Goal: Task Accomplishment & Management: Complete application form

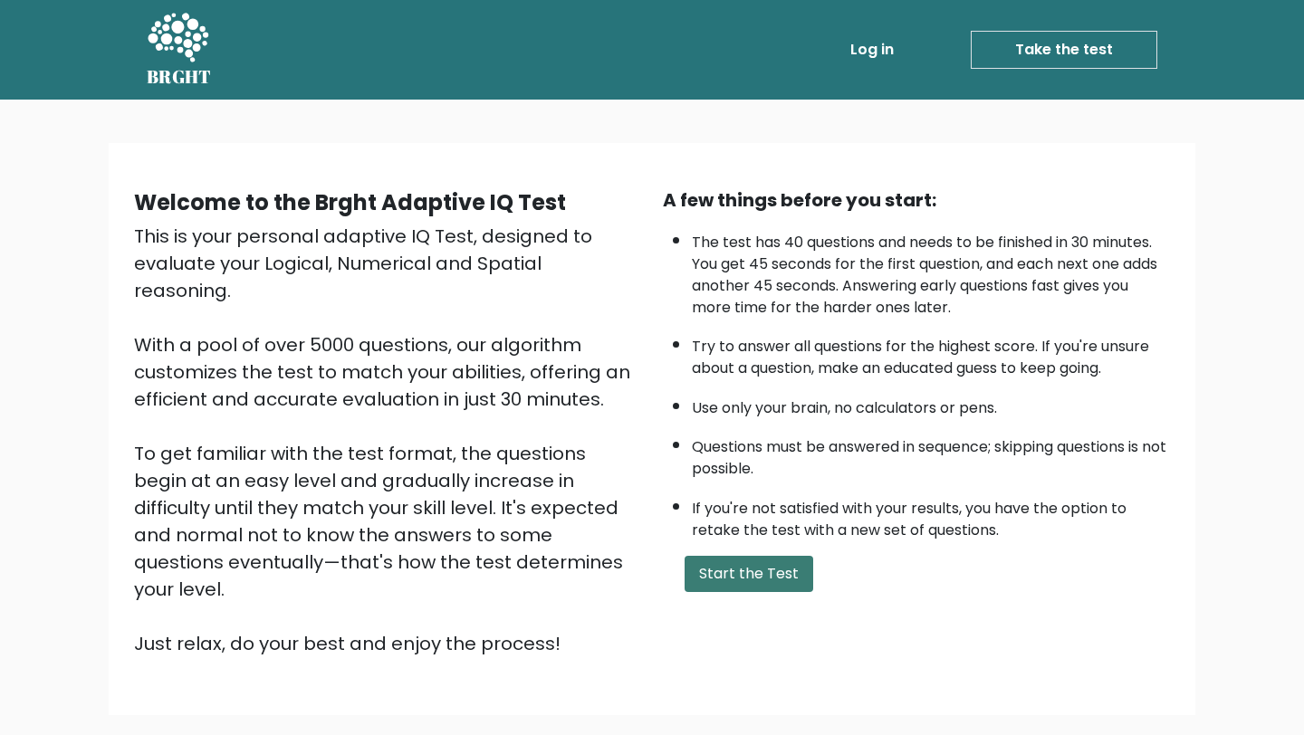
click at [729, 574] on button "Start the Test" at bounding box center [748, 574] width 129 height 36
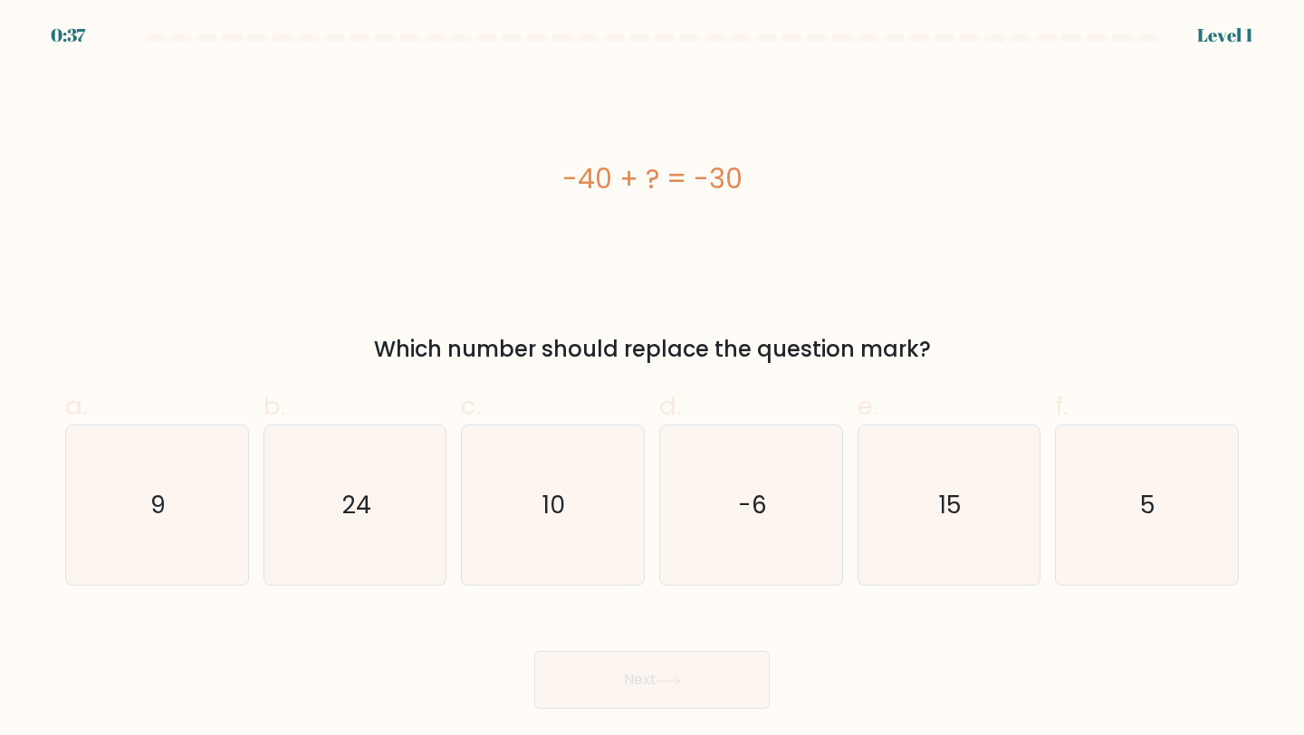
drag, startPoint x: 551, startPoint y: 180, endPoint x: 740, endPoint y: 187, distance: 189.3
click at [740, 187] on div "-40 + ? = -30" at bounding box center [651, 178] width 1173 height 41
click at [764, 215] on div "-40 + ? = -30" at bounding box center [651, 179] width 1173 height 221
click at [553, 511] on text "10" at bounding box center [554, 504] width 23 height 33
click at [652, 379] on input "c. 10" at bounding box center [652, 374] width 1 height 12
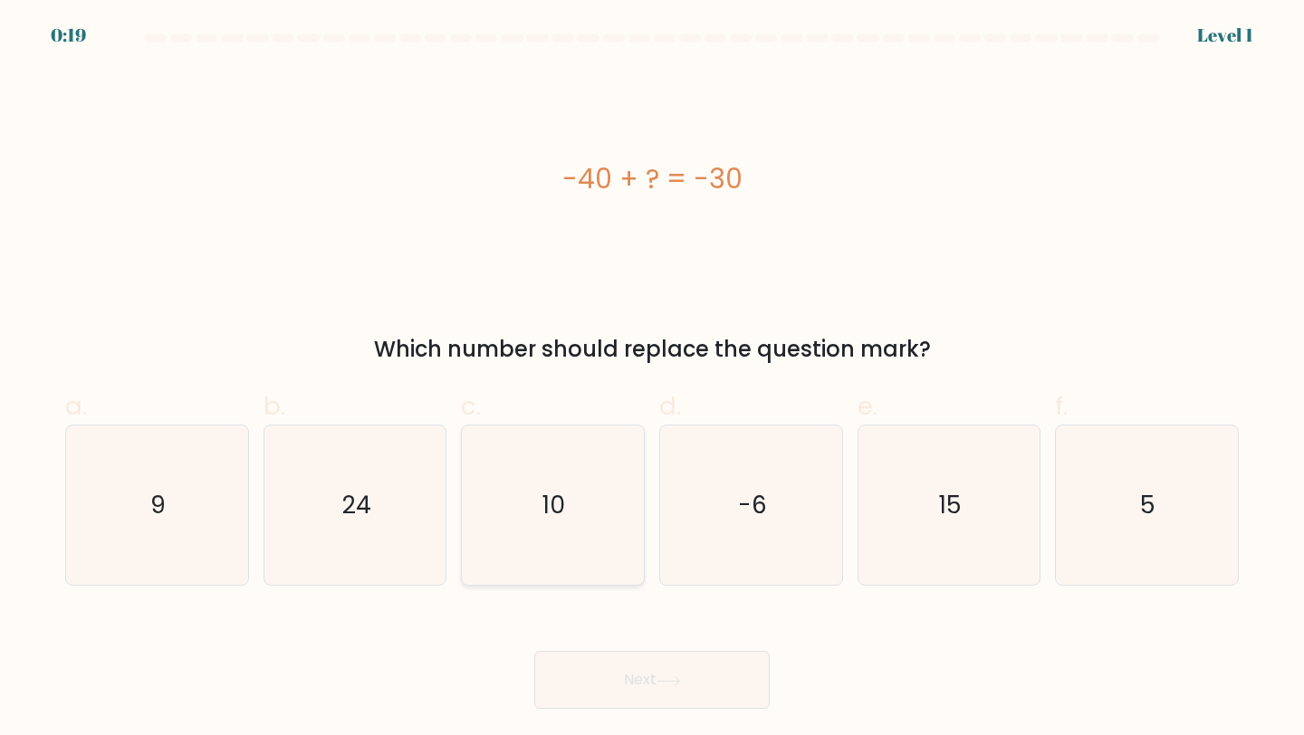
radio input "true"
click at [660, 682] on icon at bounding box center [668, 681] width 24 height 10
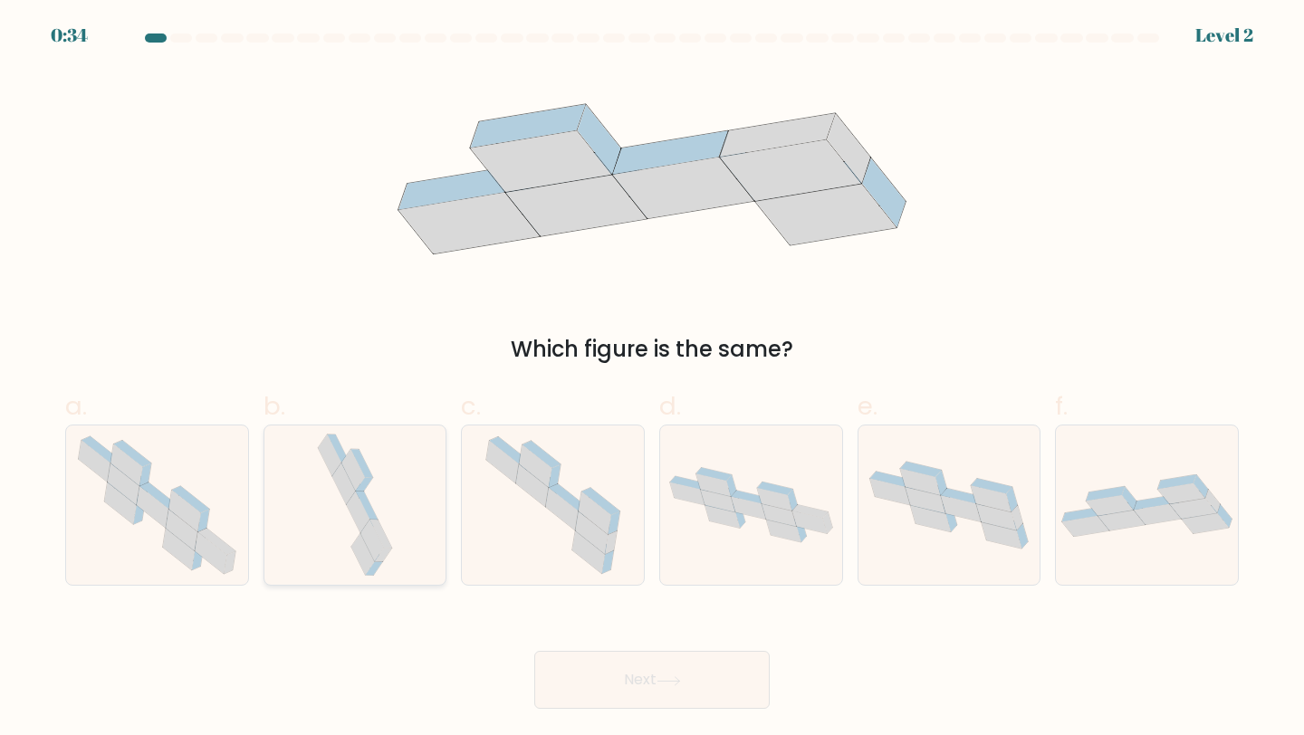
click at [299, 478] on div at bounding box center [355, 506] width 184 height 162
click at [652, 379] on input "b." at bounding box center [652, 374] width 1 height 12
radio input "true"
click at [618, 683] on button "Next" at bounding box center [651, 680] width 235 height 58
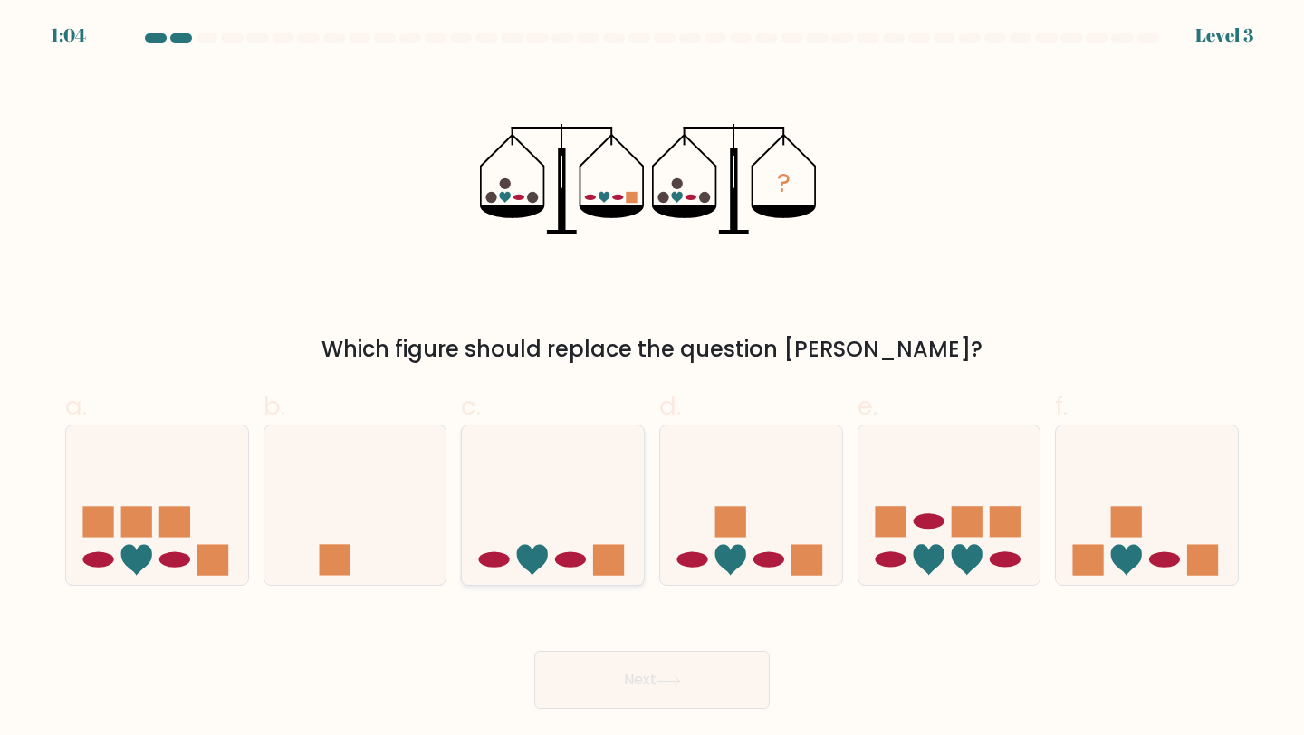
click at [576, 509] on icon at bounding box center [553, 505] width 182 height 150
click at [652, 379] on input "c." at bounding box center [652, 374] width 1 height 12
radio input "true"
click at [620, 651] on button "Next" at bounding box center [651, 680] width 235 height 58
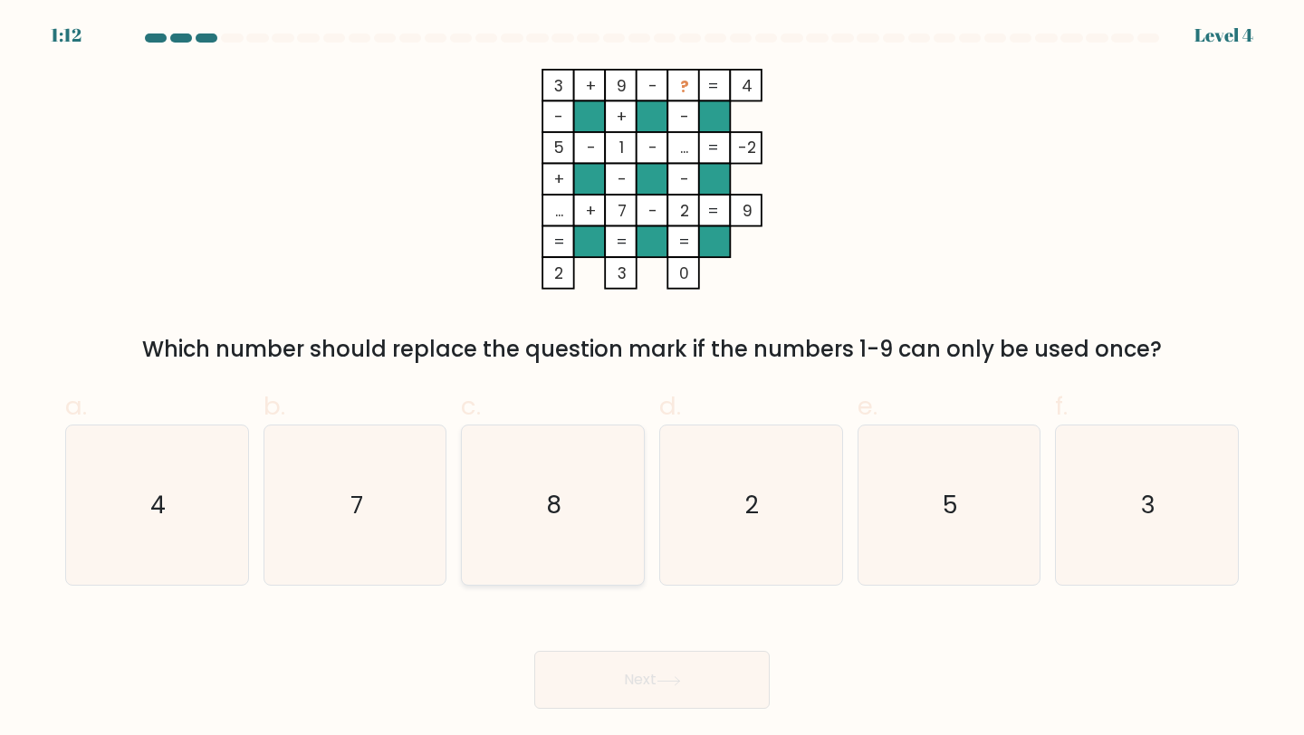
click at [592, 547] on icon "8" at bounding box center [553, 505] width 160 height 160
click at [652, 379] on input "c. 8" at bounding box center [652, 374] width 1 height 12
radio input "true"
click at [627, 682] on button "Next" at bounding box center [651, 680] width 235 height 58
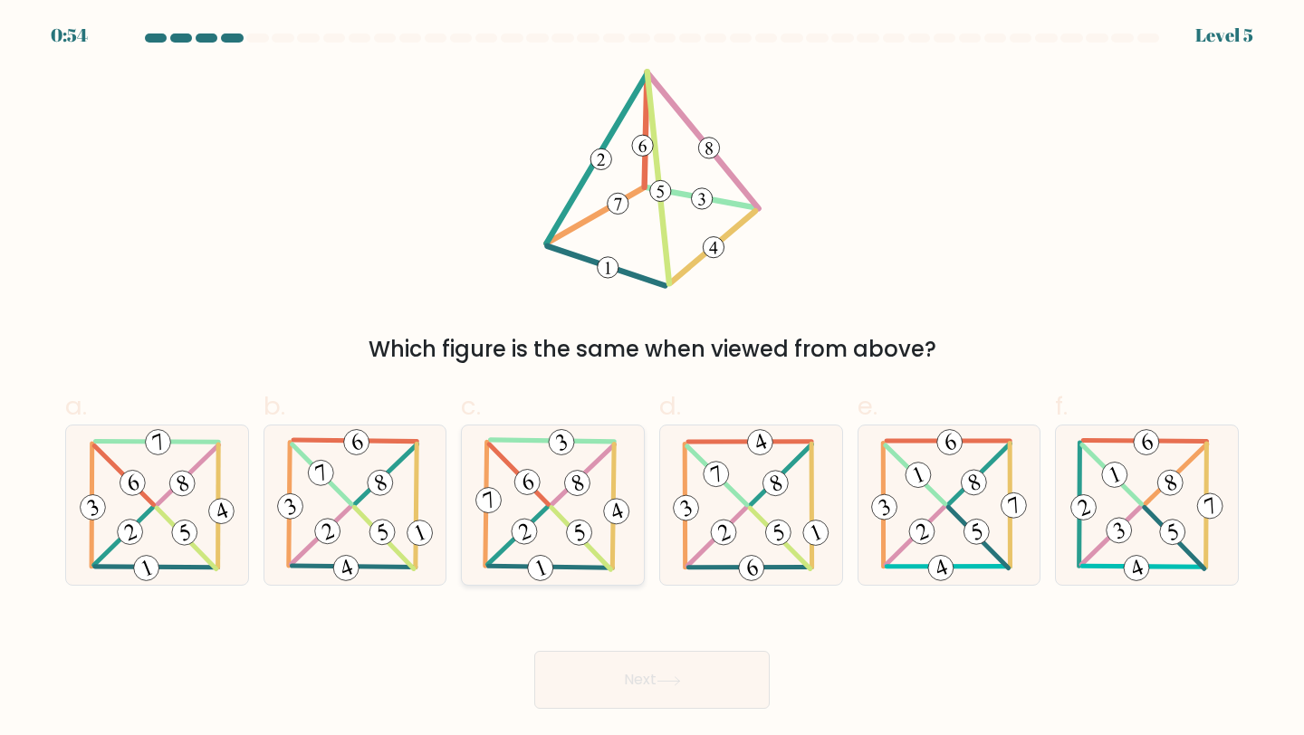
click at [561, 525] on icon at bounding box center [553, 505] width 162 height 160
click at [652, 379] on input "c." at bounding box center [652, 374] width 1 height 12
radio input "true"
click at [671, 690] on button "Next" at bounding box center [651, 680] width 235 height 58
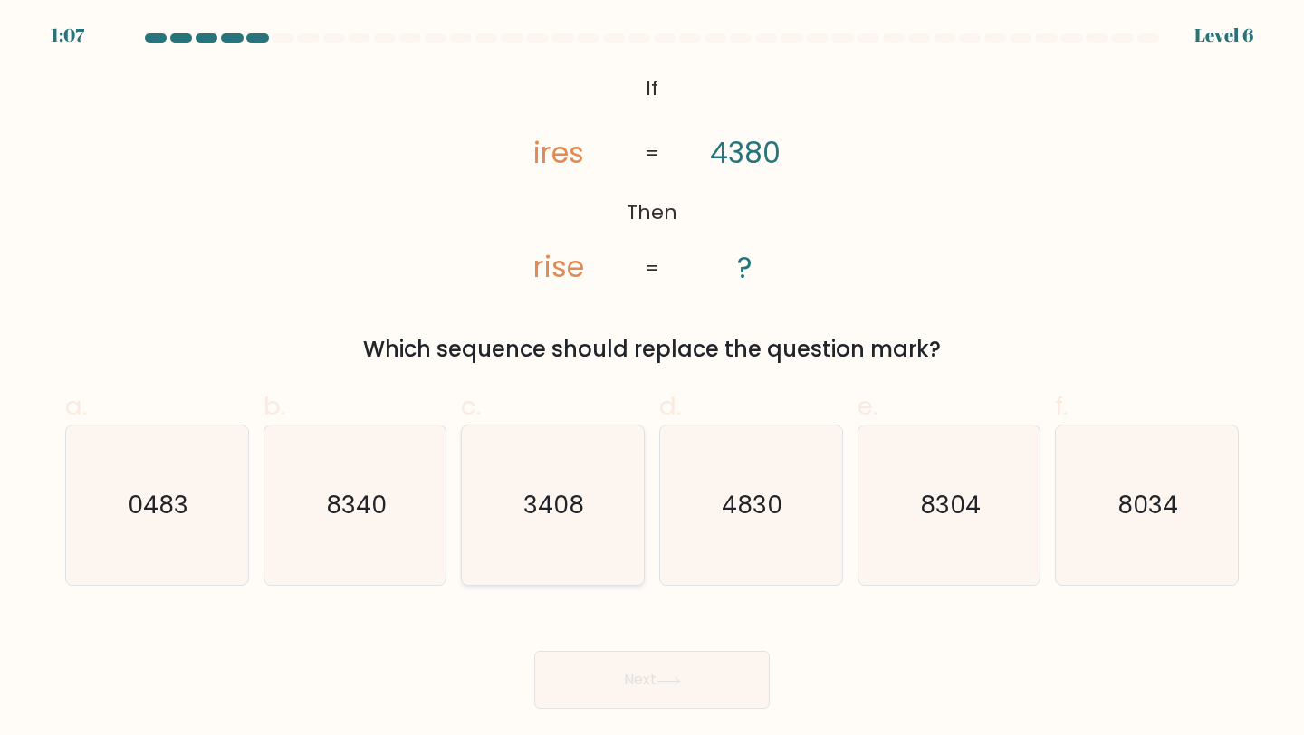
click at [592, 524] on icon "3408" at bounding box center [553, 505] width 160 height 160
click at [652, 379] on input "c. 3408" at bounding box center [652, 374] width 1 height 12
radio input "true"
click at [717, 666] on button "Next" at bounding box center [651, 680] width 235 height 58
click at [717, 678] on button "Next" at bounding box center [651, 680] width 235 height 58
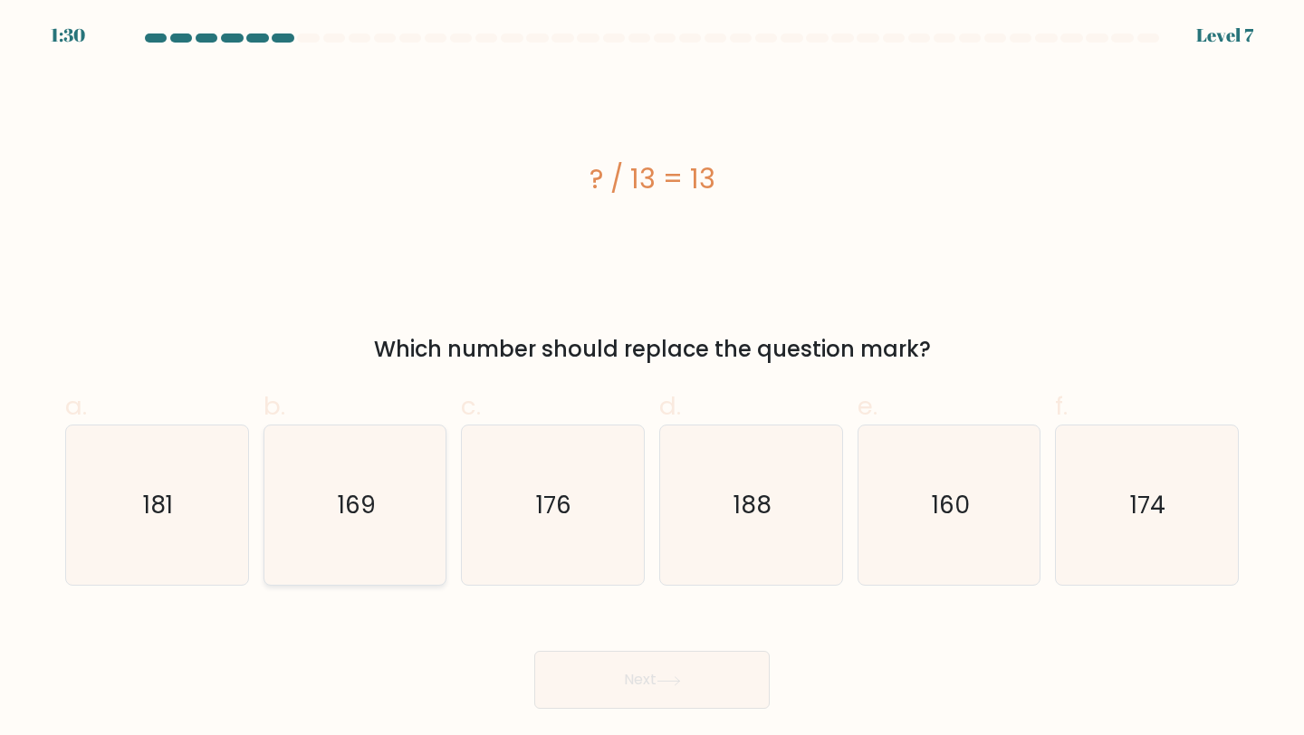
click at [433, 529] on icon "169" at bounding box center [355, 505] width 160 height 160
click at [652, 379] on input "b. 169" at bounding box center [652, 374] width 1 height 12
radio input "true"
click at [716, 695] on button "Next" at bounding box center [651, 680] width 235 height 58
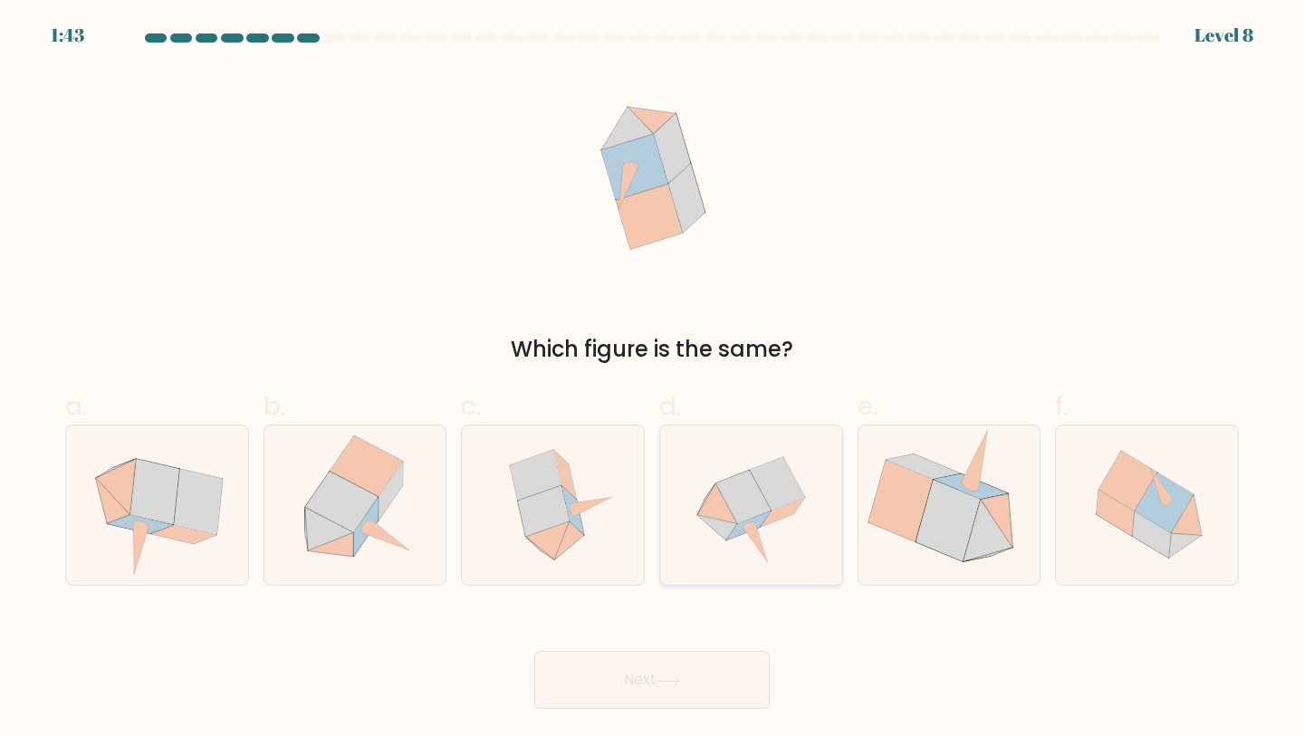
click at [736, 493] on icon at bounding box center [743, 497] width 55 height 53
click at [653, 379] on input "d." at bounding box center [652, 374] width 1 height 12
radio input "true"
click at [674, 673] on button "Next" at bounding box center [651, 680] width 235 height 58
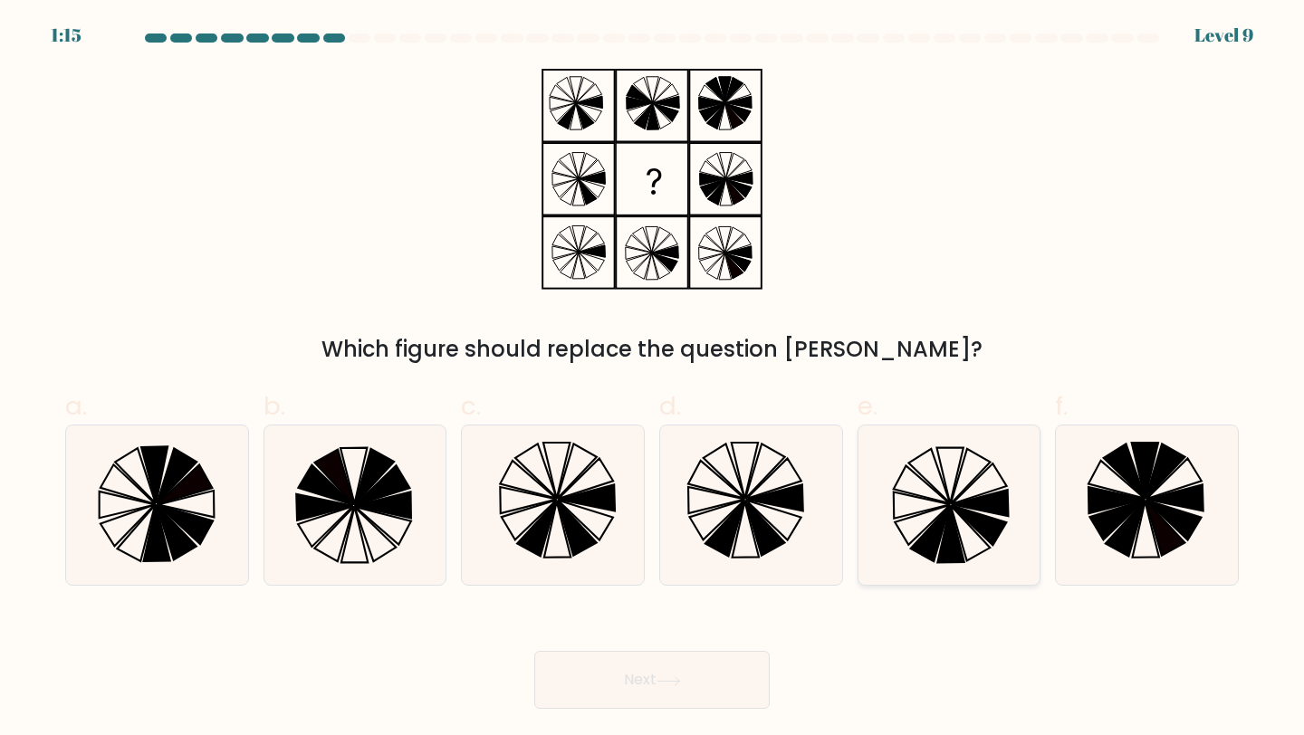
click at [968, 508] on icon at bounding box center [979, 503] width 57 height 26
click at [653, 379] on input "e." at bounding box center [652, 374] width 1 height 12
radio input "true"
click at [673, 698] on button "Next" at bounding box center [651, 680] width 235 height 58
click at [667, 684] on icon at bounding box center [668, 681] width 24 height 10
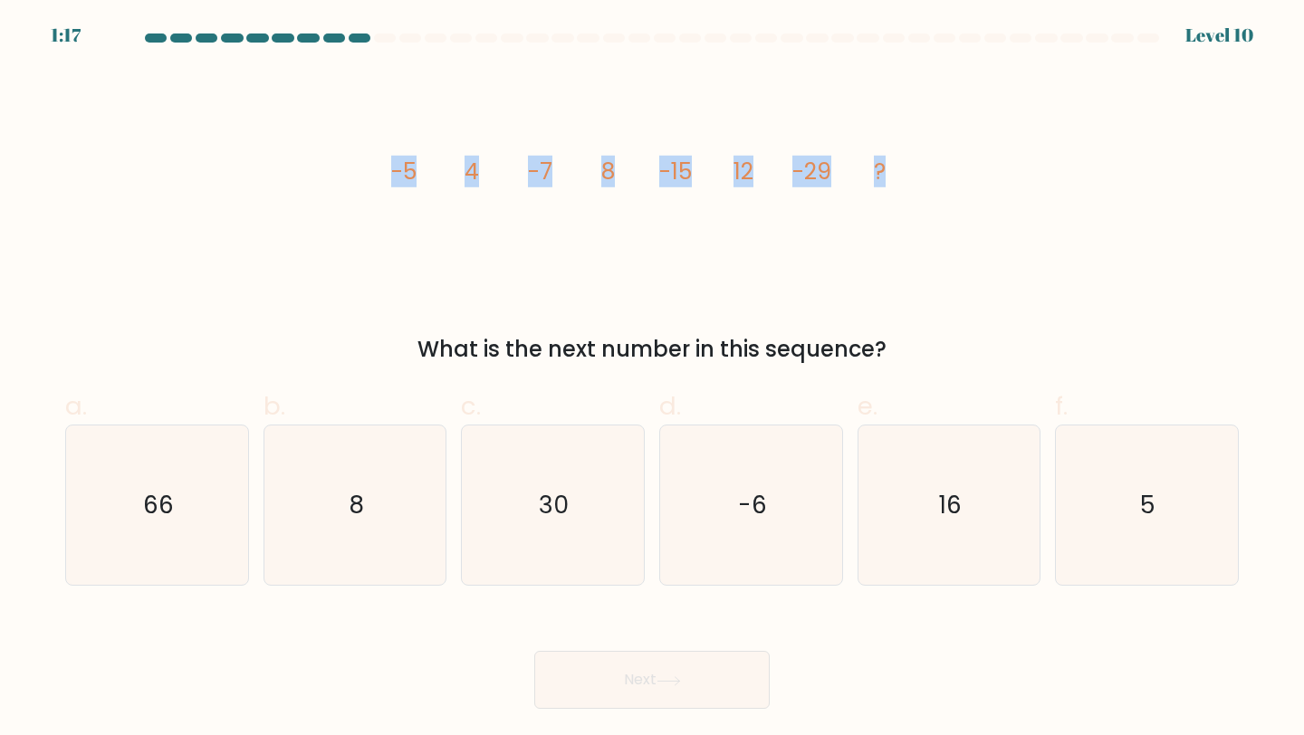
drag, startPoint x: 369, startPoint y: 163, endPoint x: 969, endPoint y: 228, distance: 602.8
click at [969, 228] on div "image/svg+xml -5 4 -7 8 -15 12 -29 ? What is the next number in this sequence?" at bounding box center [651, 217] width 1195 height 297
copy g "-5 4 -7 8 -15 12 -29 ?"
click at [559, 512] on text "30" at bounding box center [555, 504] width 30 height 33
click at [652, 379] on input "c. 30" at bounding box center [652, 374] width 1 height 12
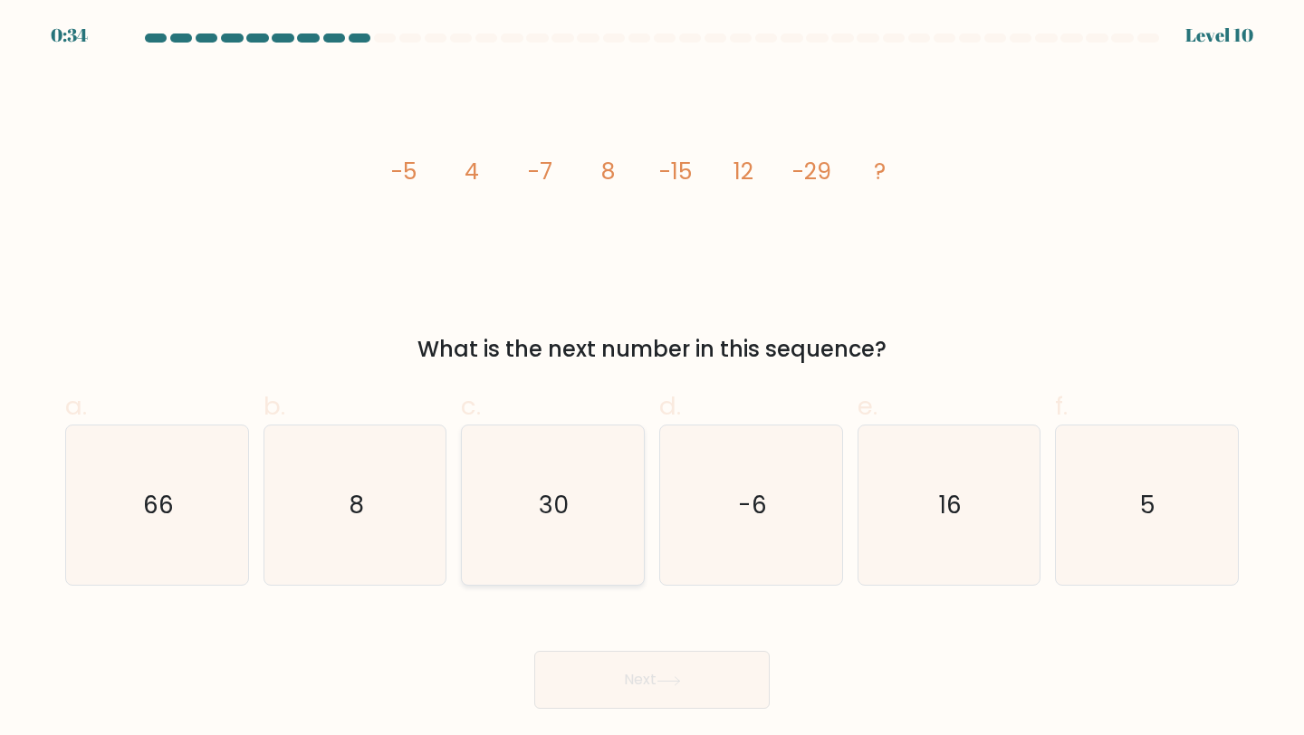
radio input "true"
click at [752, 525] on icon "-6" at bounding box center [751, 505] width 160 height 160
click at [653, 379] on input "d. -6" at bounding box center [652, 374] width 1 height 12
radio input "true"
click at [963, 501] on icon "16" at bounding box center [949, 505] width 160 height 160
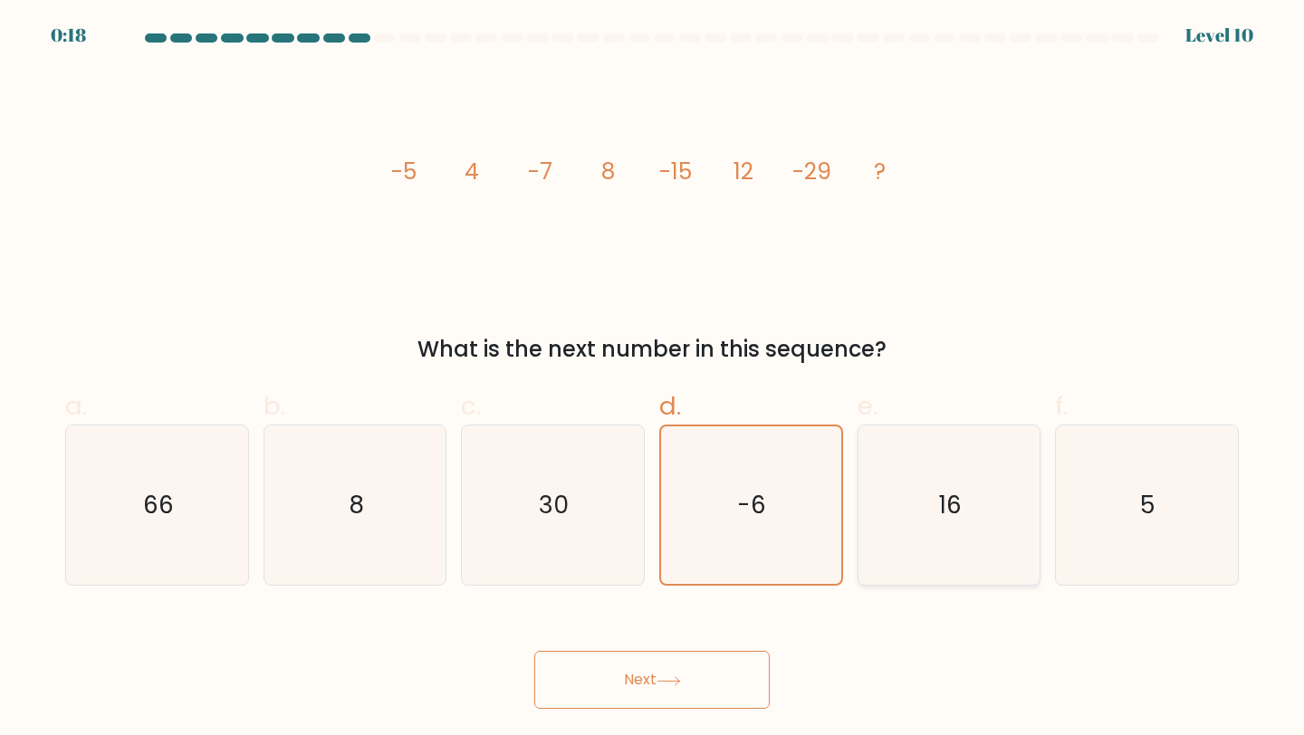
click at [653, 379] on input "e. 16" at bounding box center [652, 374] width 1 height 12
radio input "true"
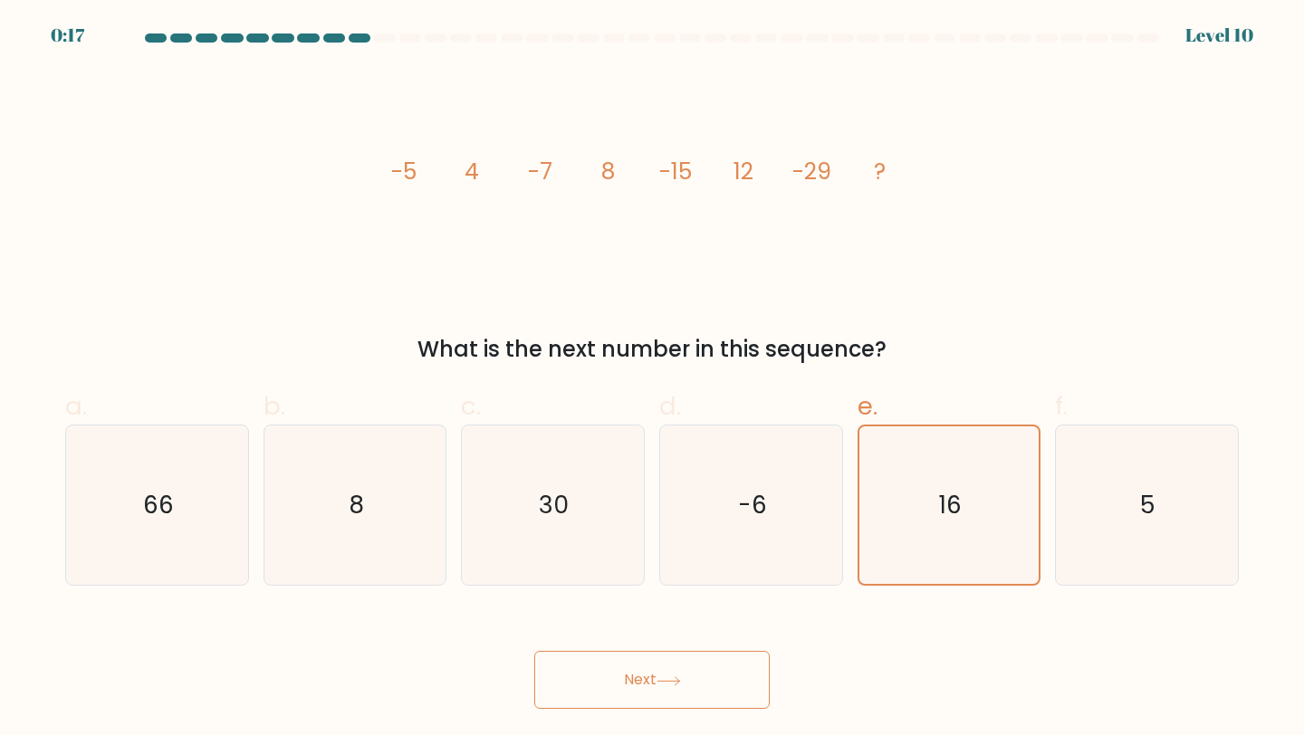
click at [682, 673] on button "Next" at bounding box center [651, 680] width 235 height 58
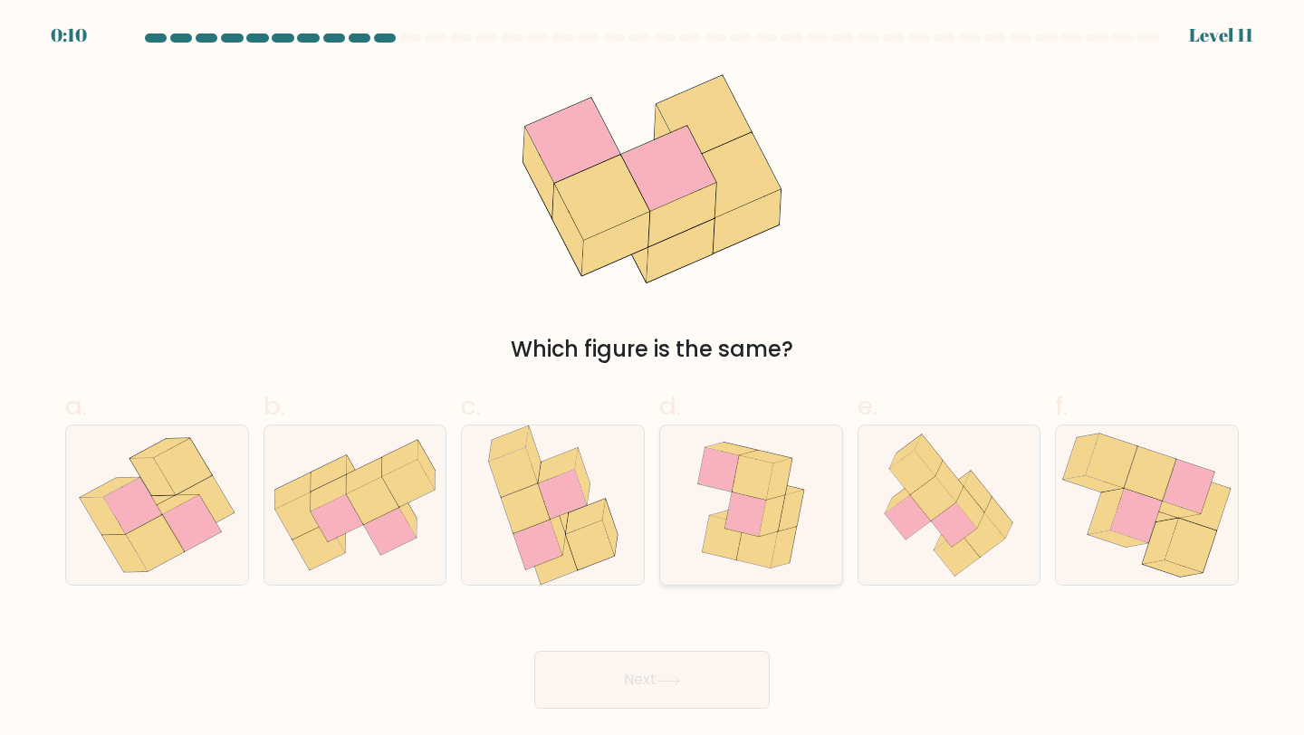
click at [783, 502] on icon at bounding box center [771, 516] width 25 height 42
click at [653, 379] on input "d." at bounding box center [652, 374] width 1 height 12
radio input "true"
click at [688, 697] on button "Next" at bounding box center [651, 680] width 235 height 58
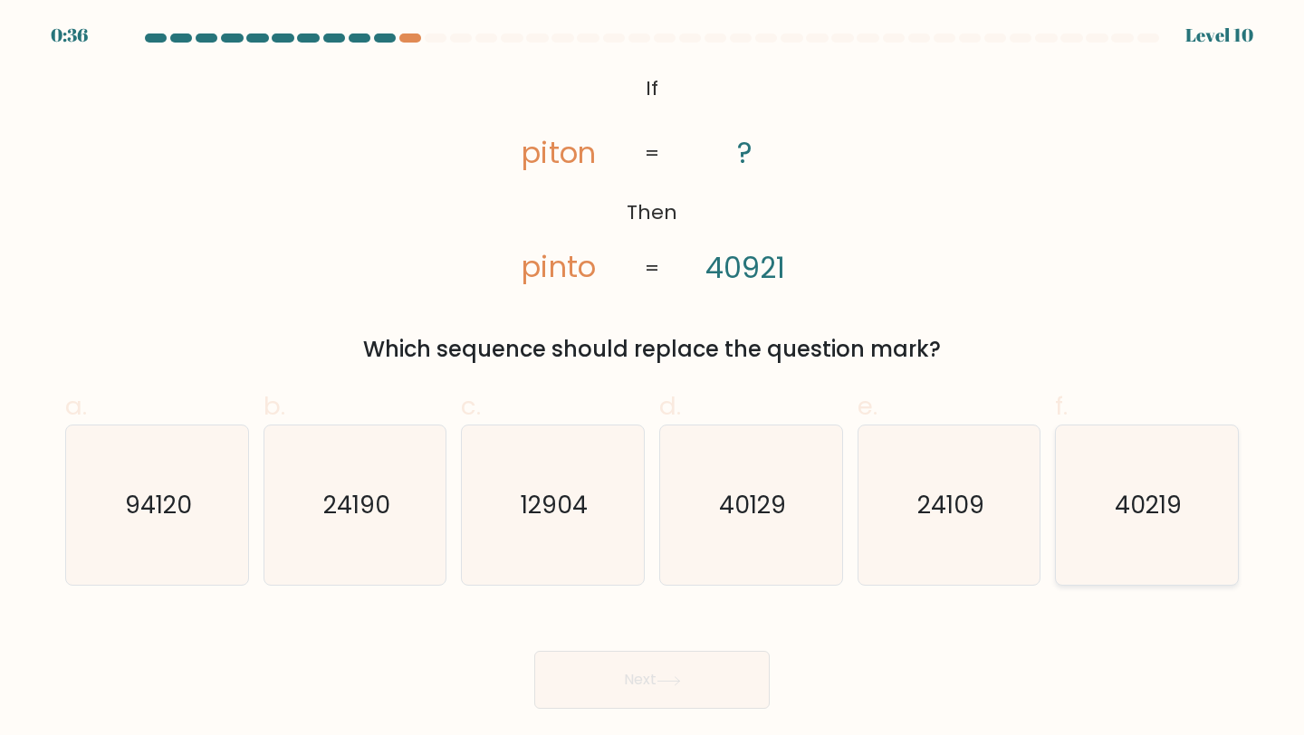
click at [1158, 503] on text "40219" at bounding box center [1147, 504] width 67 height 33
click at [653, 379] on input "f. 40219" at bounding box center [652, 374] width 1 height 12
radio input "true"
click at [636, 697] on button "Next" at bounding box center [651, 680] width 235 height 58
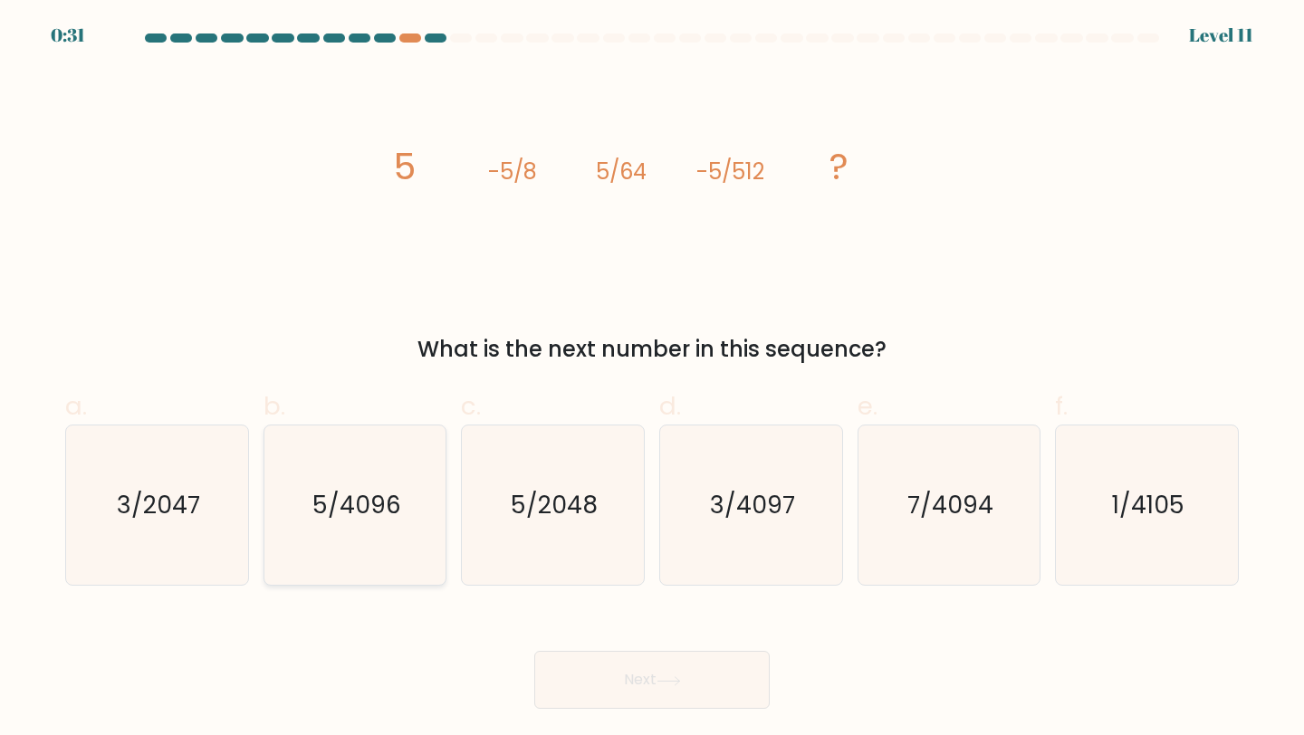
click at [384, 530] on icon "5/4096" at bounding box center [355, 505] width 160 height 160
click at [652, 379] on input "b. 5/4096" at bounding box center [652, 374] width 1 height 12
radio input "true"
click at [705, 696] on button "Next" at bounding box center [651, 680] width 235 height 58
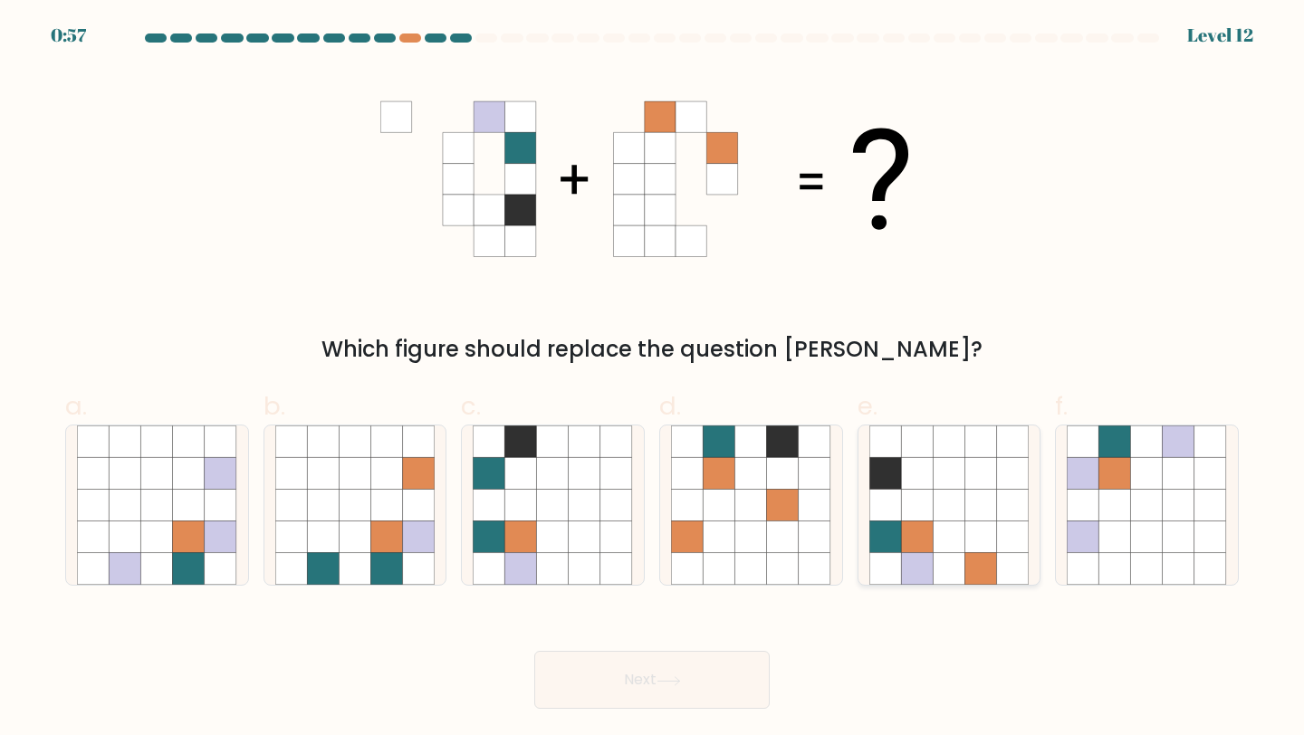
click at [1027, 509] on icon at bounding box center [1013, 506] width 32 height 32
click at [653, 379] on input "e." at bounding box center [652, 374] width 1 height 12
radio input "true"
click at [678, 702] on button "Next" at bounding box center [651, 680] width 235 height 58
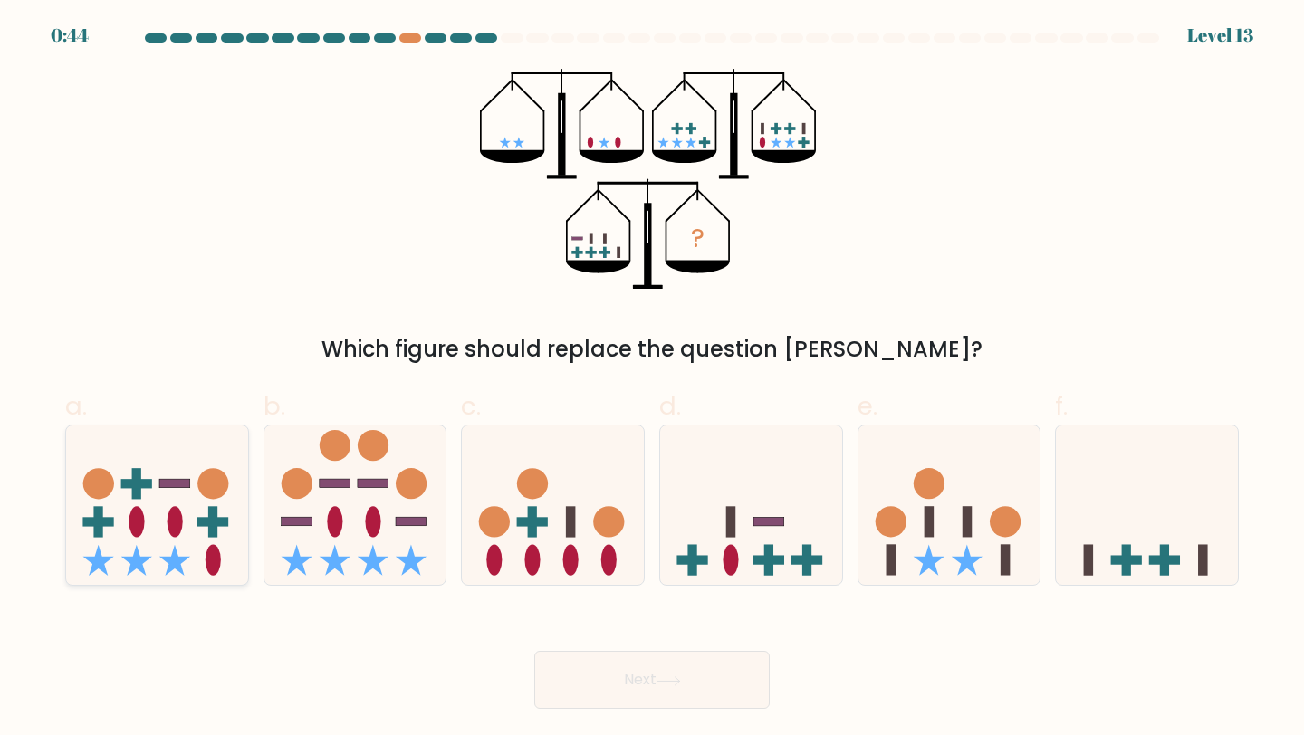
click at [174, 549] on icon at bounding box center [174, 560] width 31 height 31
click at [652, 379] on input "a." at bounding box center [652, 374] width 1 height 12
radio input "true"
click at [708, 679] on button "Next" at bounding box center [651, 680] width 235 height 58
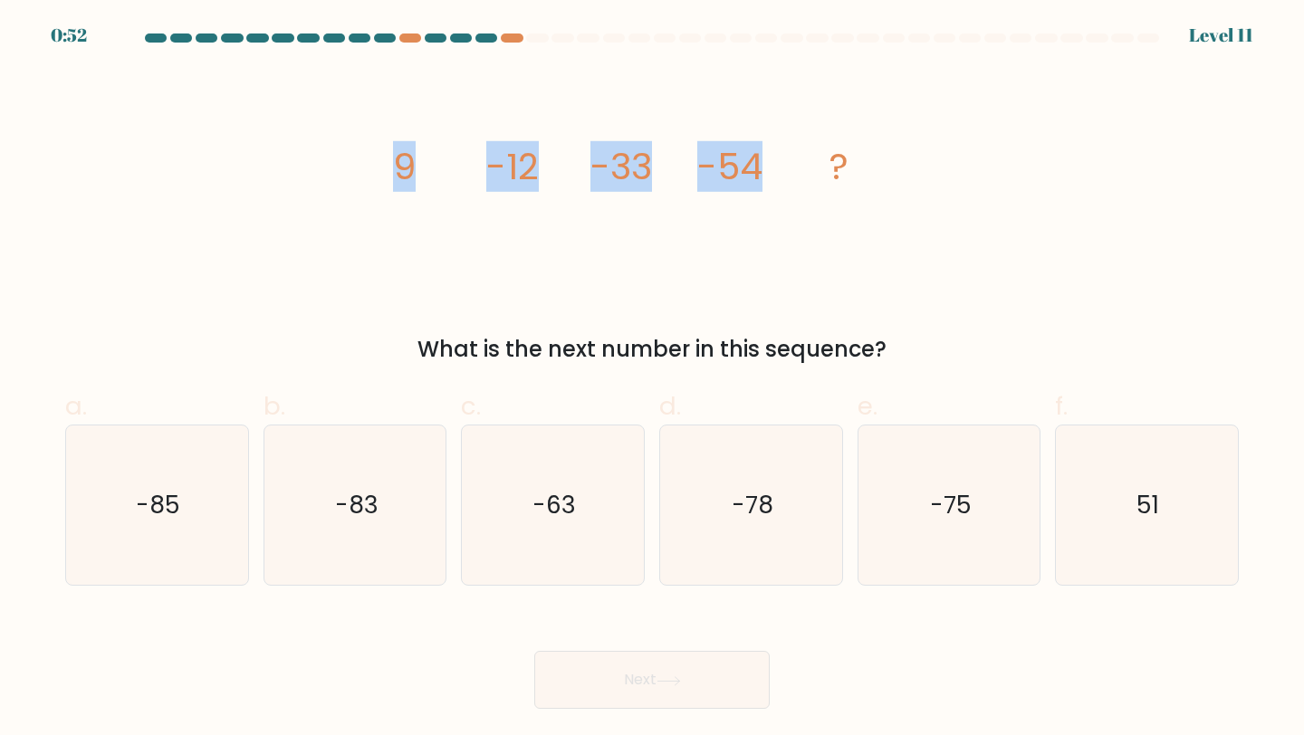
drag, startPoint x: 387, startPoint y: 145, endPoint x: 826, endPoint y: 150, distance: 439.1
click at [826, 150] on icon "image/svg+xml 9 -12 -33 -54 ?" at bounding box center [651, 179] width 543 height 221
copy g "9 -12 -33 -54"
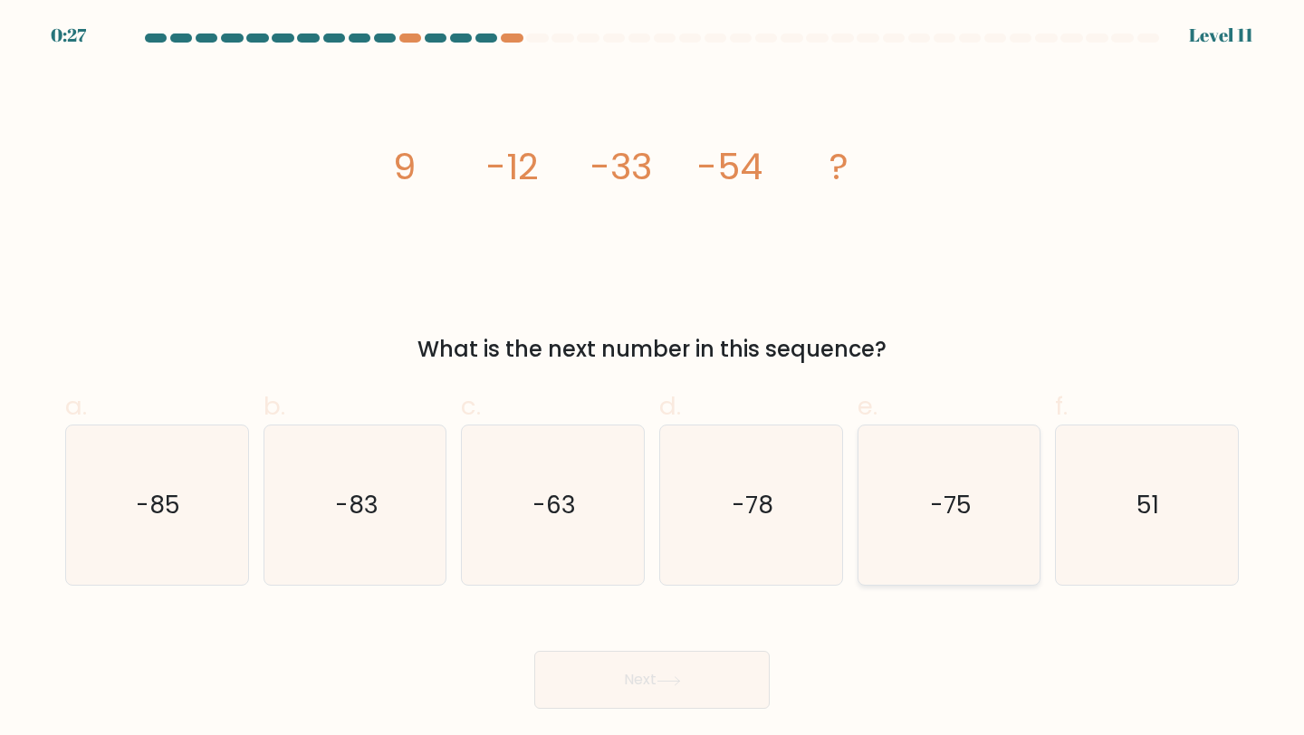
click at [987, 507] on icon "-75" at bounding box center [949, 505] width 160 height 160
click at [653, 379] on input "e. -75" at bounding box center [652, 374] width 1 height 12
radio input "true"
click at [630, 698] on button "Next" at bounding box center [651, 680] width 235 height 58
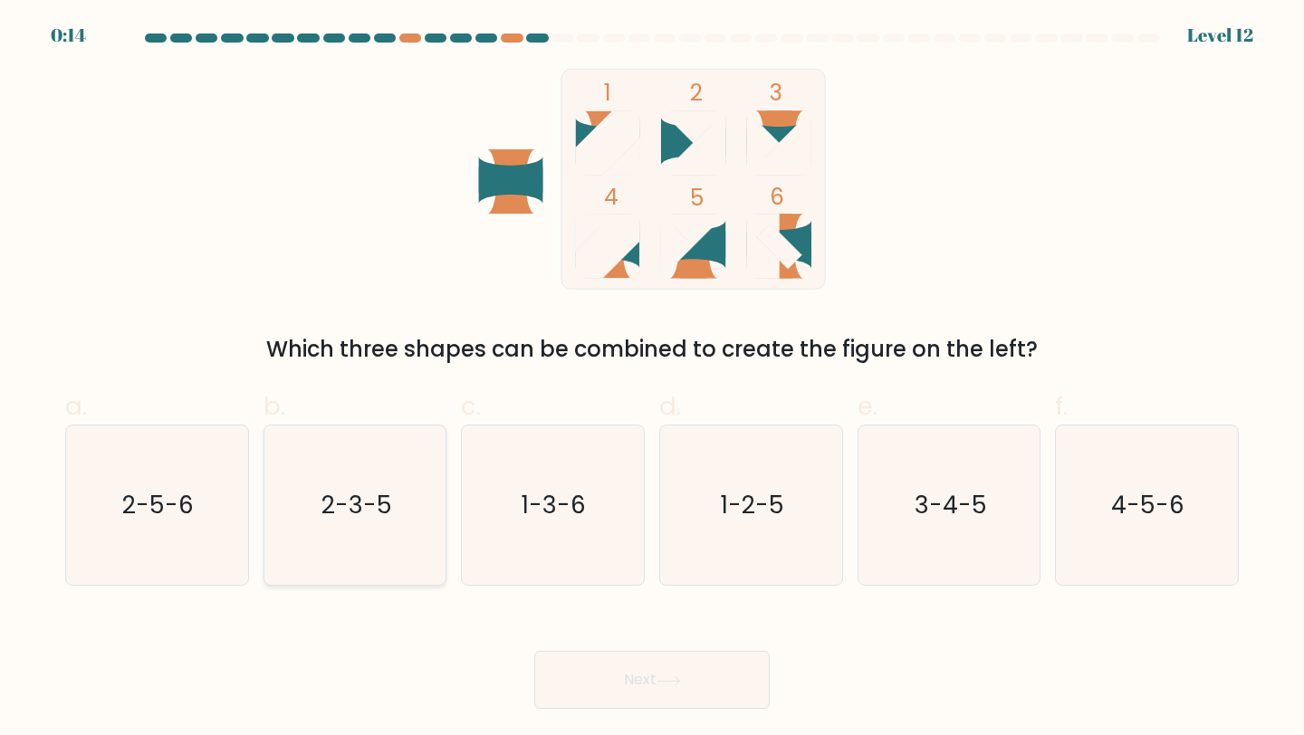
click at [357, 523] on icon "2-3-5" at bounding box center [355, 505] width 160 height 160
click at [652, 379] on input "b. 2-3-5" at bounding box center [652, 374] width 1 height 12
radio input "true"
click at [215, 492] on icon "2-5-6" at bounding box center [157, 505] width 160 height 160
click at [652, 379] on input "a. 2-5-6" at bounding box center [652, 374] width 1 height 12
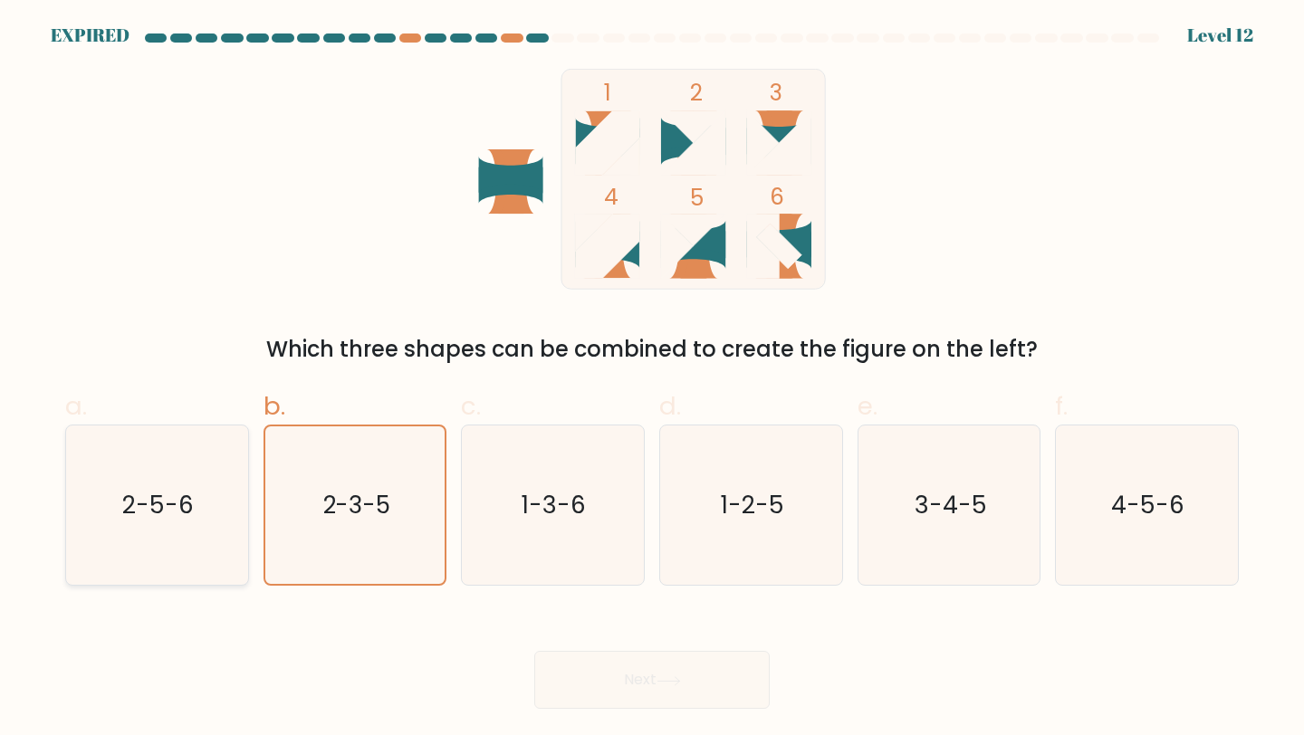
radio input "true"
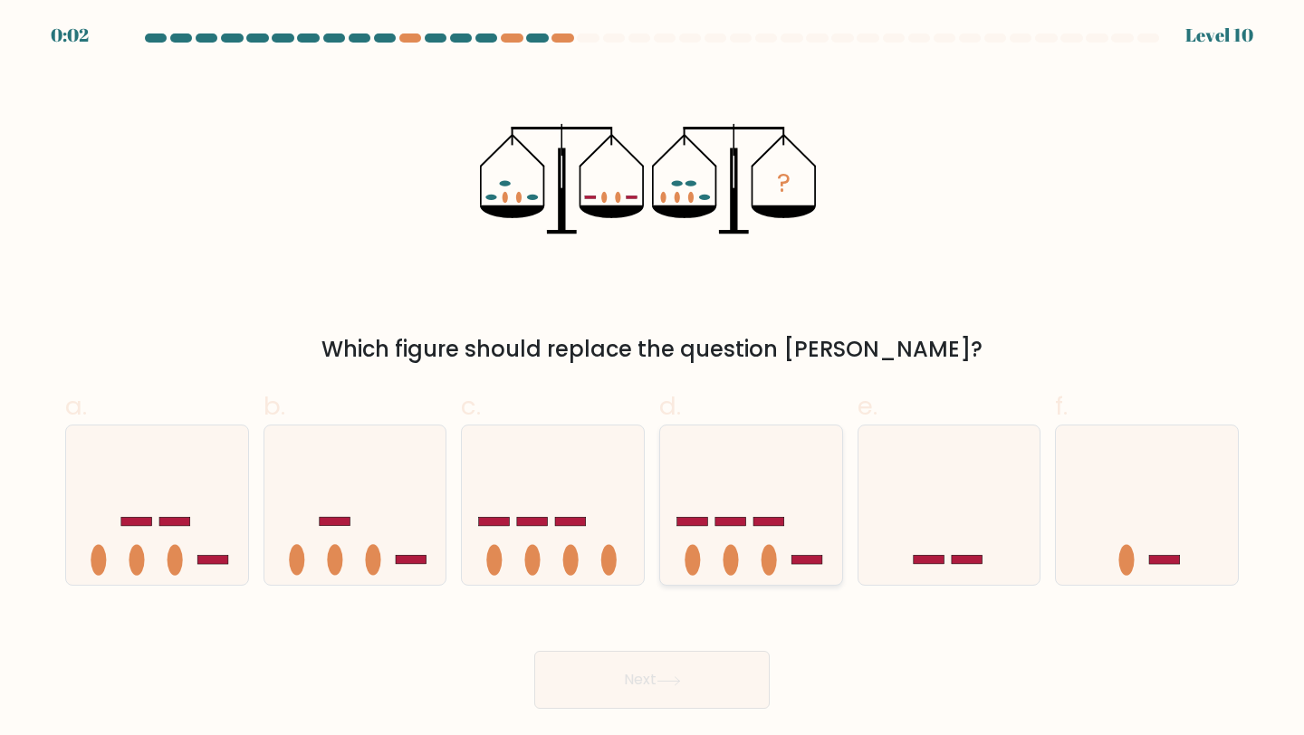
click at [726, 508] on icon at bounding box center [751, 505] width 182 height 150
click at [653, 379] on input "d." at bounding box center [652, 374] width 1 height 12
radio input "true"
click at [655, 662] on button "Next" at bounding box center [651, 680] width 235 height 58
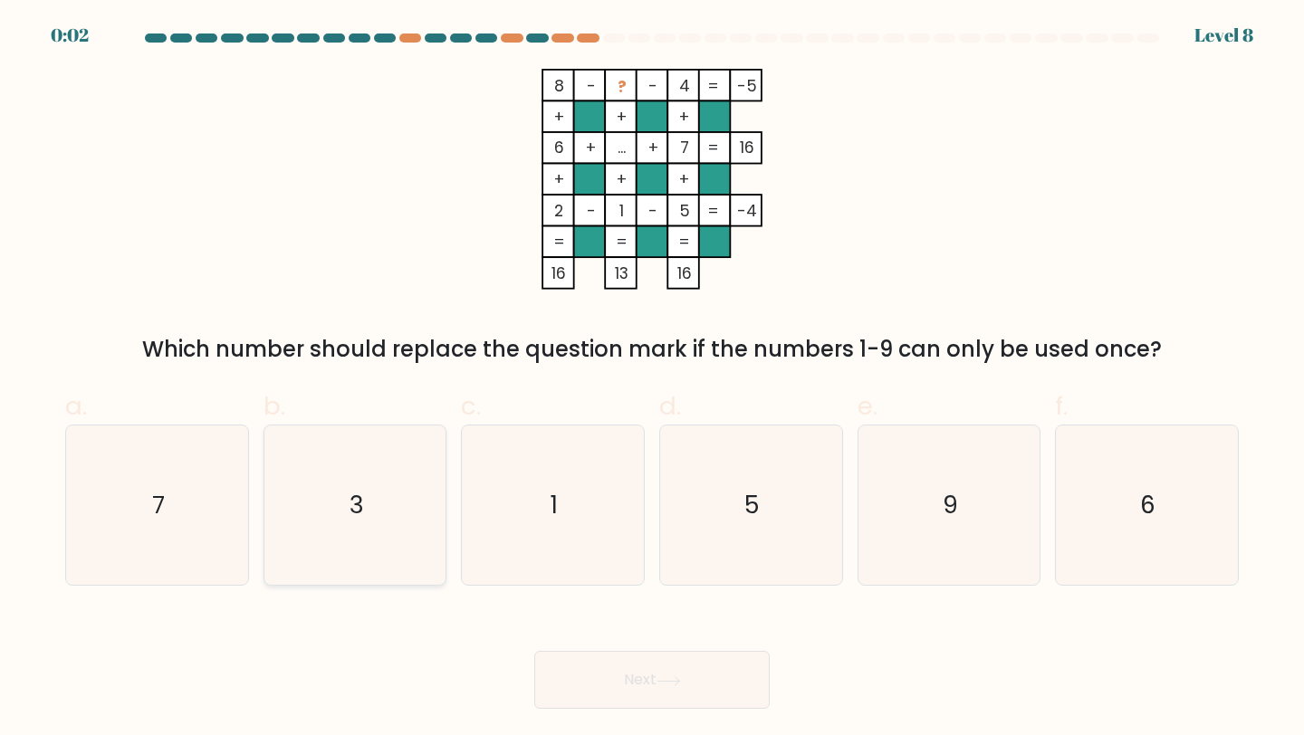
click at [334, 530] on icon "3" at bounding box center [355, 505] width 160 height 160
click at [652, 379] on input "b. 3" at bounding box center [652, 374] width 1 height 12
radio input "true"
click at [620, 651] on button "Next" at bounding box center [651, 680] width 235 height 58
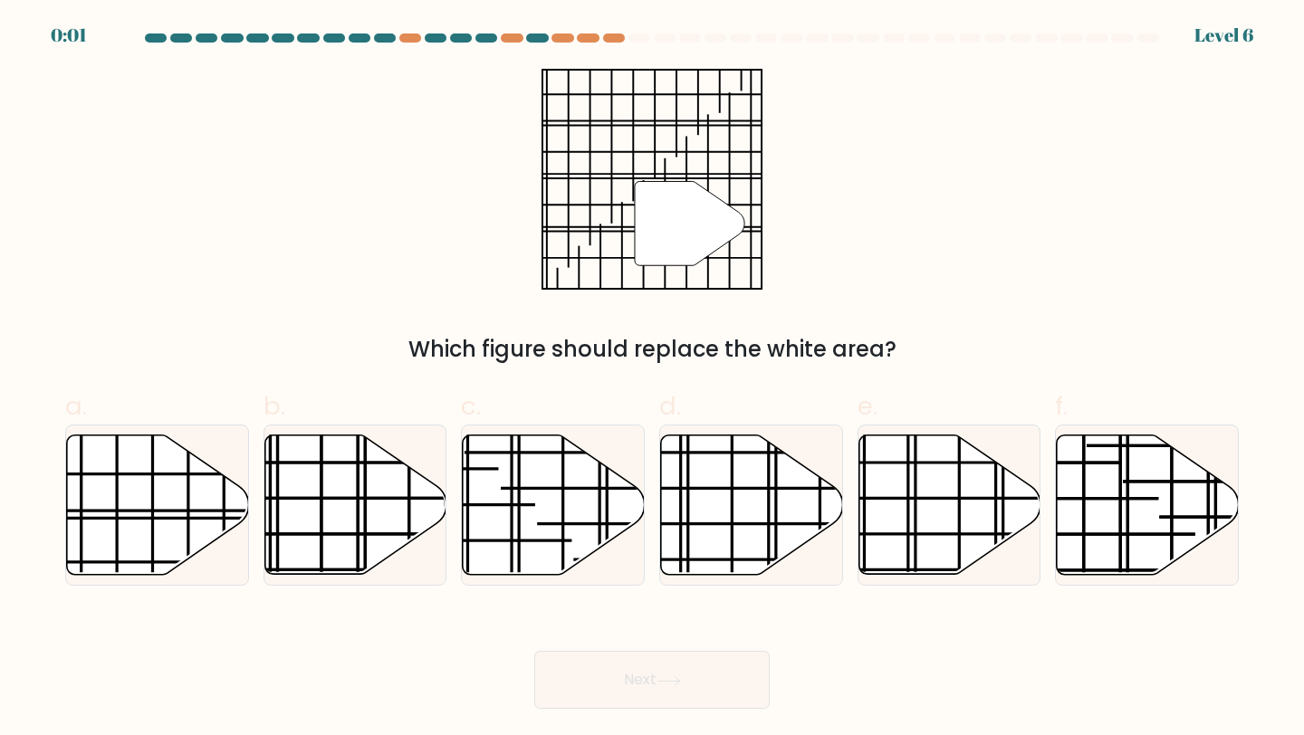
click at [633, 671] on button "Next" at bounding box center [651, 680] width 235 height 58
click at [158, 518] on line at bounding box center [96, 518] width 363 height 0
click at [652, 379] on input "a." at bounding box center [652, 374] width 1 height 12
radio input "true"
click at [700, 681] on button "Next" at bounding box center [651, 680] width 235 height 58
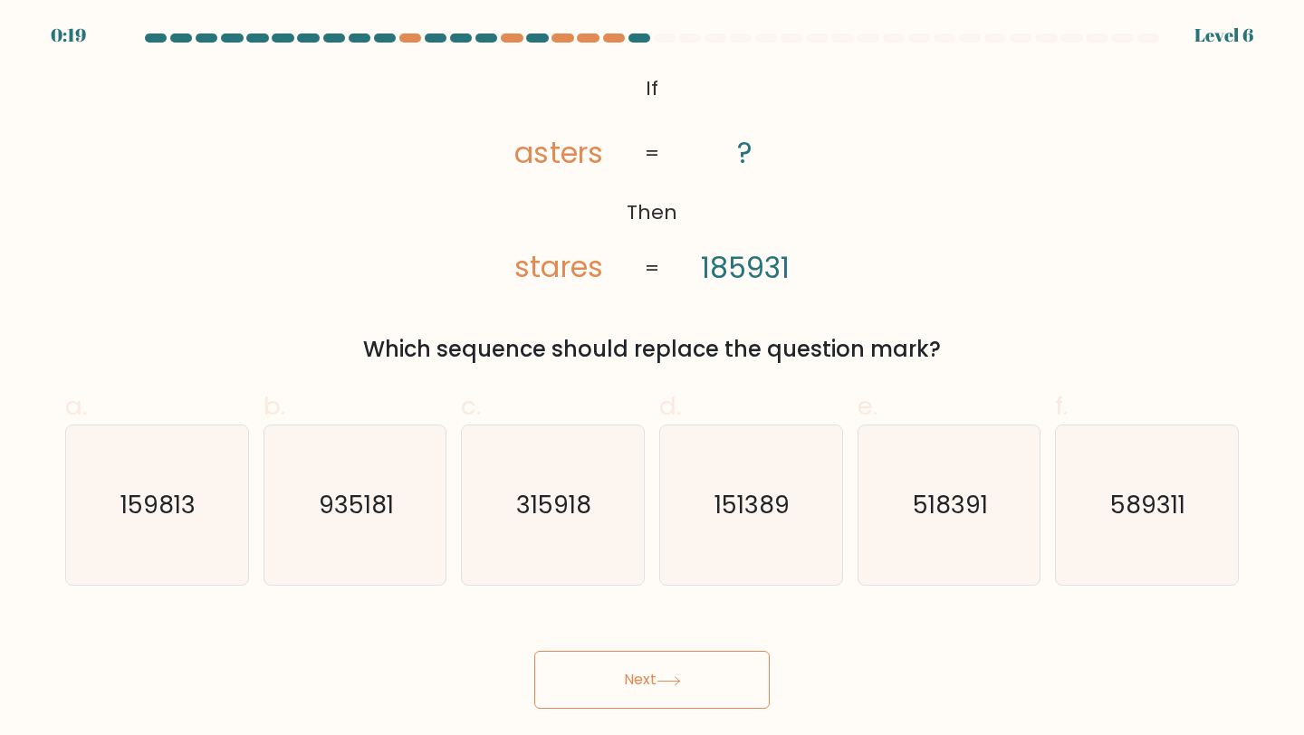
click at [647, 693] on button "Next" at bounding box center [651, 680] width 235 height 58
click at [917, 513] on text "518391" at bounding box center [949, 504] width 75 height 33
click at [653, 379] on input "e. 518391" at bounding box center [652, 374] width 1 height 12
radio input "true"
click at [634, 692] on button "Next" at bounding box center [651, 680] width 235 height 58
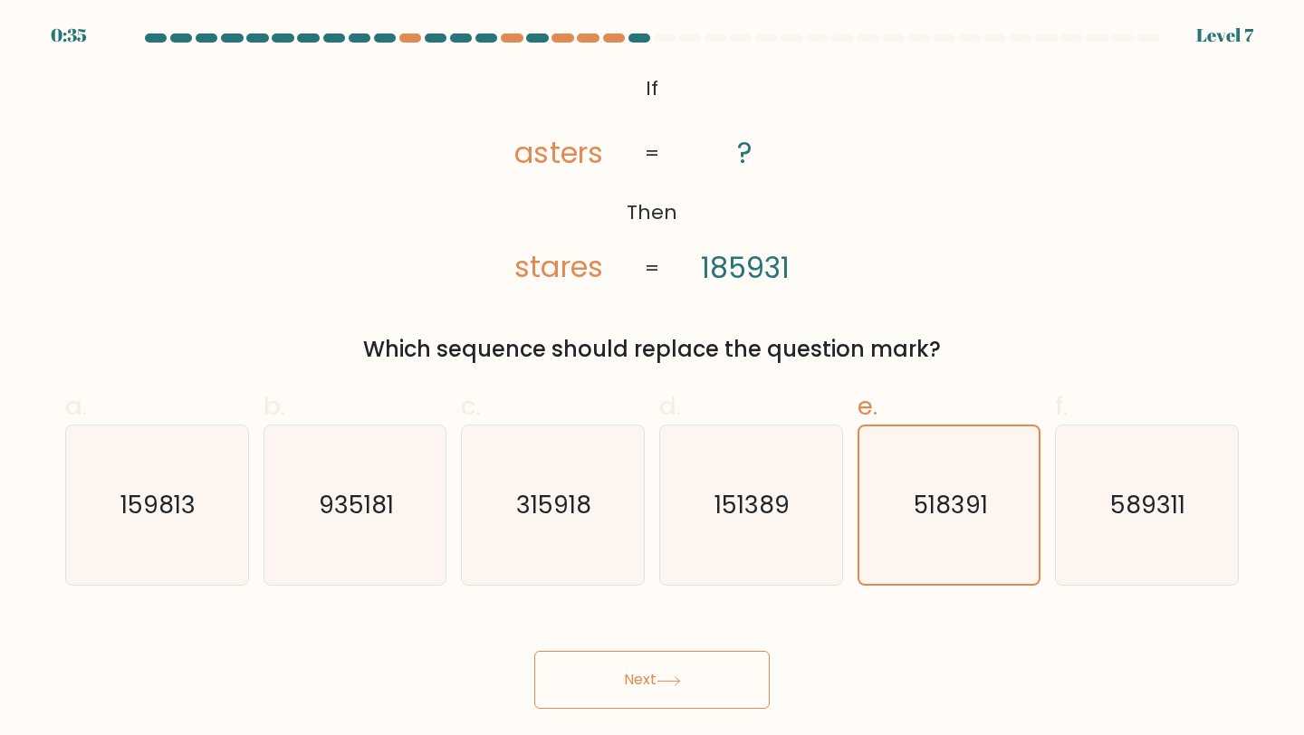
click at [645, 681] on button "Next" at bounding box center [651, 680] width 235 height 58
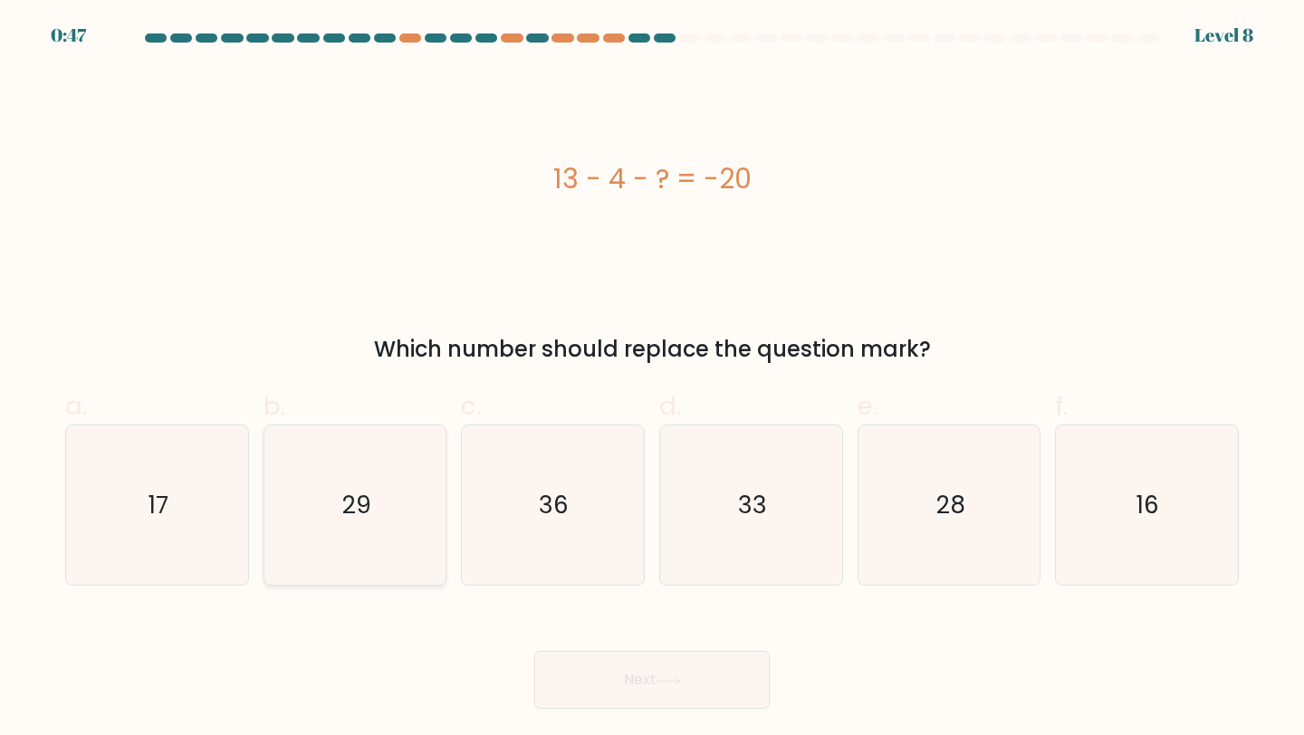
click at [339, 506] on icon "29" at bounding box center [355, 505] width 160 height 160
click at [652, 379] on input "b. 29" at bounding box center [652, 374] width 1 height 12
radio input "true"
click at [692, 689] on button "Next" at bounding box center [651, 680] width 235 height 58
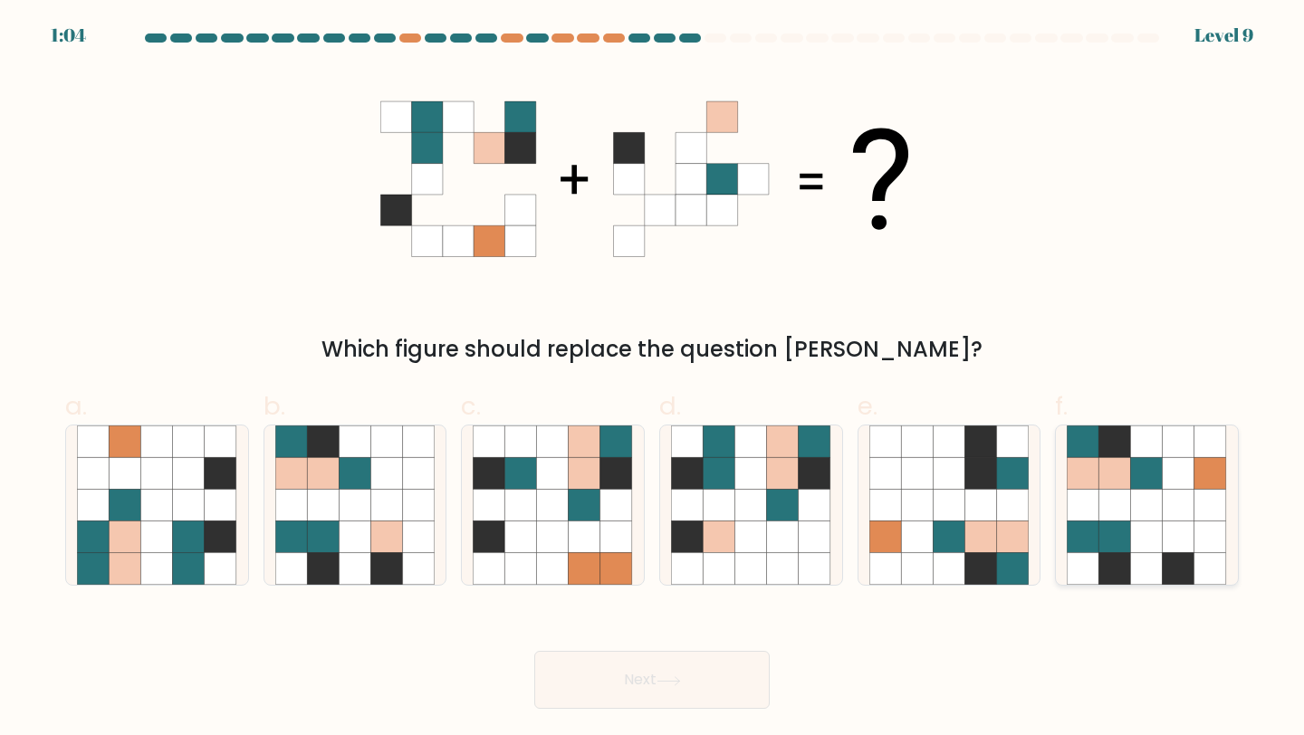
click at [1200, 557] on icon at bounding box center [1210, 569] width 32 height 32
click at [653, 379] on input "f." at bounding box center [652, 374] width 1 height 12
radio input "true"
click at [608, 688] on button "Next" at bounding box center [651, 680] width 235 height 58
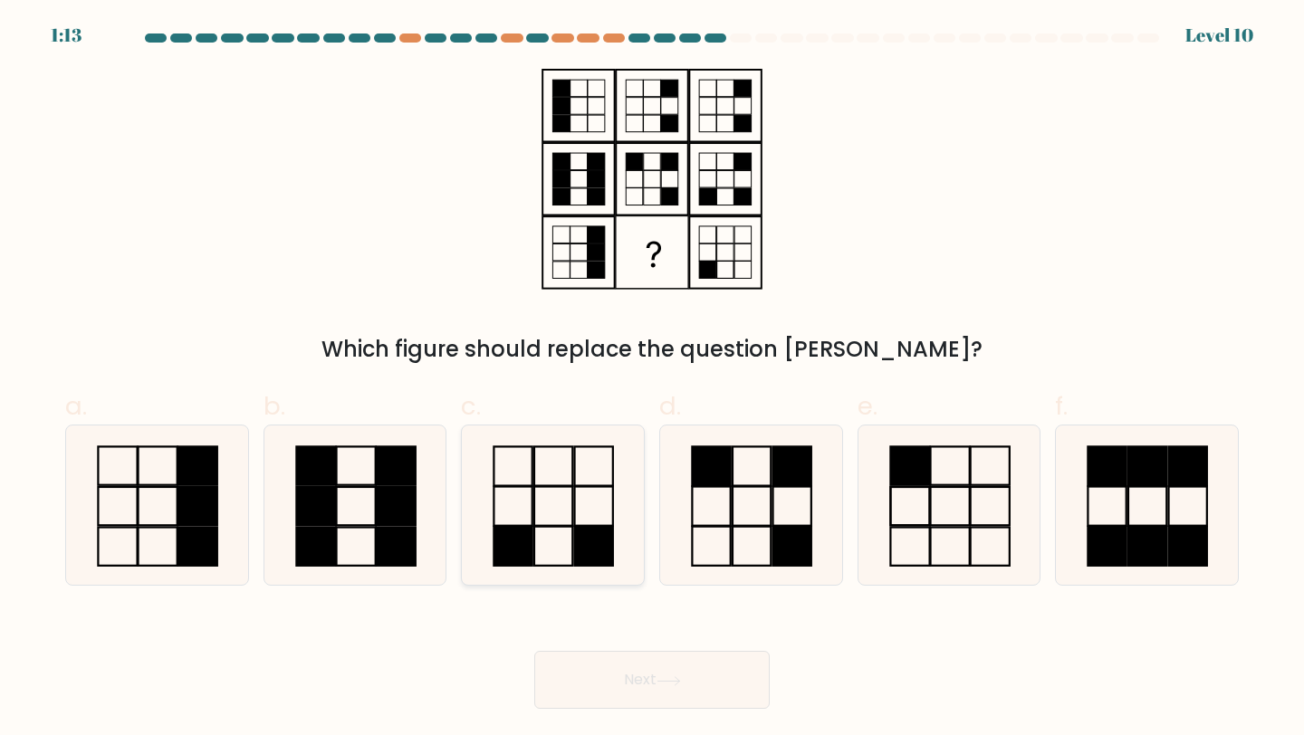
click at [591, 529] on rect at bounding box center [594, 546] width 38 height 39
click at [652, 379] on input "c." at bounding box center [652, 374] width 1 height 12
radio input "true"
click at [975, 491] on icon at bounding box center [949, 505] width 160 height 160
click at [653, 379] on input "e." at bounding box center [652, 374] width 1 height 12
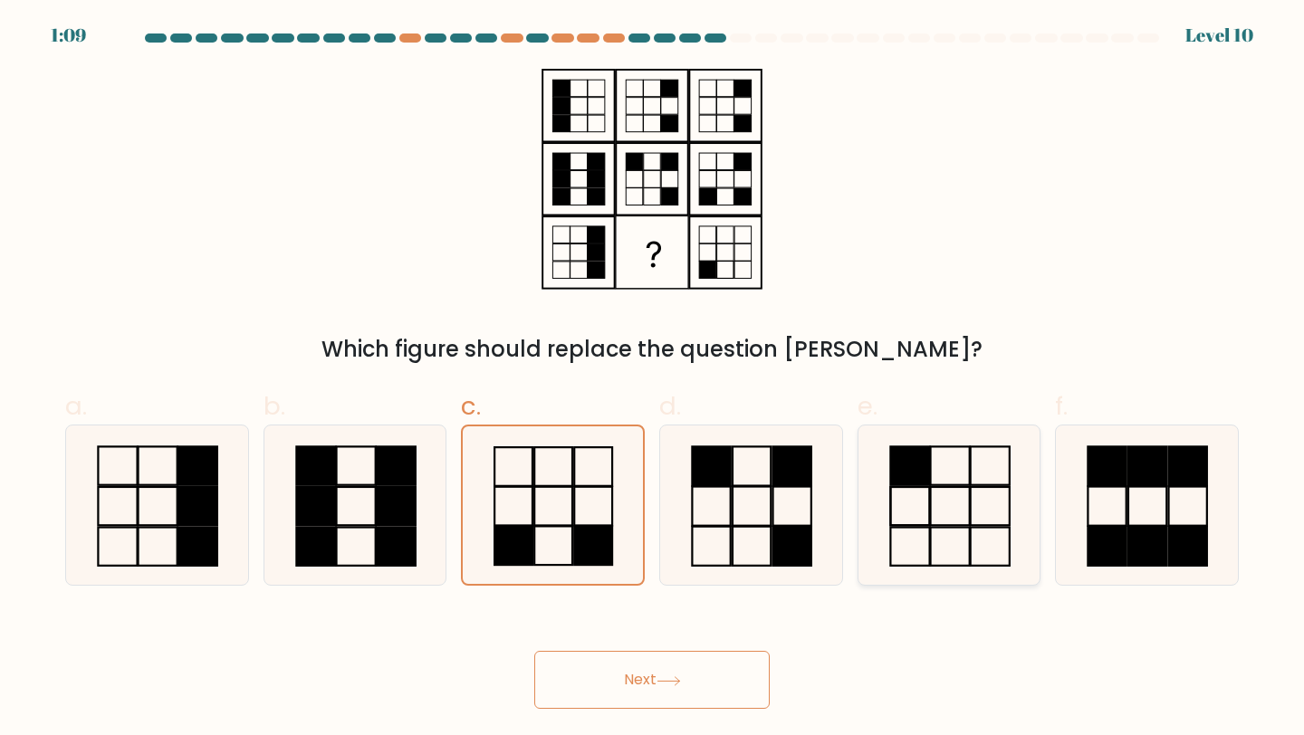
radio input "true"
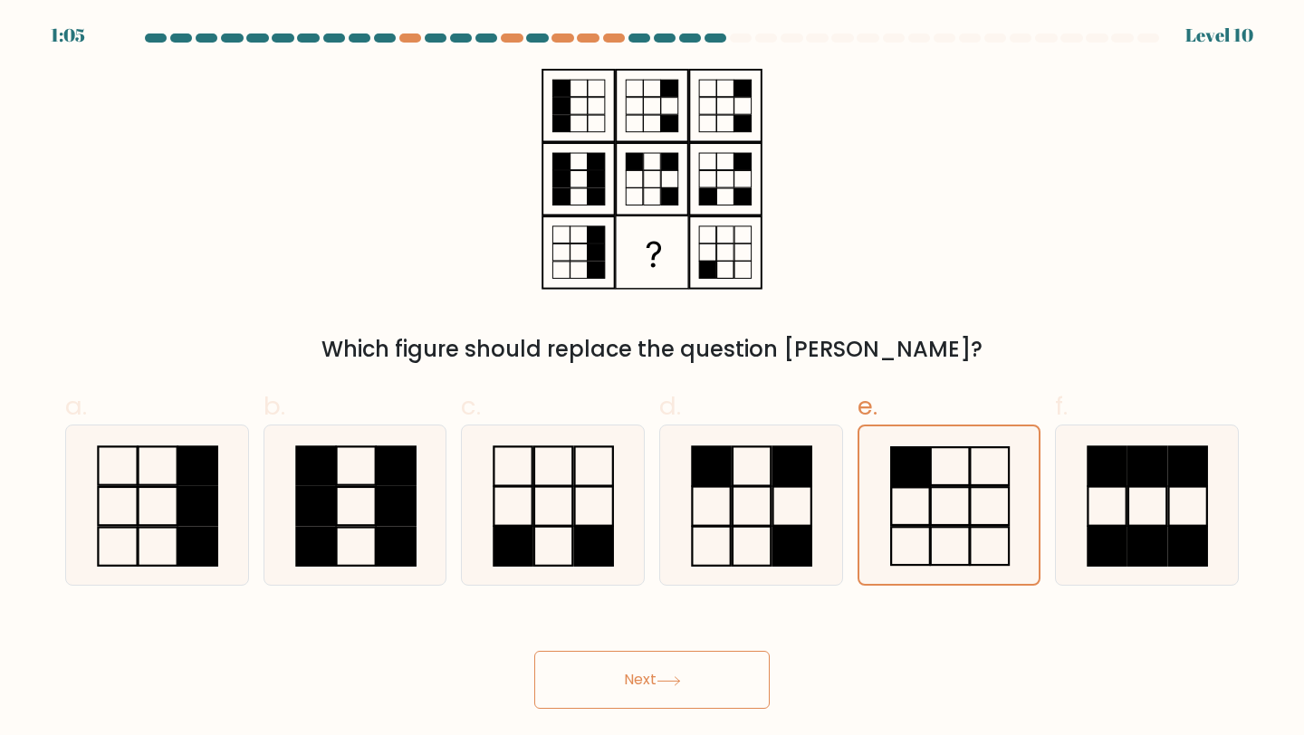
click at [612, 674] on button "Next" at bounding box center [651, 680] width 235 height 58
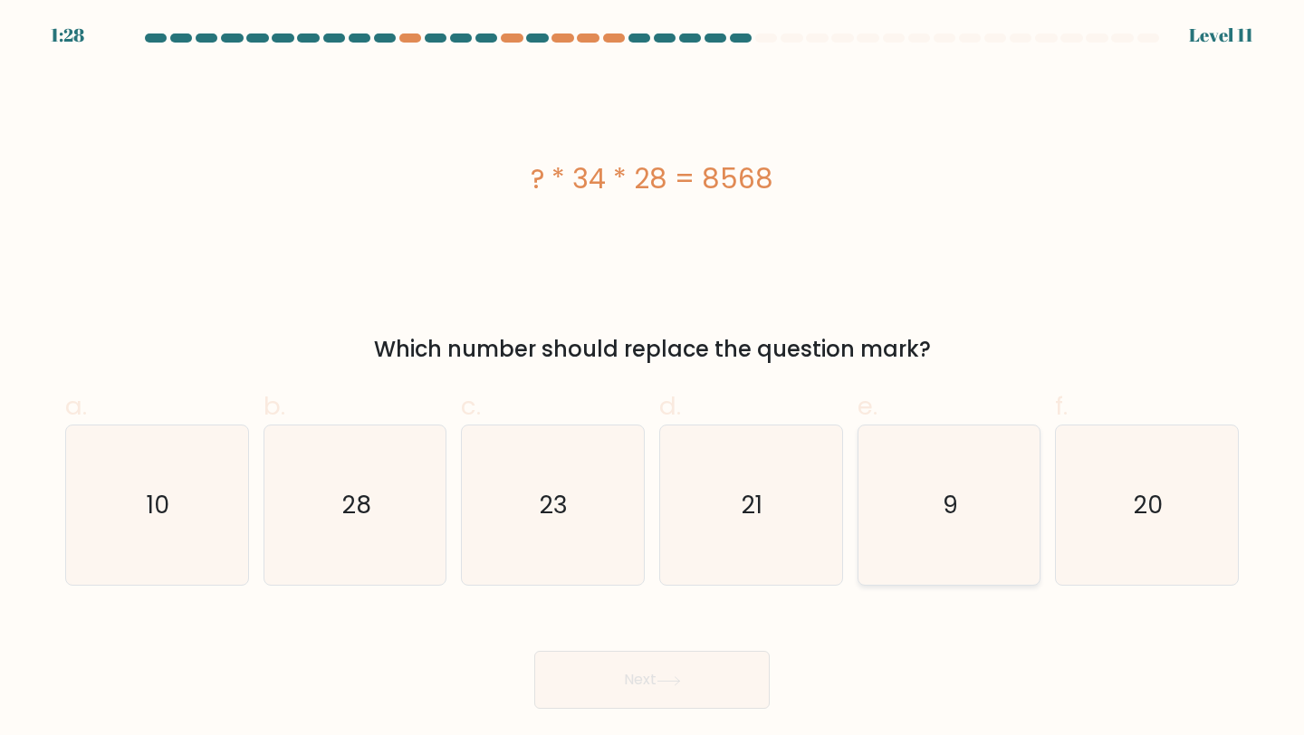
click at [979, 518] on icon "9" at bounding box center [949, 505] width 160 height 160
click at [653, 379] on input "e. 9" at bounding box center [652, 374] width 1 height 12
radio input "true"
click at [652, 693] on button "Next" at bounding box center [651, 680] width 235 height 58
click at [645, 680] on button "Next" at bounding box center [651, 680] width 235 height 58
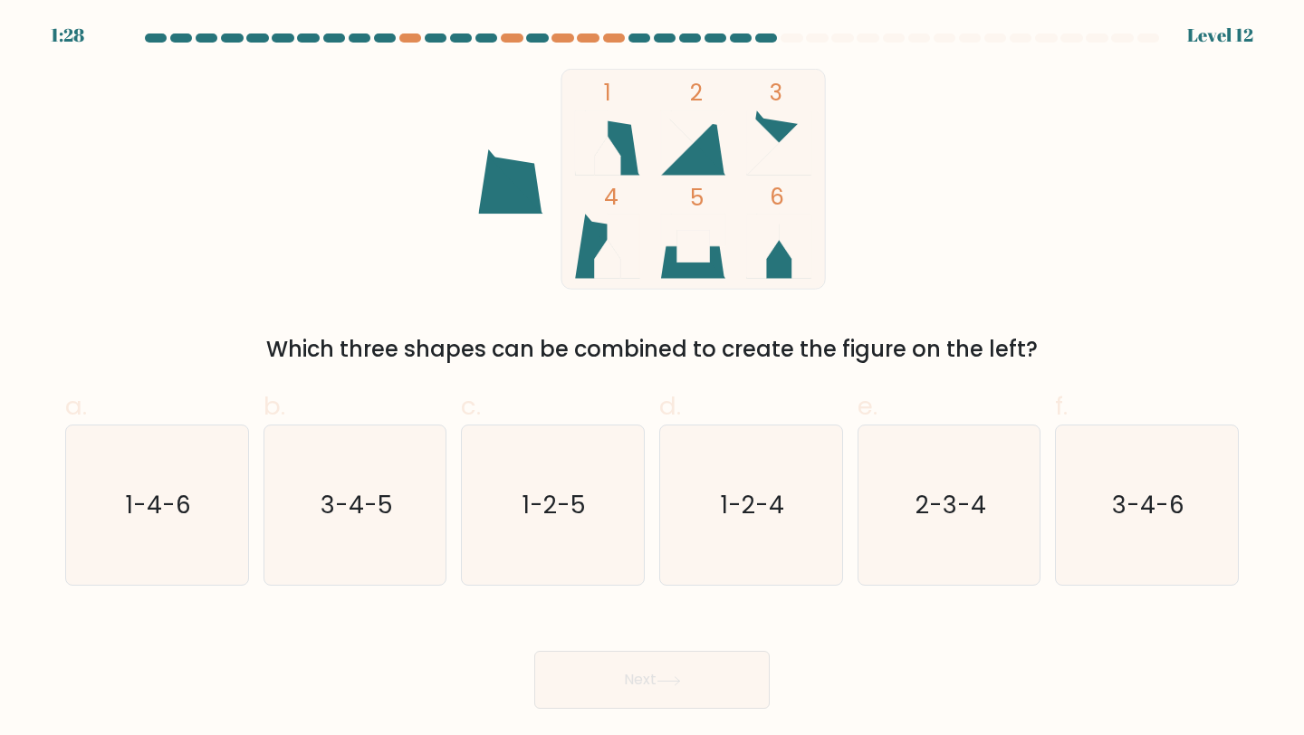
click at [705, 152] on icon at bounding box center [696, 146] width 53 height 58
click at [1157, 525] on icon "3-4-6" at bounding box center [1146, 505] width 160 height 160
click at [653, 379] on input "f. 3-4-6" at bounding box center [652, 374] width 1 height 12
radio input "true"
click at [620, 684] on button "Next" at bounding box center [651, 680] width 235 height 58
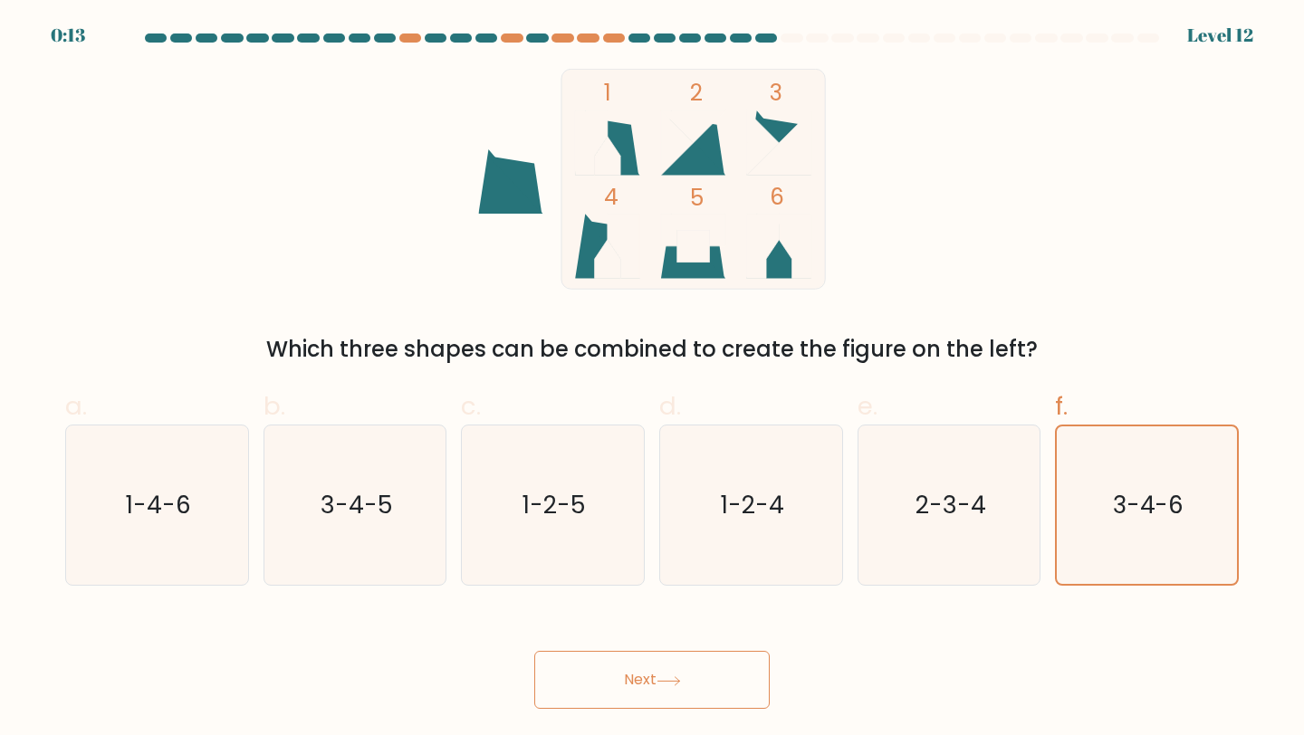
click at [624, 676] on button "Next" at bounding box center [651, 680] width 235 height 58
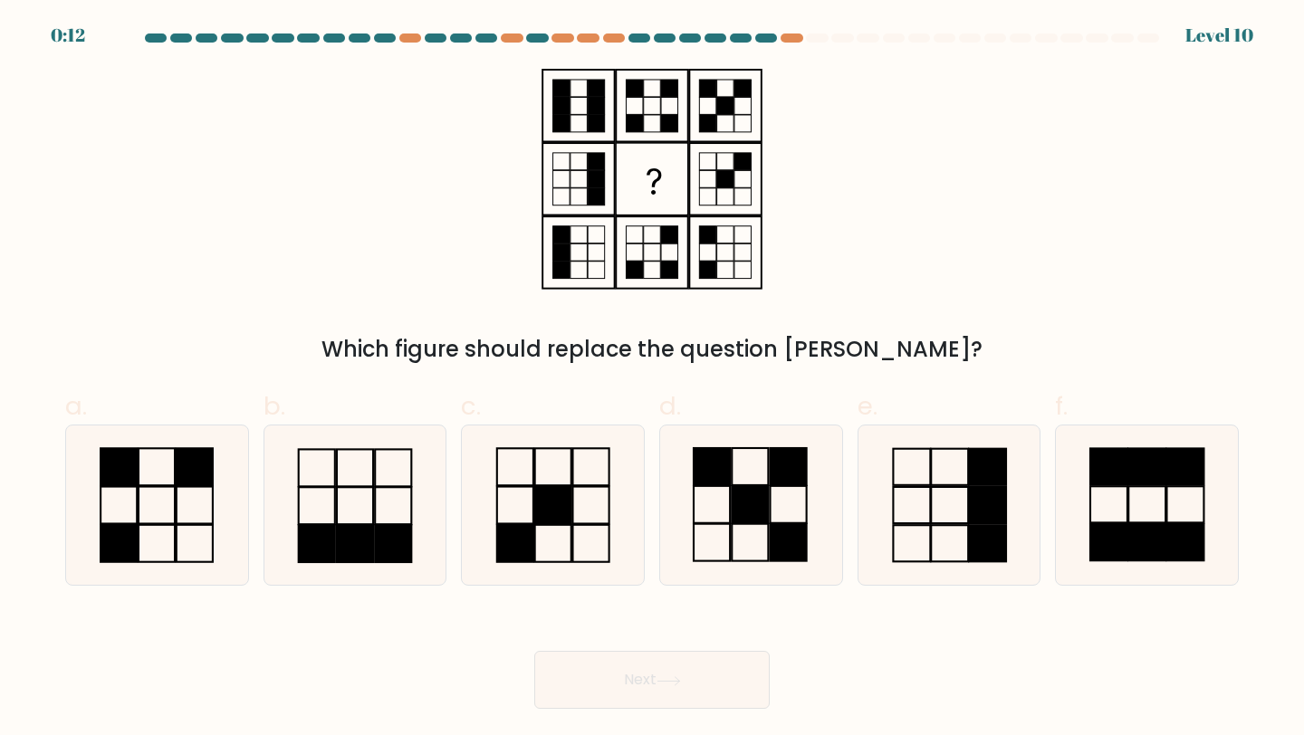
click at [663, 673] on button "Next" at bounding box center [651, 680] width 235 height 58
click at [556, 525] on rect at bounding box center [553, 543] width 36 height 37
click at [652, 379] on input "c." at bounding box center [652, 374] width 1 height 12
radio input "true"
click at [120, 488] on icon at bounding box center [157, 505] width 160 height 160
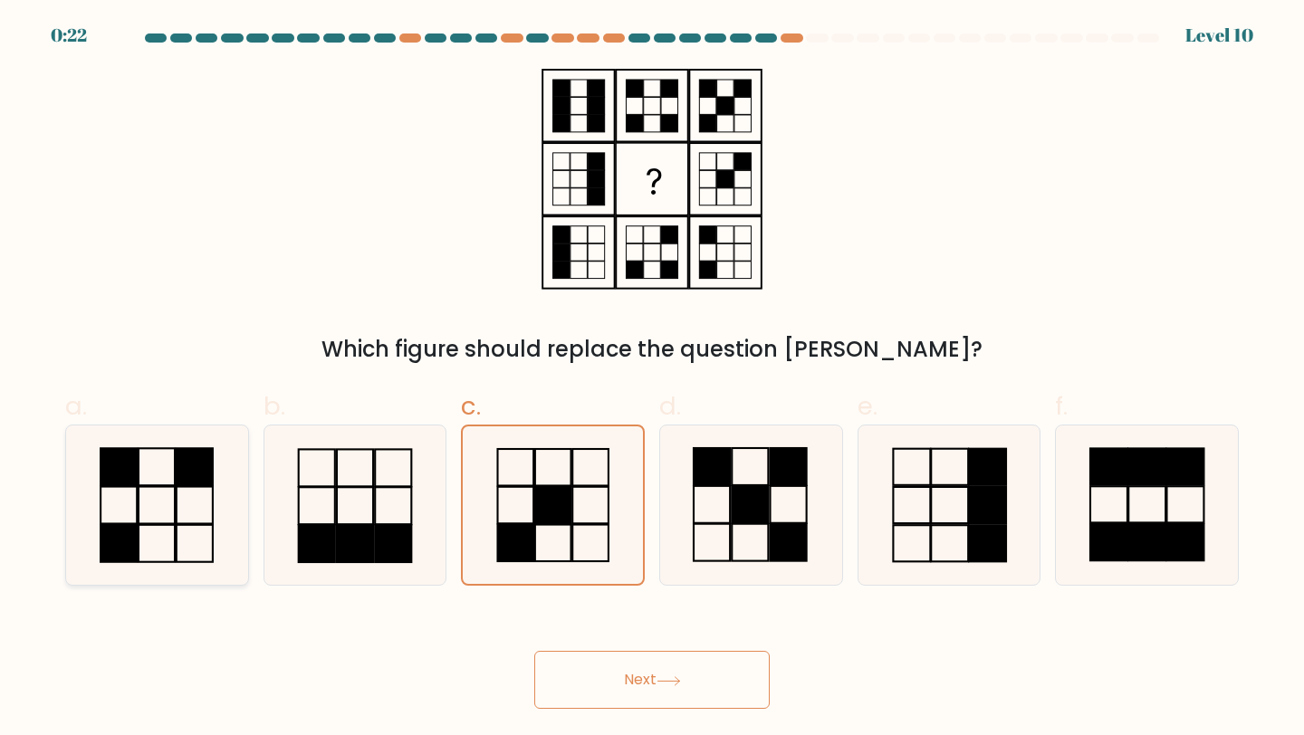
click at [652, 379] on input "a." at bounding box center [652, 374] width 1 height 12
radio input "true"
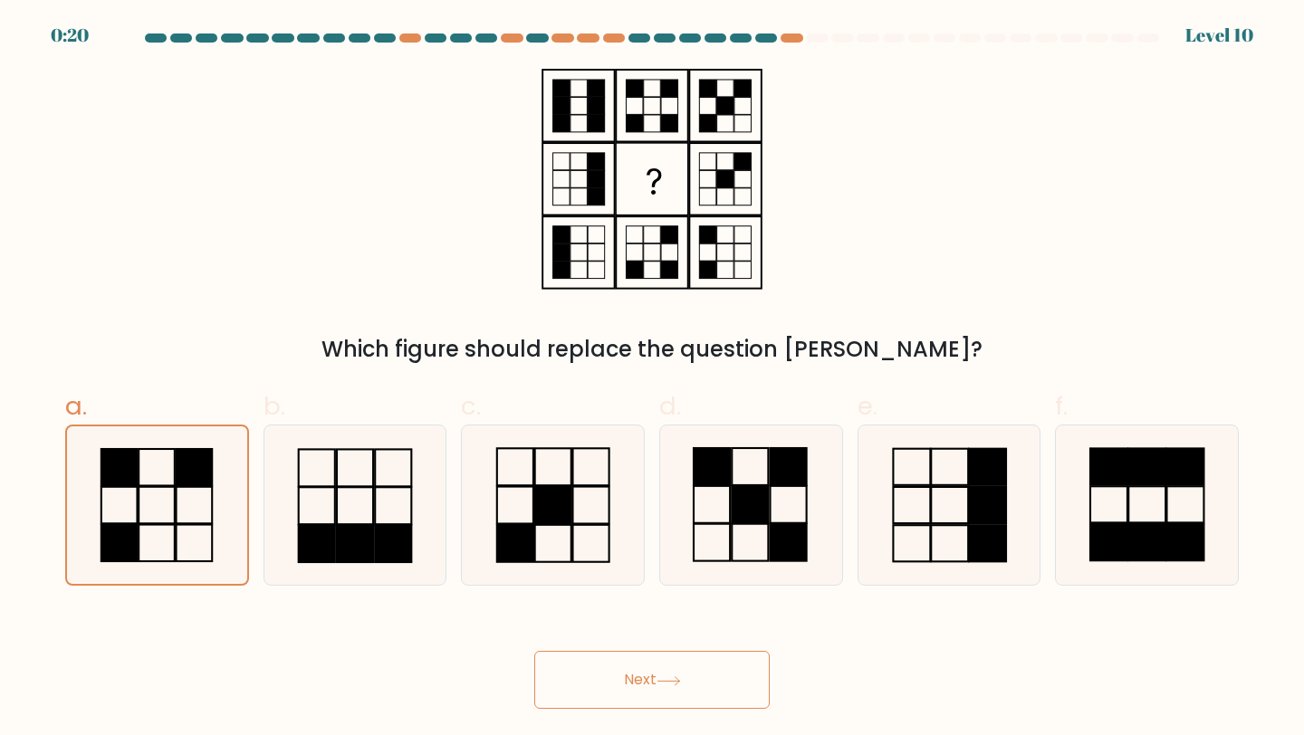
click at [680, 685] on icon at bounding box center [668, 681] width 24 height 10
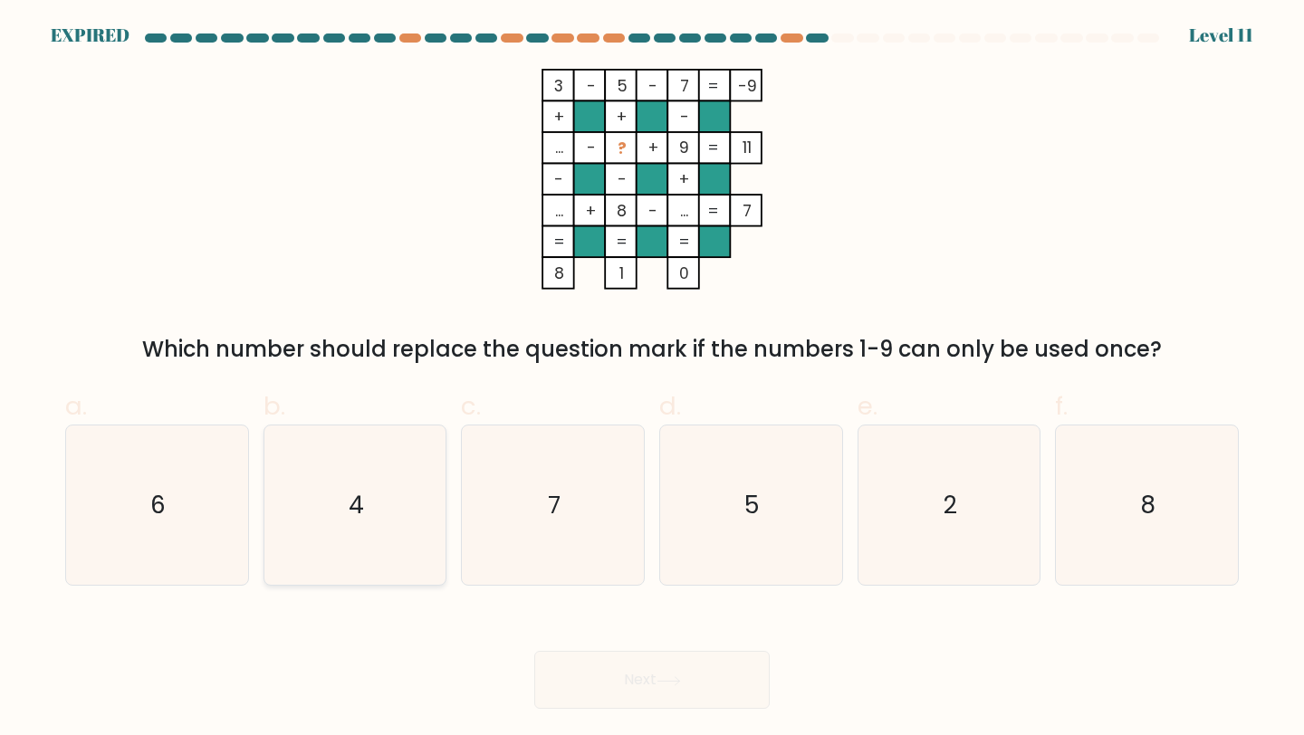
click at [432, 518] on icon "4" at bounding box center [355, 505] width 160 height 160
click at [652, 379] on input "b. 4" at bounding box center [652, 374] width 1 height 12
radio input "true"
click at [597, 628] on form at bounding box center [652, 370] width 1304 height 675
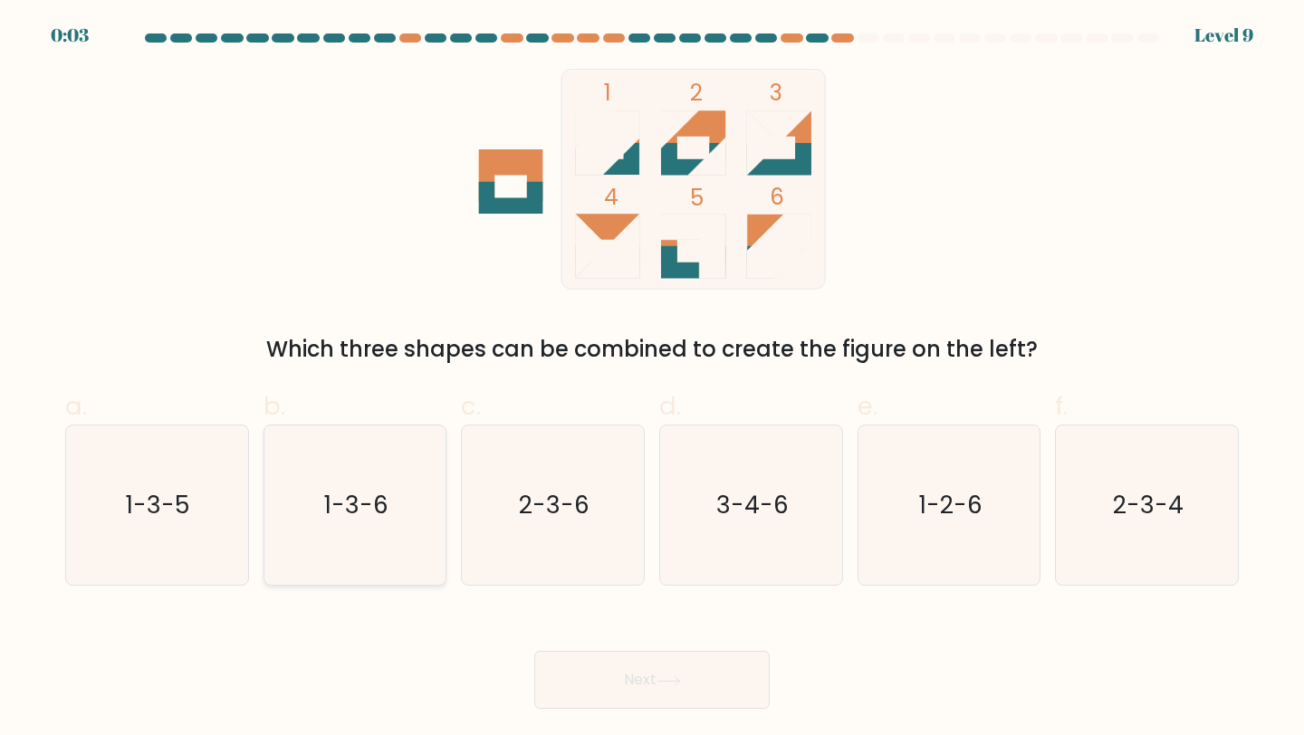
click at [352, 512] on text "1-3-6" at bounding box center [356, 504] width 64 height 33
click at [652, 379] on input "b. 1-3-6" at bounding box center [652, 374] width 1 height 12
radio input "true"
click at [635, 677] on button "Next" at bounding box center [651, 680] width 235 height 58
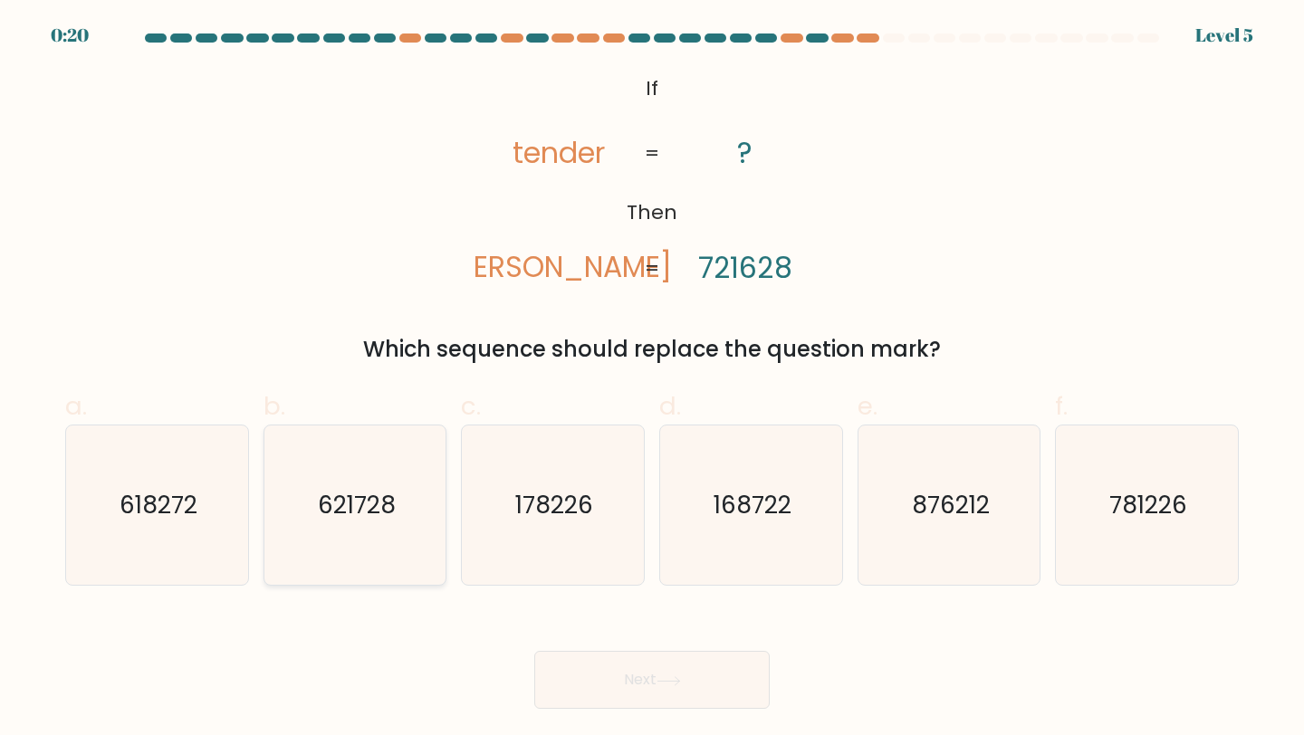
click at [330, 504] on text "621728" at bounding box center [357, 504] width 78 height 33
click at [652, 379] on input "b. 621728" at bounding box center [652, 374] width 1 height 12
radio input "true"
click at [677, 682] on icon at bounding box center [668, 681] width 24 height 10
click at [656, 674] on button "Next" at bounding box center [651, 680] width 235 height 58
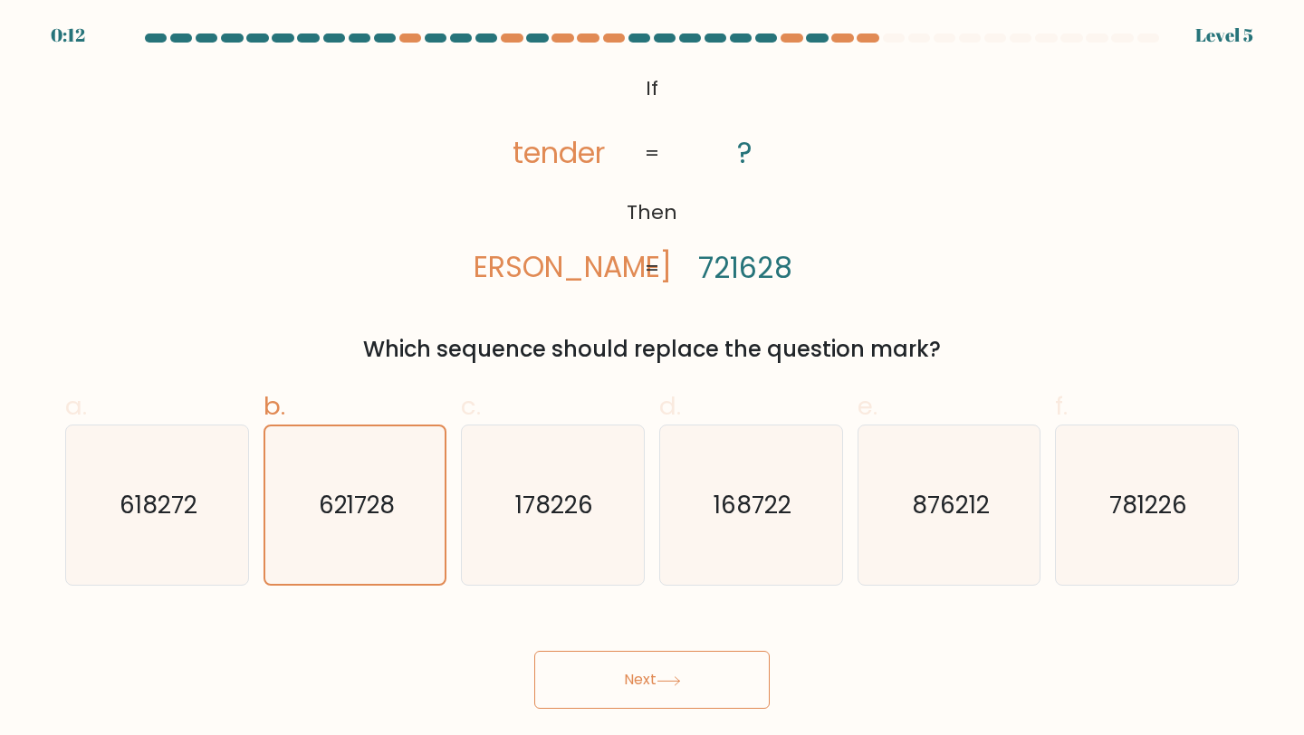
click at [624, 676] on button "Next" at bounding box center [651, 680] width 235 height 58
click at [635, 688] on button "Next" at bounding box center [651, 680] width 235 height 58
click at [368, 496] on text "621728" at bounding box center [357, 505] width 76 height 33
click at [652, 379] on input "b. 621728" at bounding box center [652, 374] width 1 height 12
click at [615, 677] on button "Next" at bounding box center [651, 680] width 235 height 58
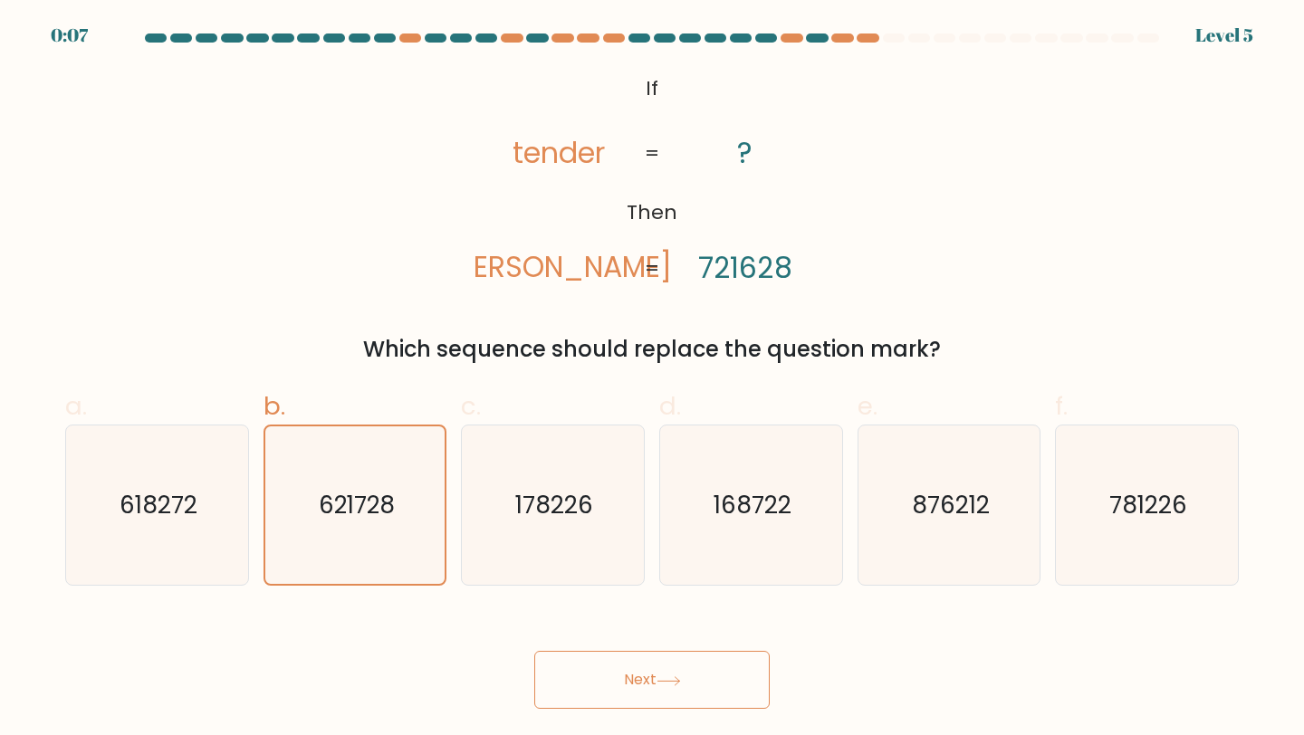
drag, startPoint x: 615, startPoint y: 677, endPoint x: 615, endPoint y: 705, distance: 28.1
click at [615, 705] on button "Next" at bounding box center [651, 680] width 235 height 58
click at [631, 672] on button "Next" at bounding box center [651, 680] width 235 height 58
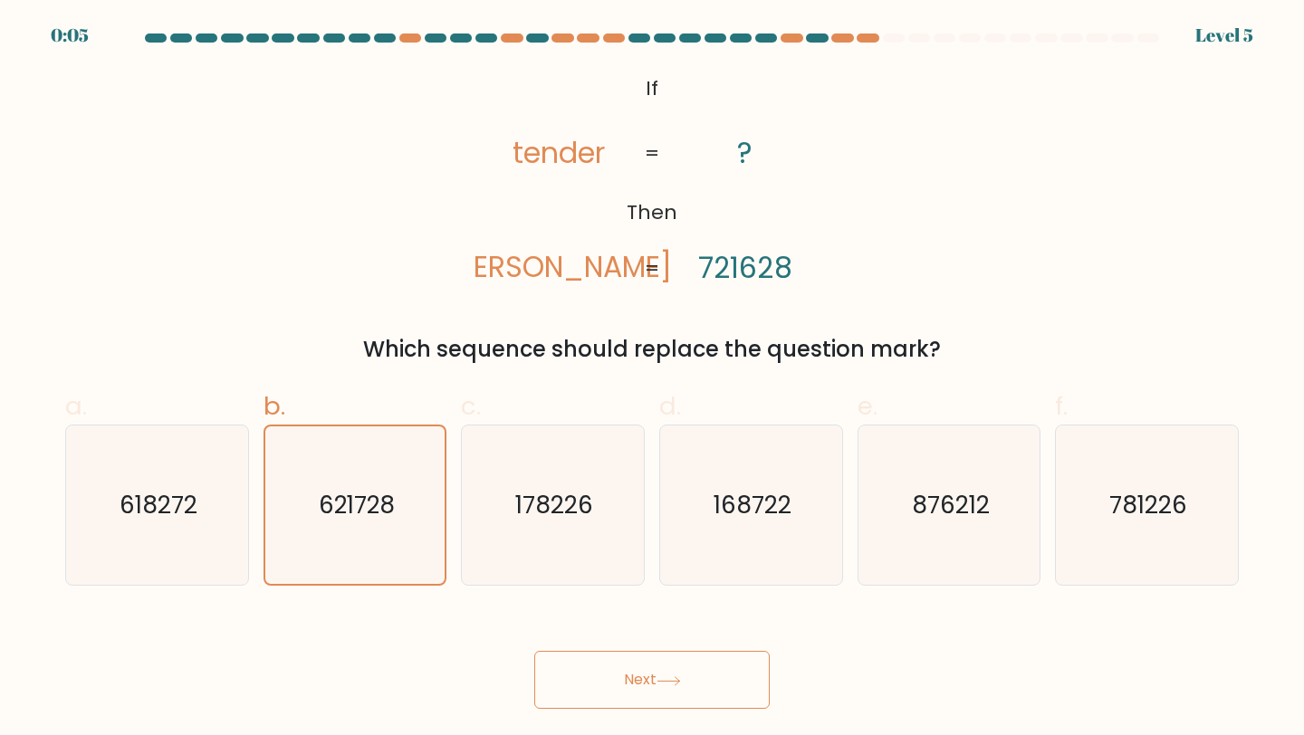
click at [631, 672] on button "Next" at bounding box center [651, 680] width 235 height 58
click at [644, 674] on button "Next" at bounding box center [651, 680] width 235 height 58
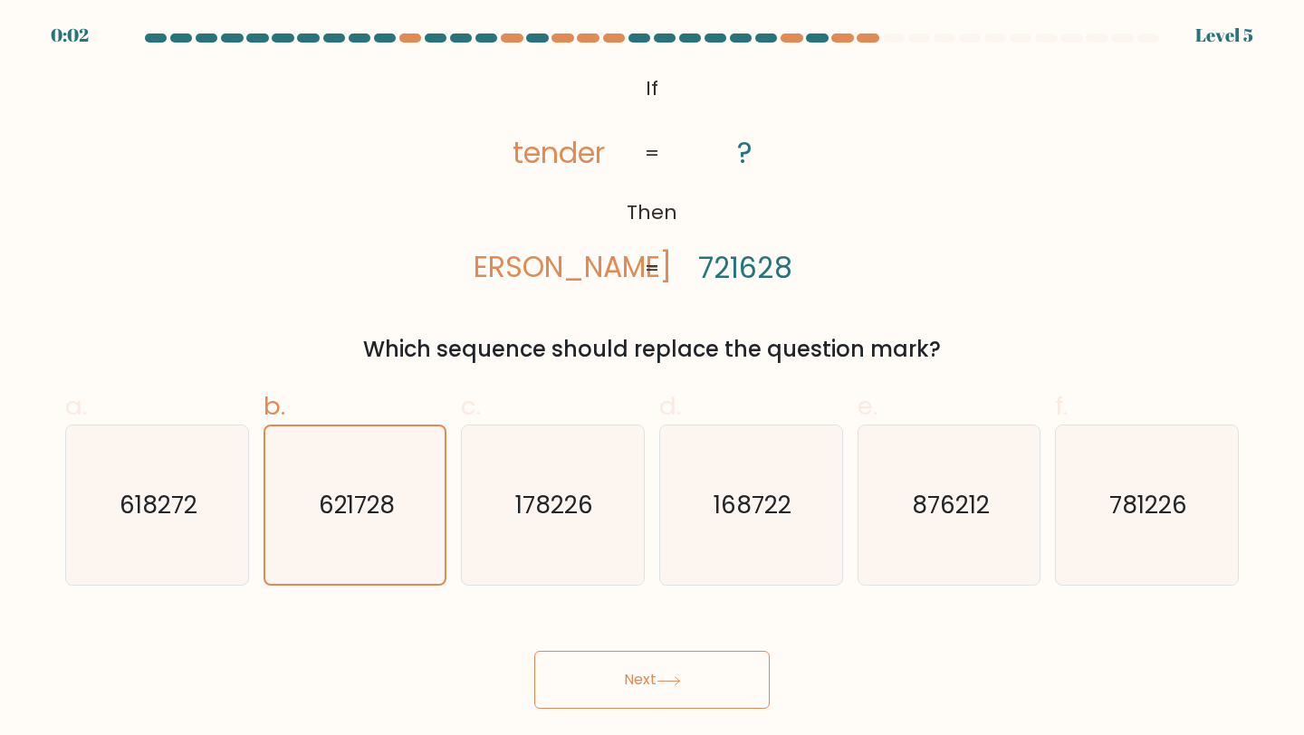
click at [644, 674] on button "Next" at bounding box center [651, 680] width 235 height 58
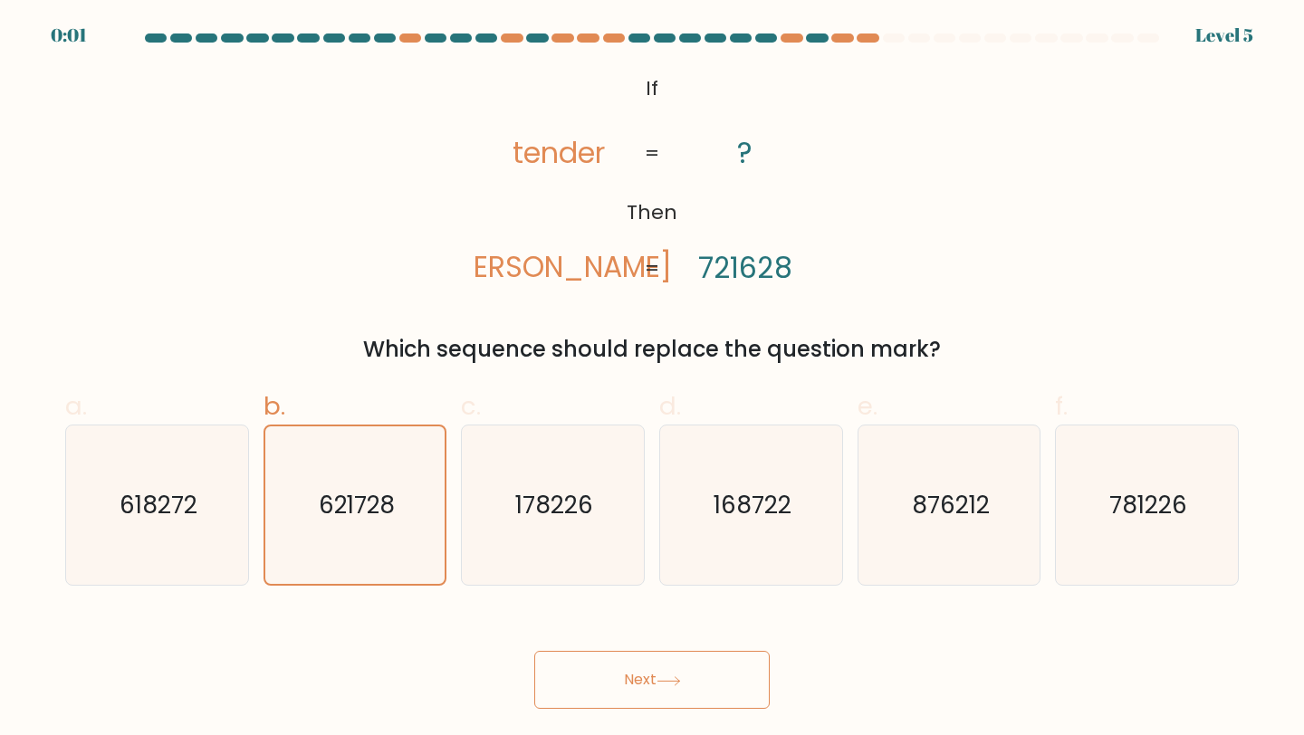
click at [644, 674] on button "Next" at bounding box center [651, 680] width 235 height 58
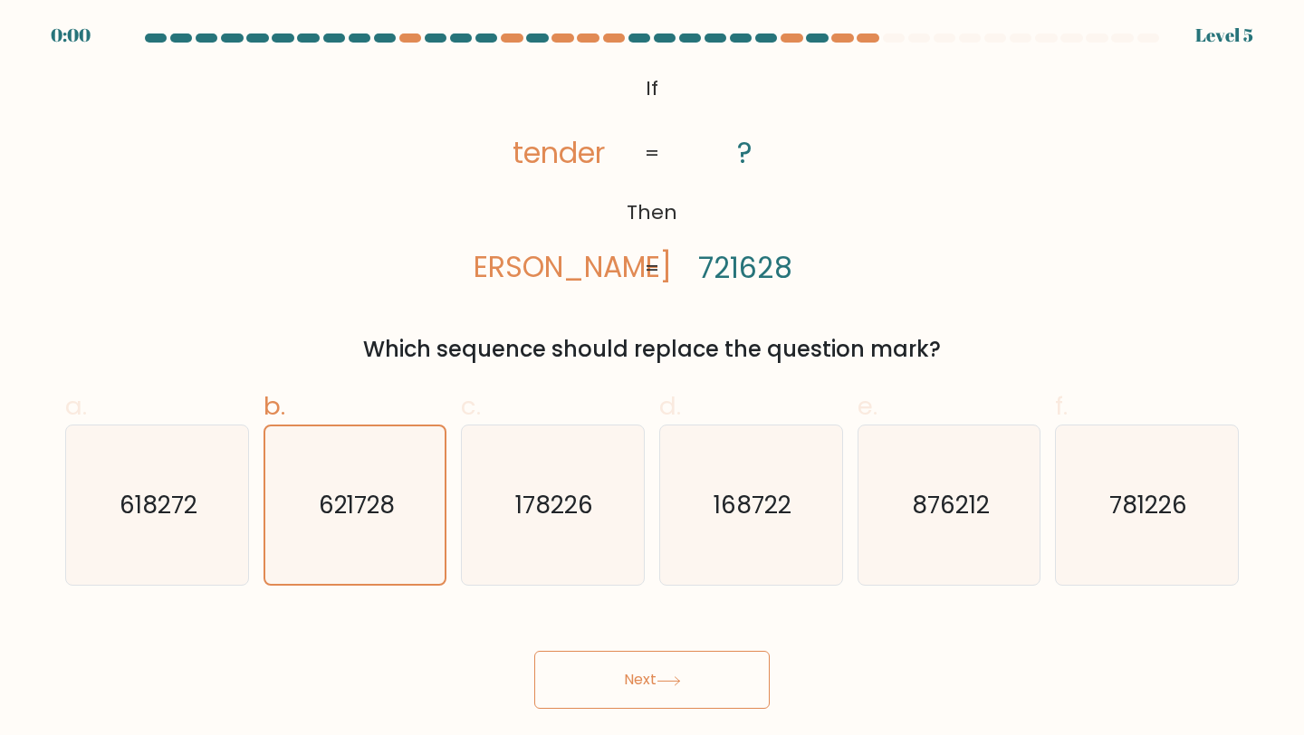
click at [644, 674] on button "Next" at bounding box center [651, 680] width 235 height 58
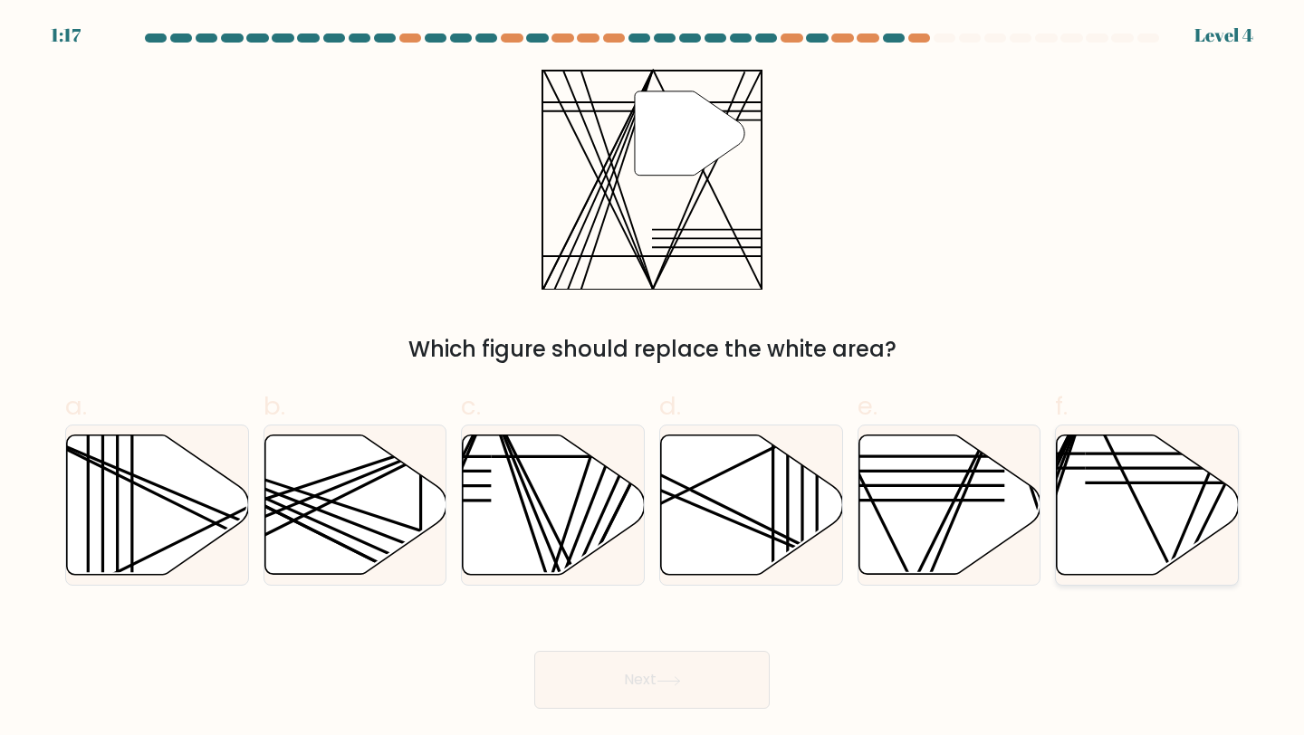
click at [1140, 523] on icon at bounding box center [1147, 504] width 182 height 139
click at [653, 379] on input "f." at bounding box center [652, 374] width 1 height 12
radio input "true"
click at [609, 691] on button "Next" at bounding box center [651, 680] width 235 height 58
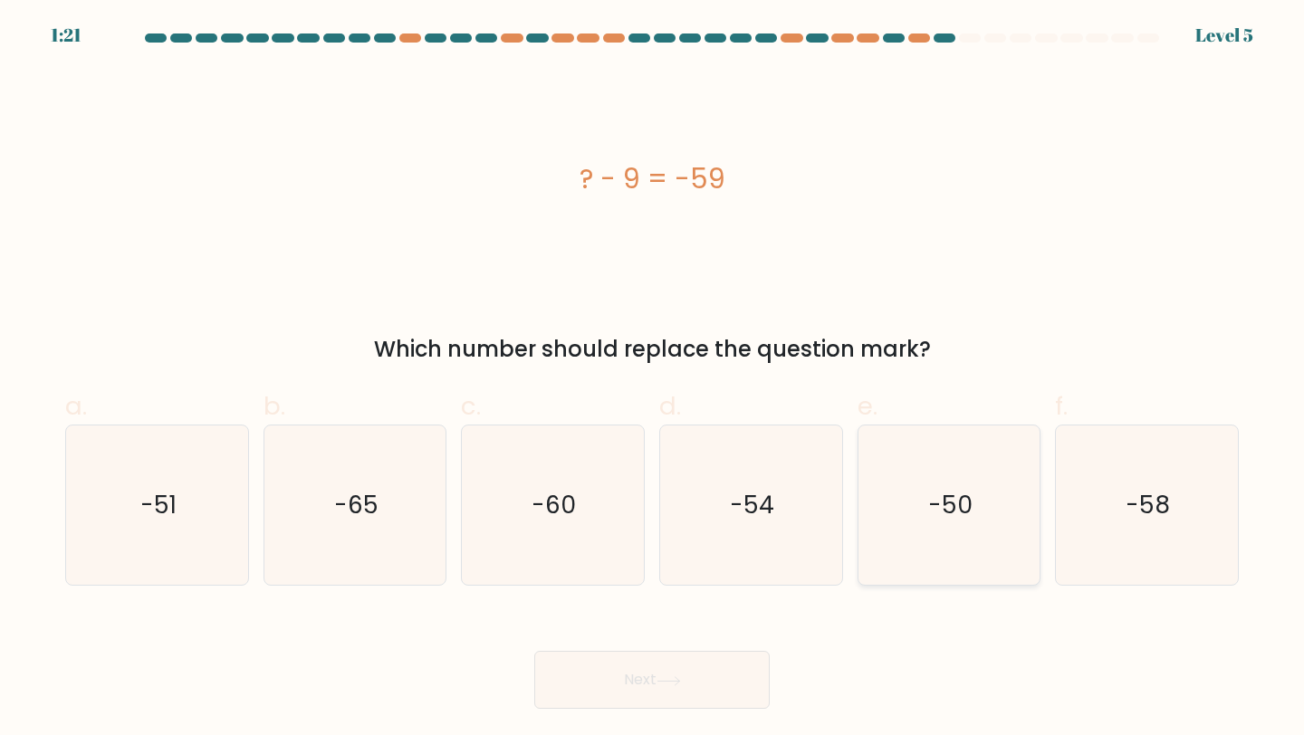
click at [922, 513] on icon "-50" at bounding box center [949, 505] width 160 height 160
click at [653, 379] on input "e. -50" at bounding box center [652, 374] width 1 height 12
radio input "true"
click at [664, 674] on button "Next" at bounding box center [651, 680] width 235 height 58
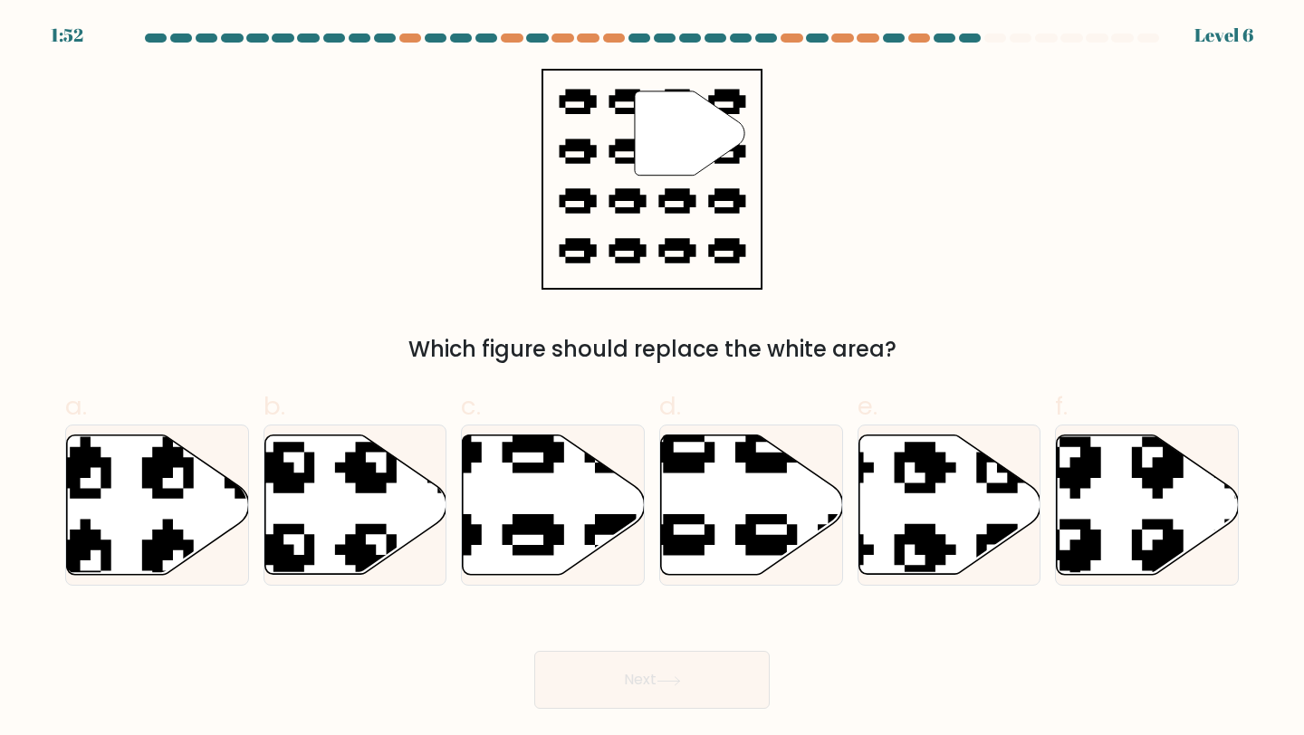
click at [452, 499] on div "b." at bounding box center [355, 486] width 198 height 199
click at [512, 506] on icon at bounding box center [554, 504] width 182 height 139
click at [652, 379] on input "c." at bounding box center [652, 374] width 1 height 12
radio input "true"
click at [635, 680] on button "Next" at bounding box center [651, 680] width 235 height 58
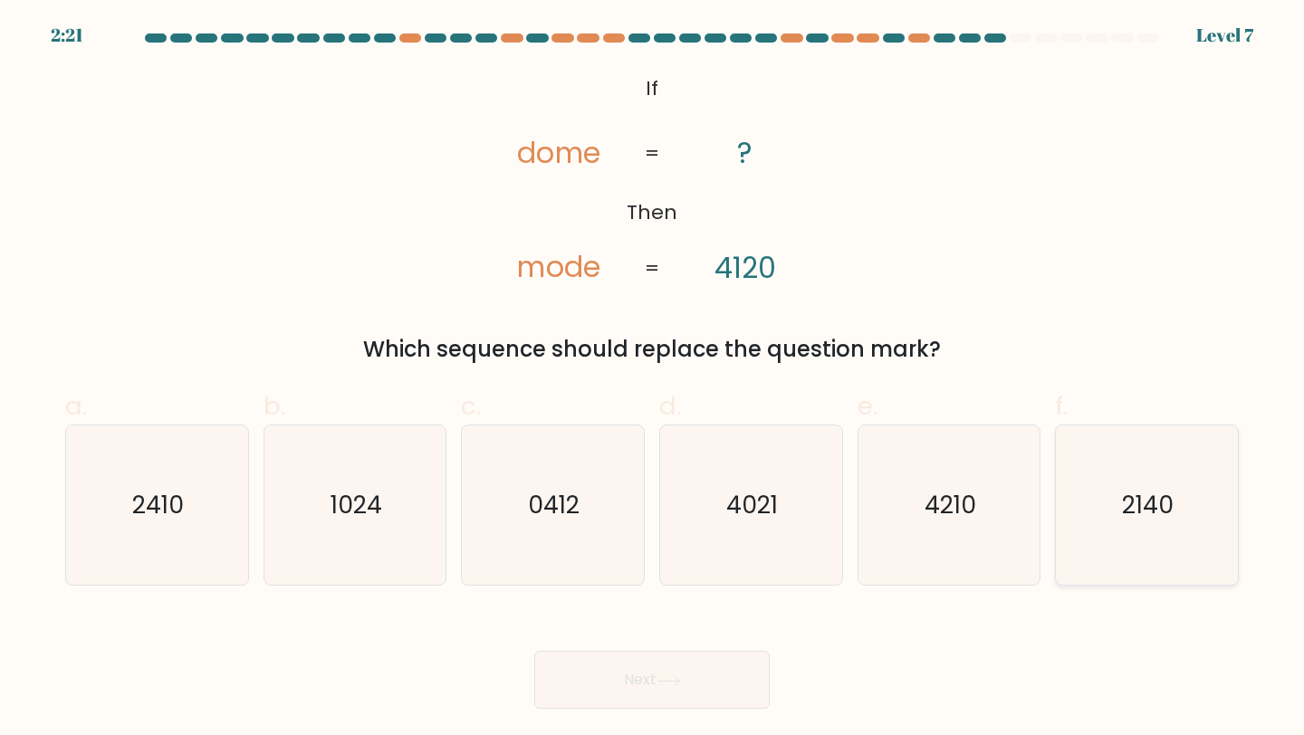
click at [1137, 514] on text "2140" at bounding box center [1149, 504] width 52 height 33
click at [653, 379] on input "f. 2140" at bounding box center [652, 374] width 1 height 12
radio input "true"
click at [632, 682] on button "Next" at bounding box center [651, 680] width 235 height 58
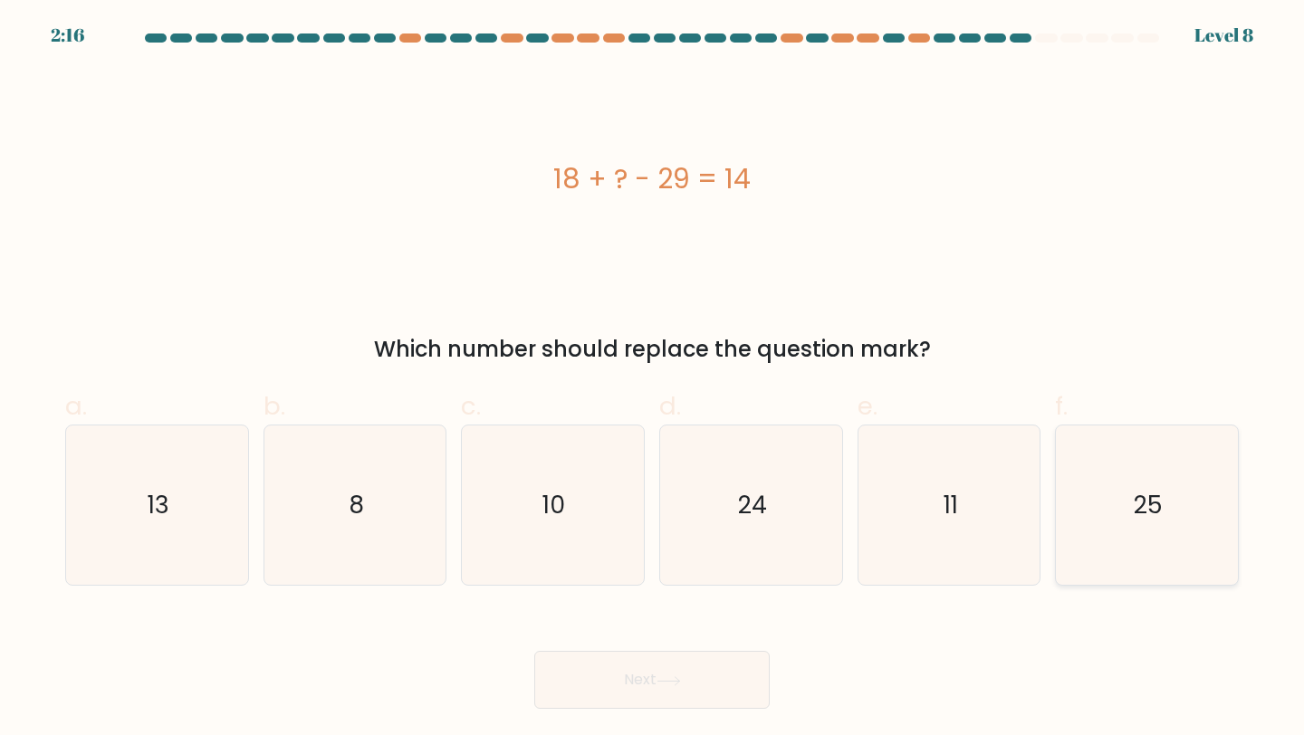
click at [1200, 528] on icon "25" at bounding box center [1146, 505] width 160 height 160
click at [653, 379] on input "f. 25" at bounding box center [652, 374] width 1 height 12
radio input "true"
click at [702, 688] on button "Next" at bounding box center [651, 680] width 235 height 58
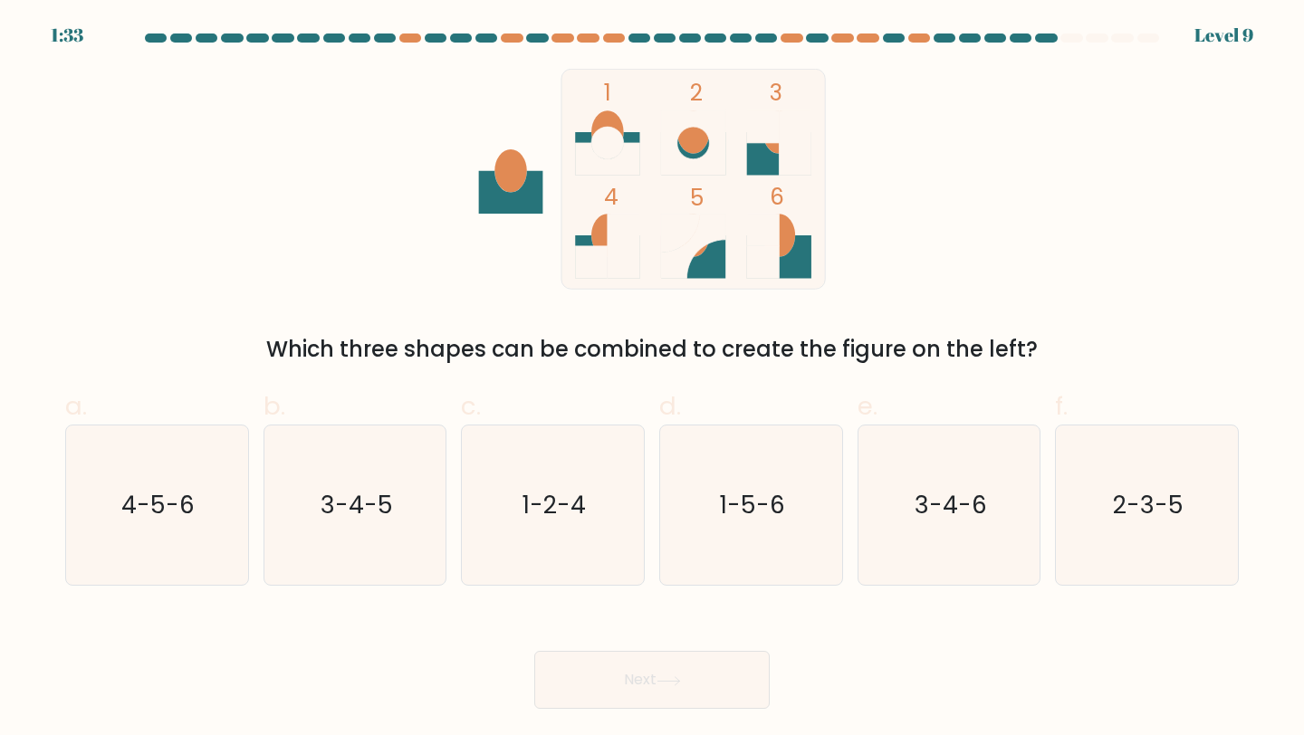
click at [583, 251] on rect at bounding box center [591, 262] width 33 height 33
click at [608, 124] on ellipse at bounding box center [607, 131] width 33 height 43
click at [141, 517] on text "4-5-6" at bounding box center [158, 504] width 73 height 33
click at [652, 379] on input "a. 4-5-6" at bounding box center [652, 374] width 1 height 12
radio input "true"
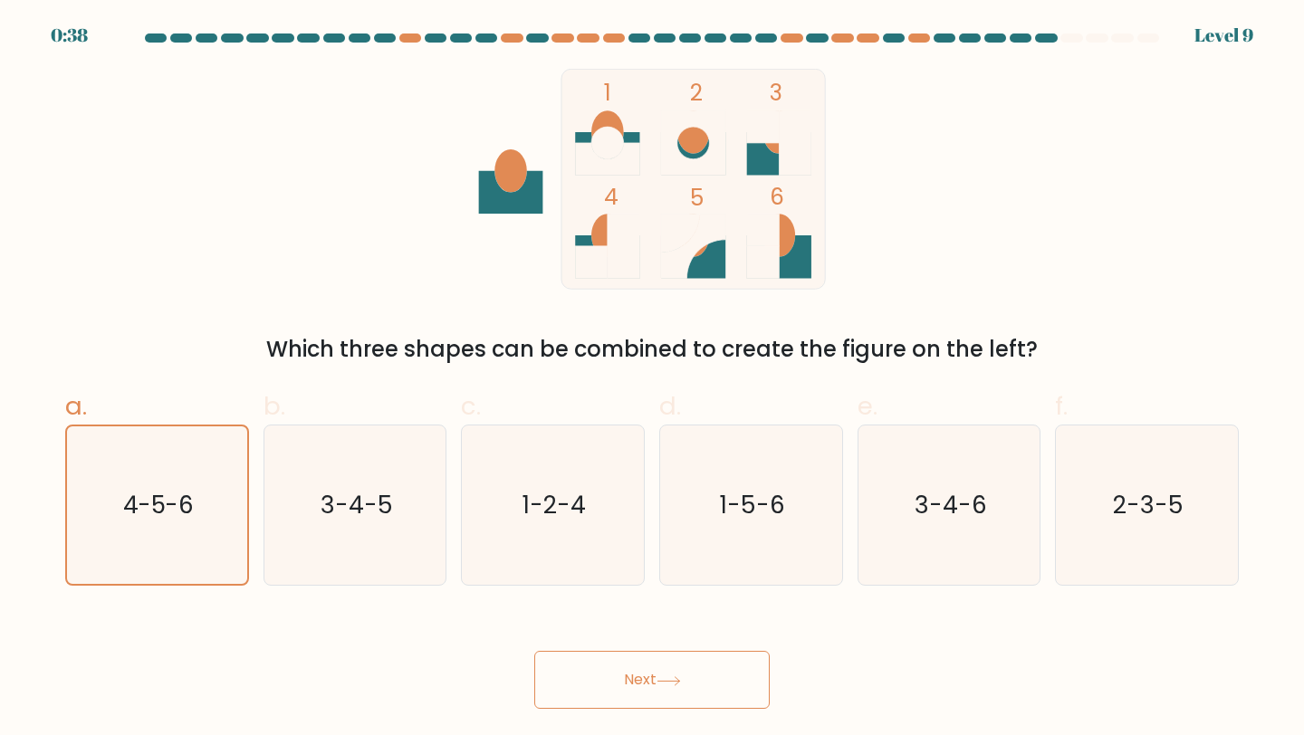
click at [594, 683] on button "Next" at bounding box center [651, 680] width 235 height 58
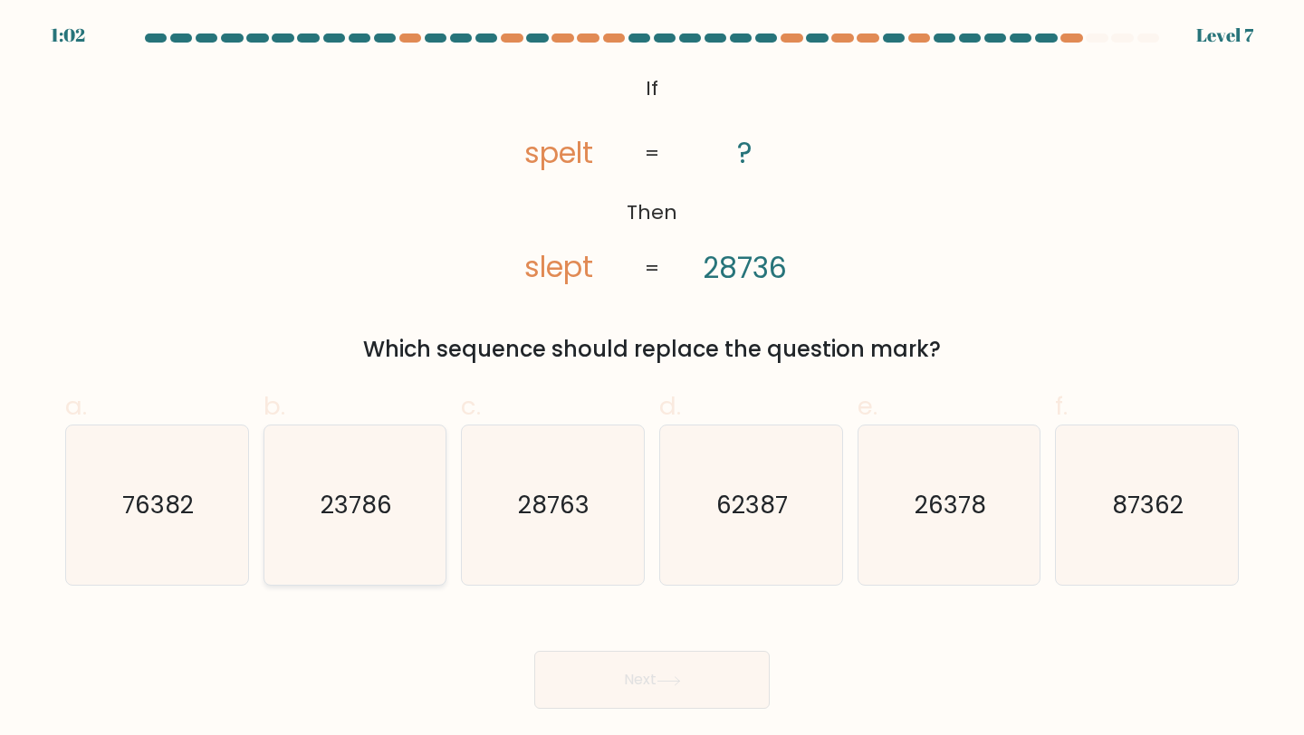
click at [377, 510] on text "23786" at bounding box center [356, 504] width 72 height 33
click at [652, 379] on input "b. 23786" at bounding box center [652, 374] width 1 height 12
radio input "true"
click at [641, 688] on button "Next" at bounding box center [651, 680] width 235 height 58
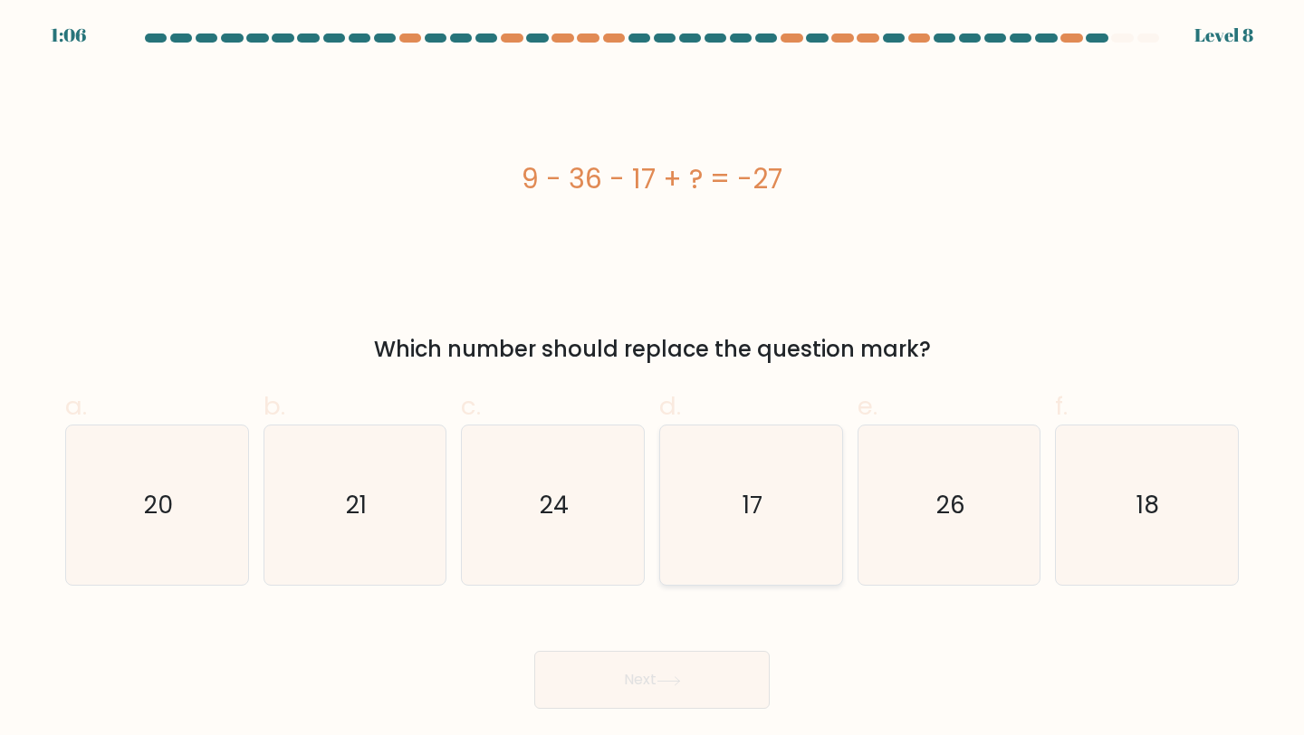
click at [741, 475] on icon "17" at bounding box center [751, 505] width 160 height 160
click at [653, 379] on input "d. 17" at bounding box center [652, 374] width 1 height 12
radio input "true"
click at [648, 681] on button "Next" at bounding box center [651, 680] width 235 height 58
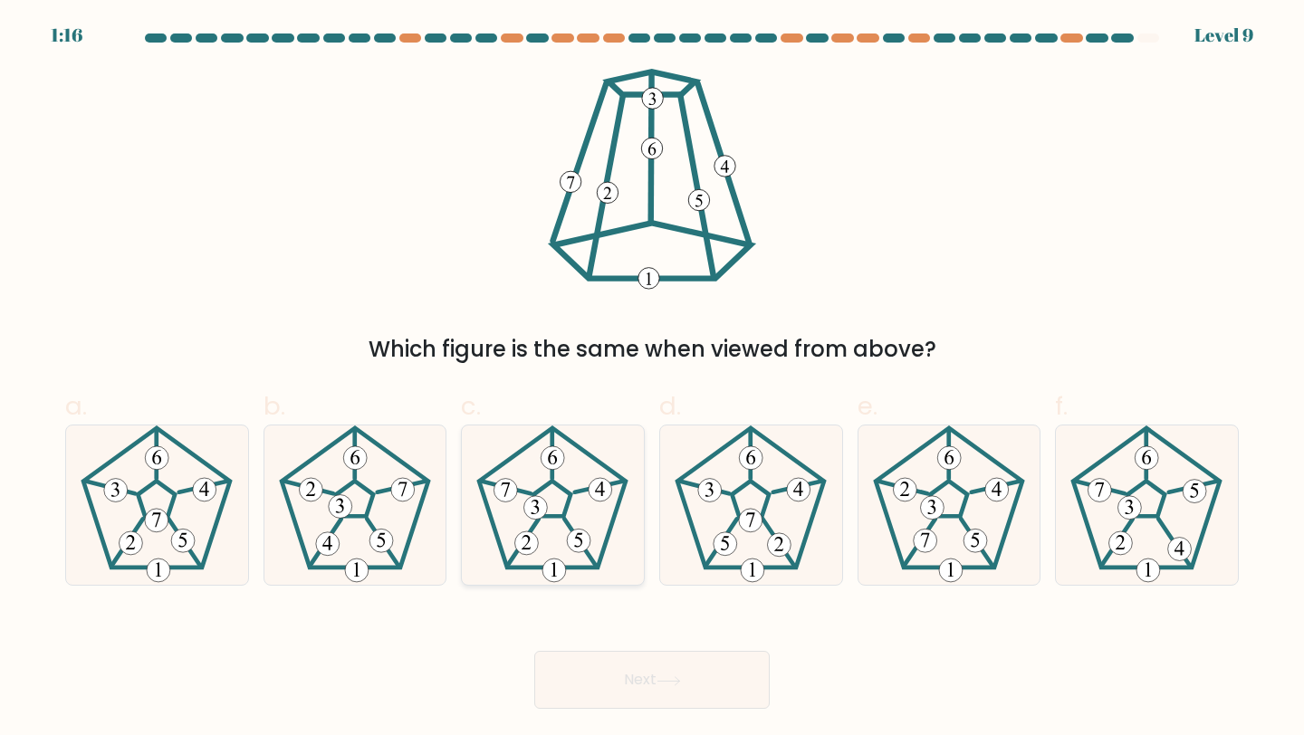
click at [561, 538] on icon at bounding box center [553, 505] width 160 height 160
click at [652, 379] on input "c." at bounding box center [652, 374] width 1 height 12
radio input "true"
click at [677, 693] on button "Next" at bounding box center [651, 680] width 235 height 58
click at [642, 670] on button "Next" at bounding box center [651, 680] width 235 height 58
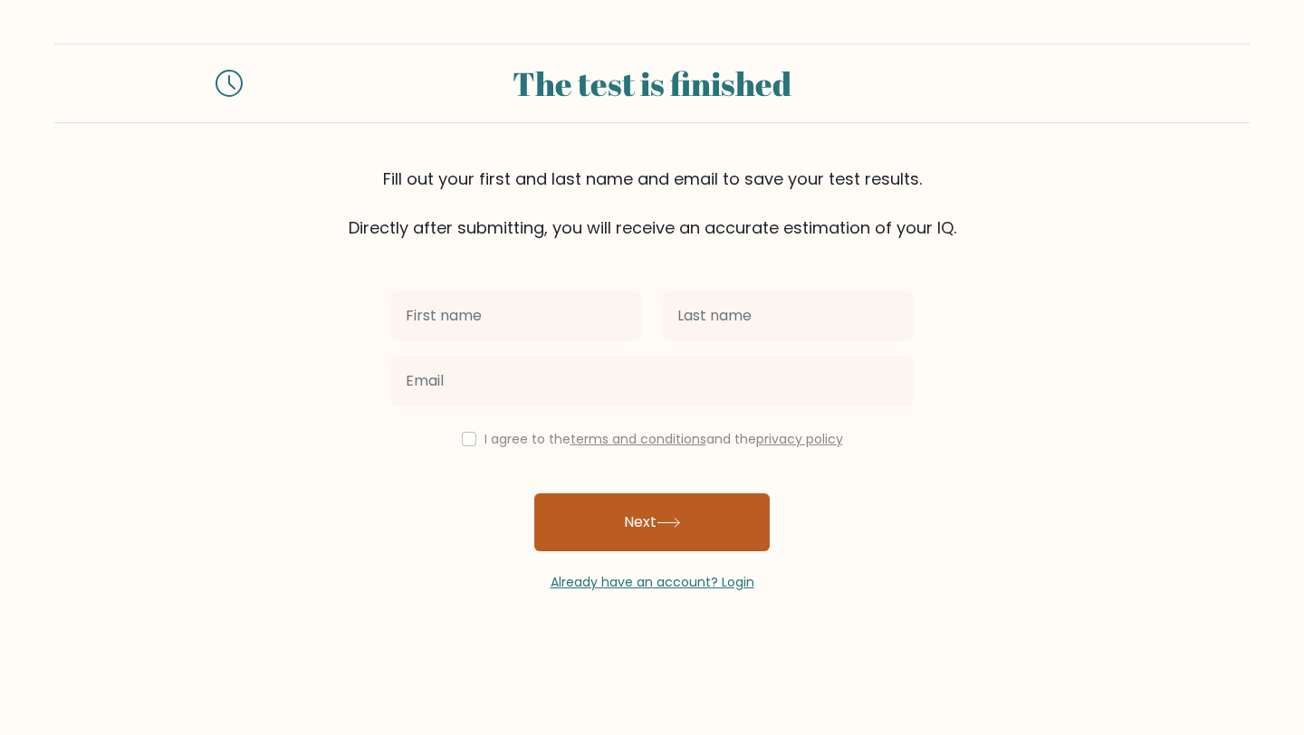
click at [612, 530] on button "Next" at bounding box center [651, 522] width 235 height 58
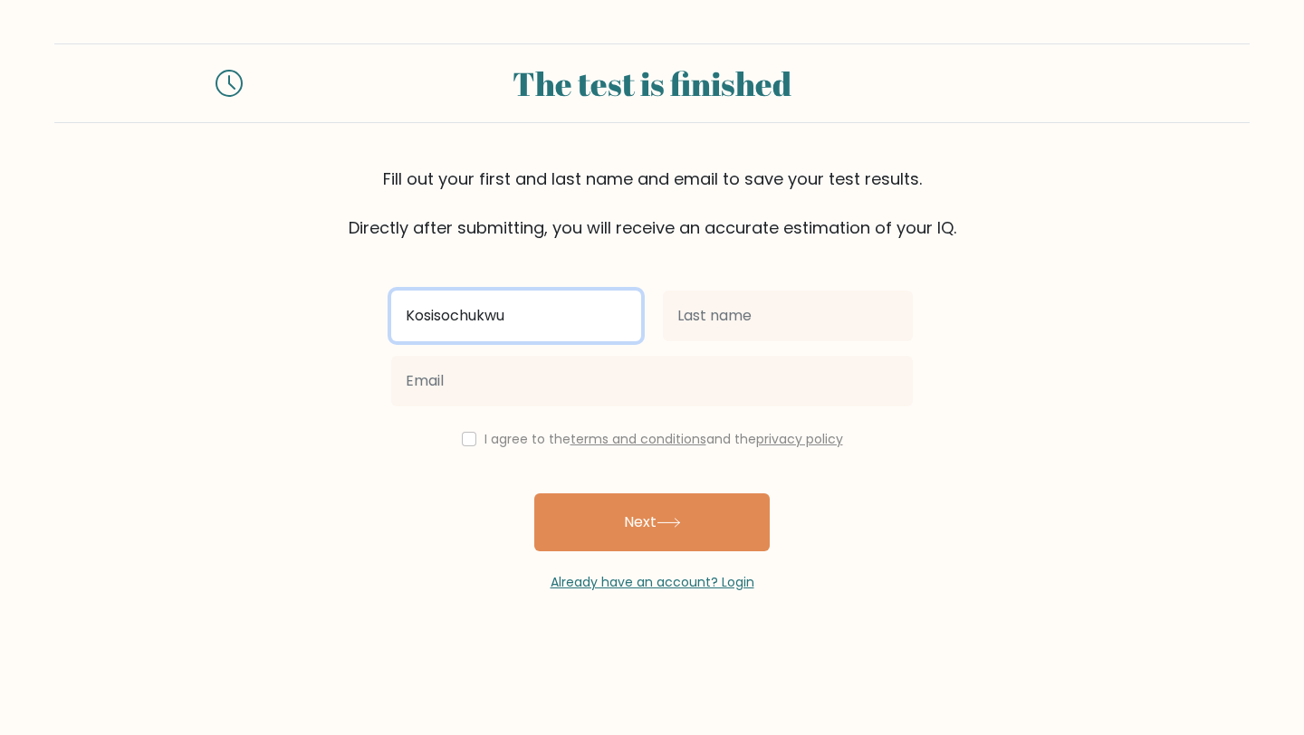
type input "Kosisochukwu"
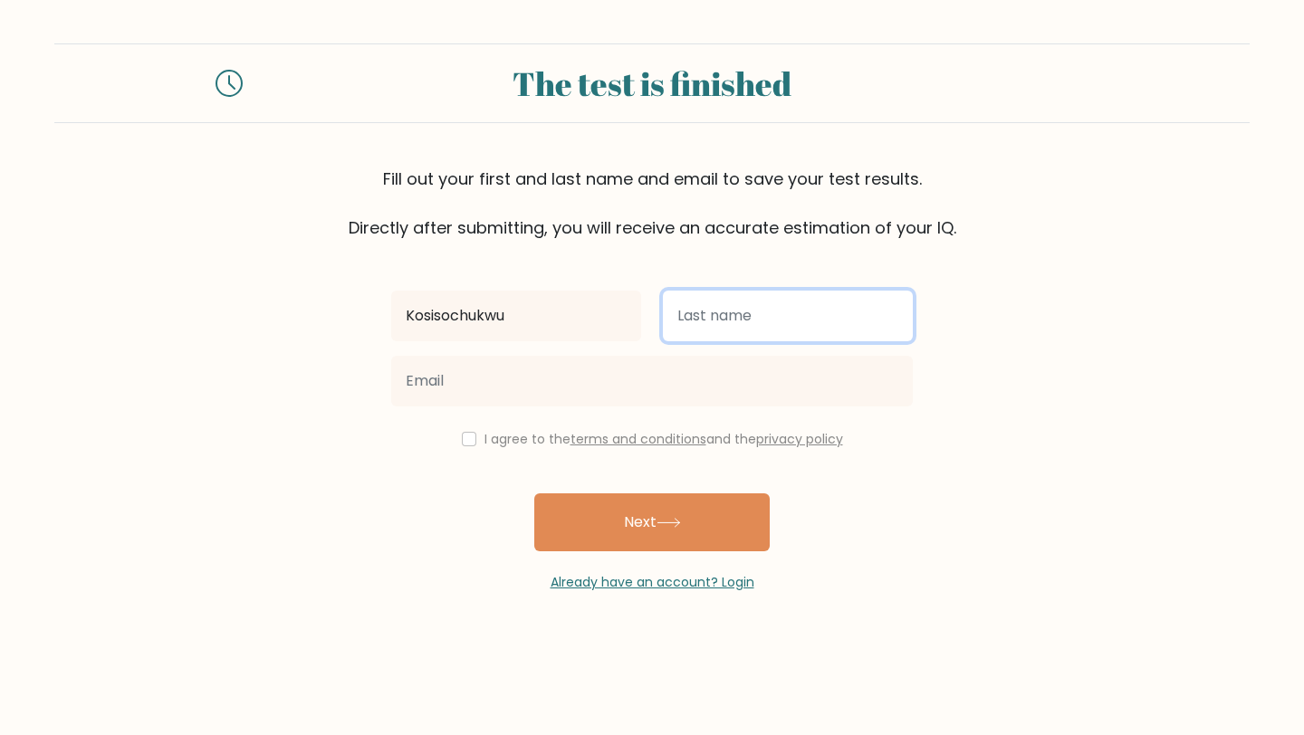
click at [715, 322] on input "text" at bounding box center [788, 316] width 250 height 51
type input "Ugwumba"
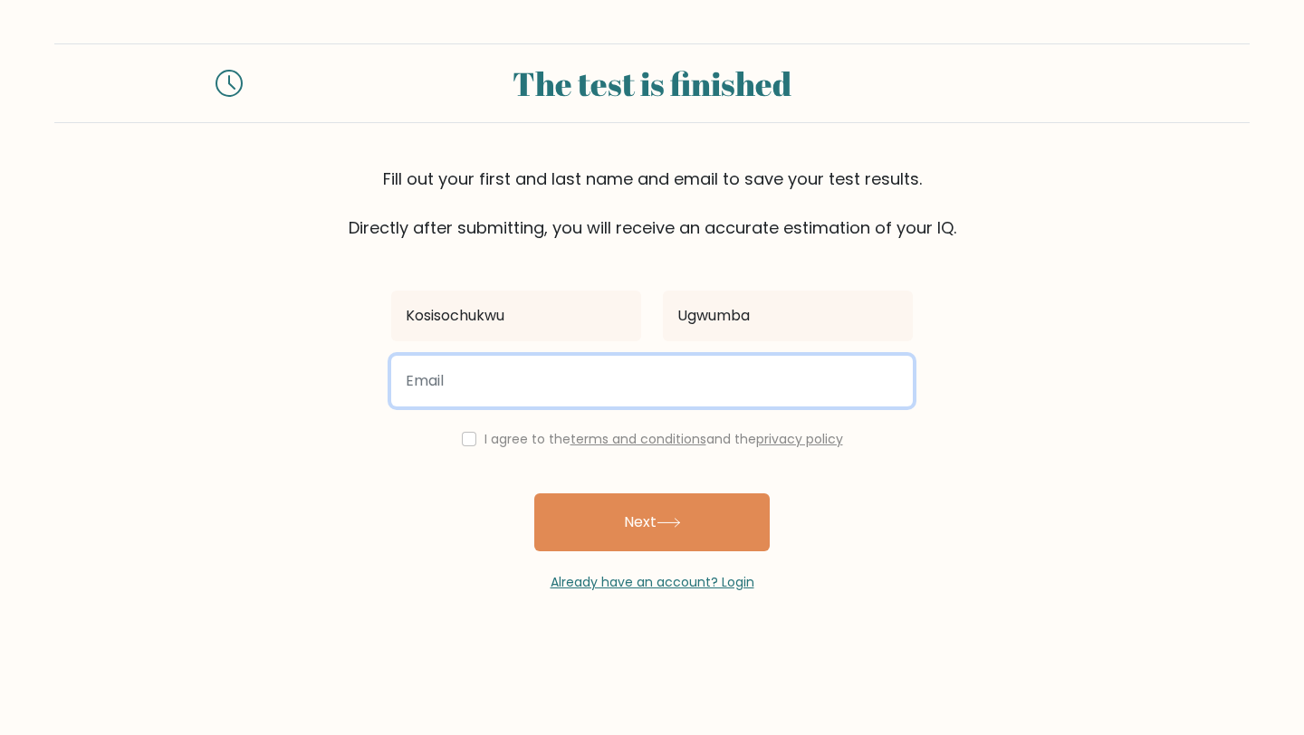
click at [555, 382] on input "email" at bounding box center [651, 381] width 521 height 51
paste input "[EMAIL_ADDRESS][DOMAIN_NAME]>"
type input "[EMAIL_ADDRESS][DOMAIN_NAME]"
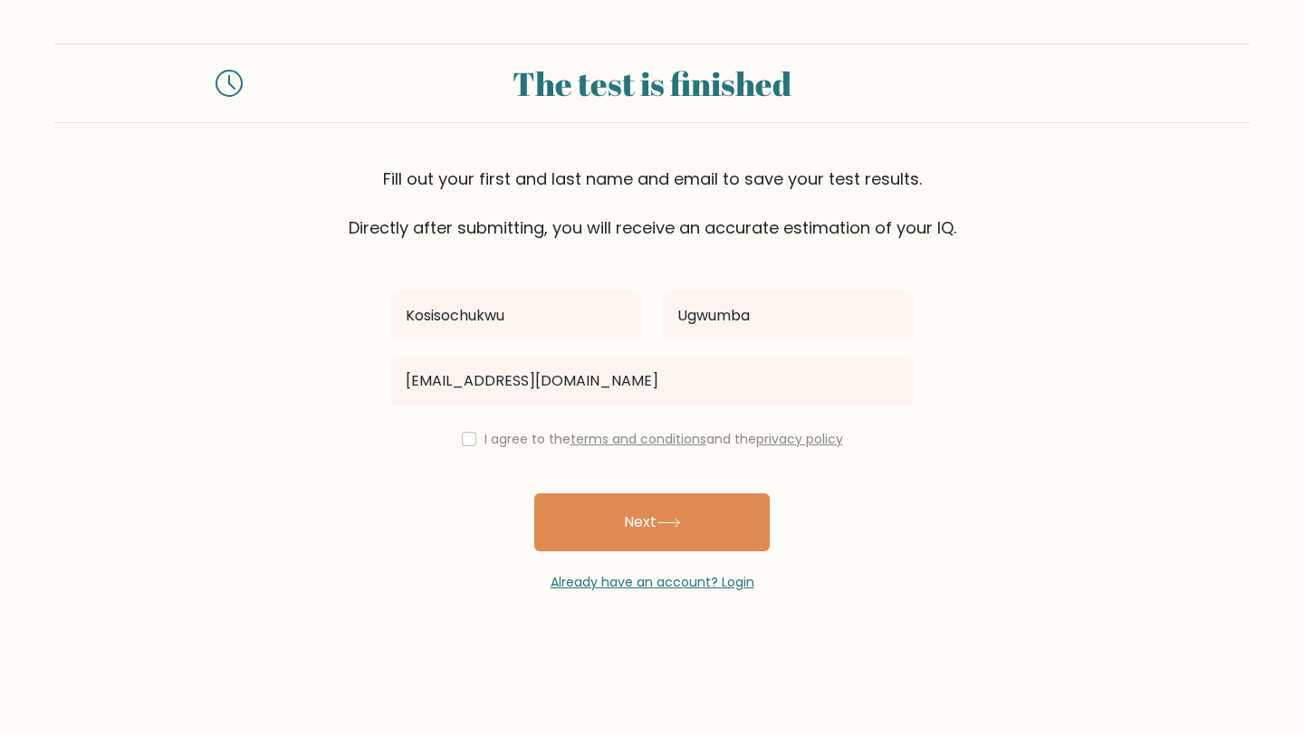
click at [474, 444] on div "I agree to the terms and conditions and the privacy policy" at bounding box center [651, 439] width 543 height 22
click at [463, 441] on input "checkbox" at bounding box center [469, 439] width 14 height 14
checkbox input "true"
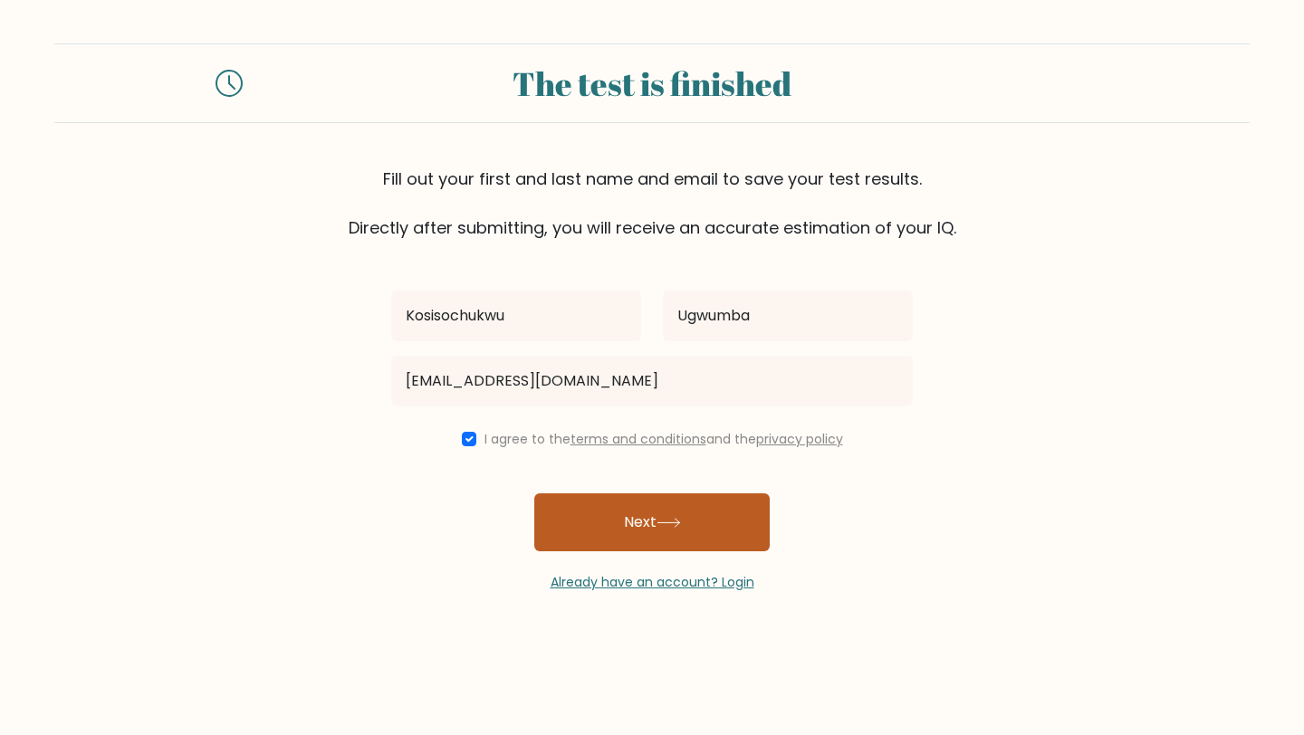
click at [579, 508] on button "Next" at bounding box center [651, 522] width 235 height 58
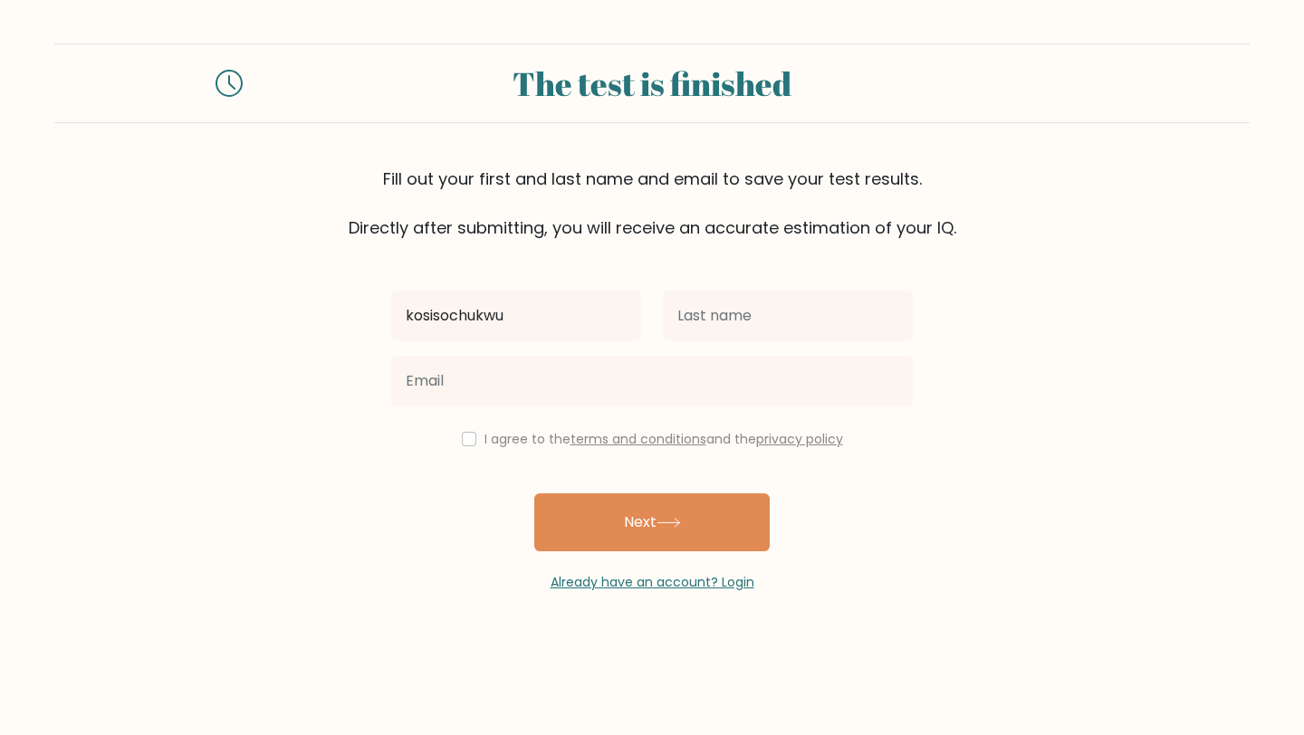
type input "Kosisochukwu"
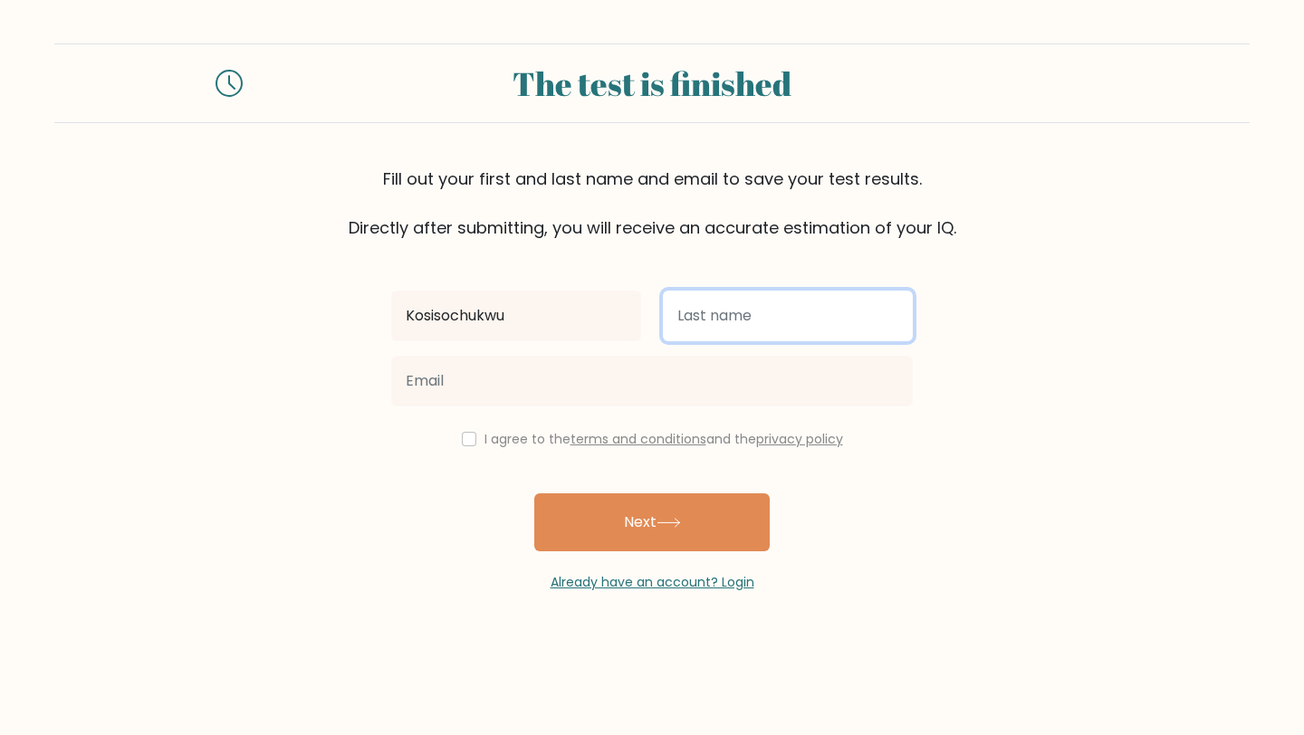
click at [743, 312] on input "text" at bounding box center [788, 316] width 250 height 51
type input "Ugwumba"
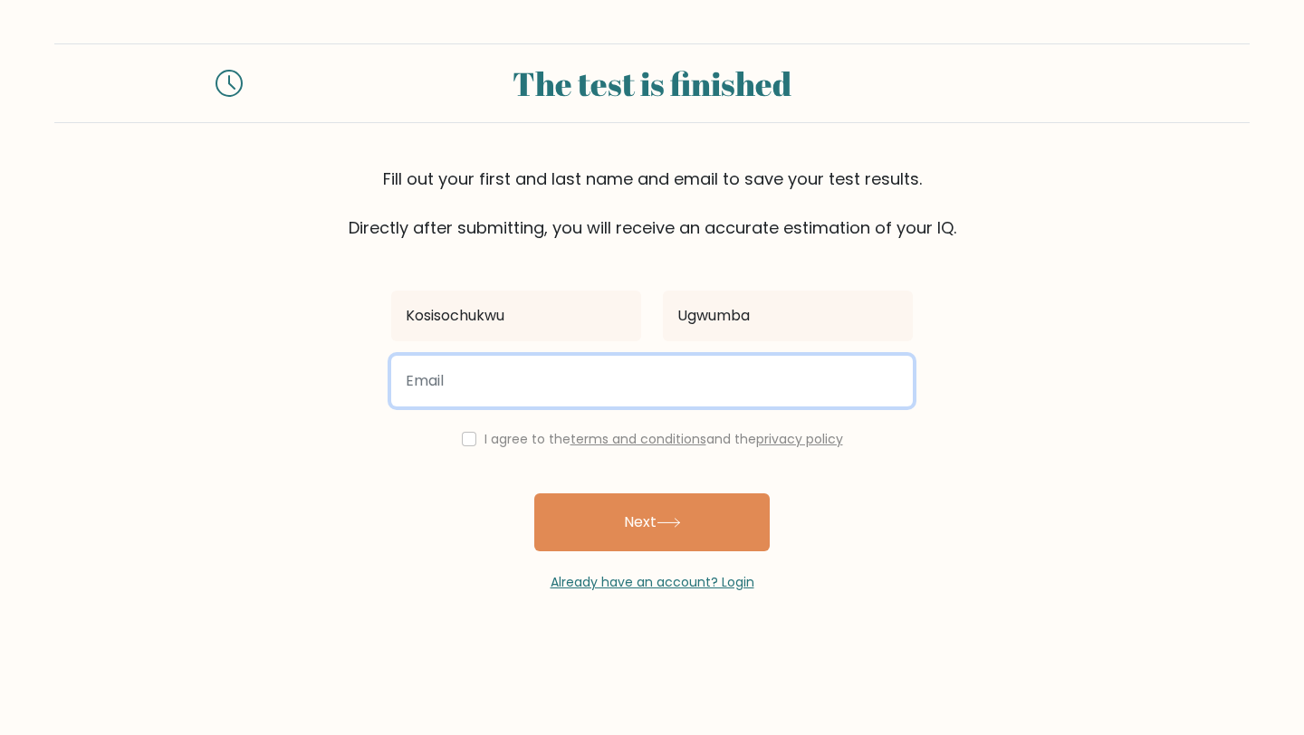
click at [698, 372] on input "email" at bounding box center [651, 381] width 521 height 51
type input "ugwumbakosisochukwu@gmail.com"
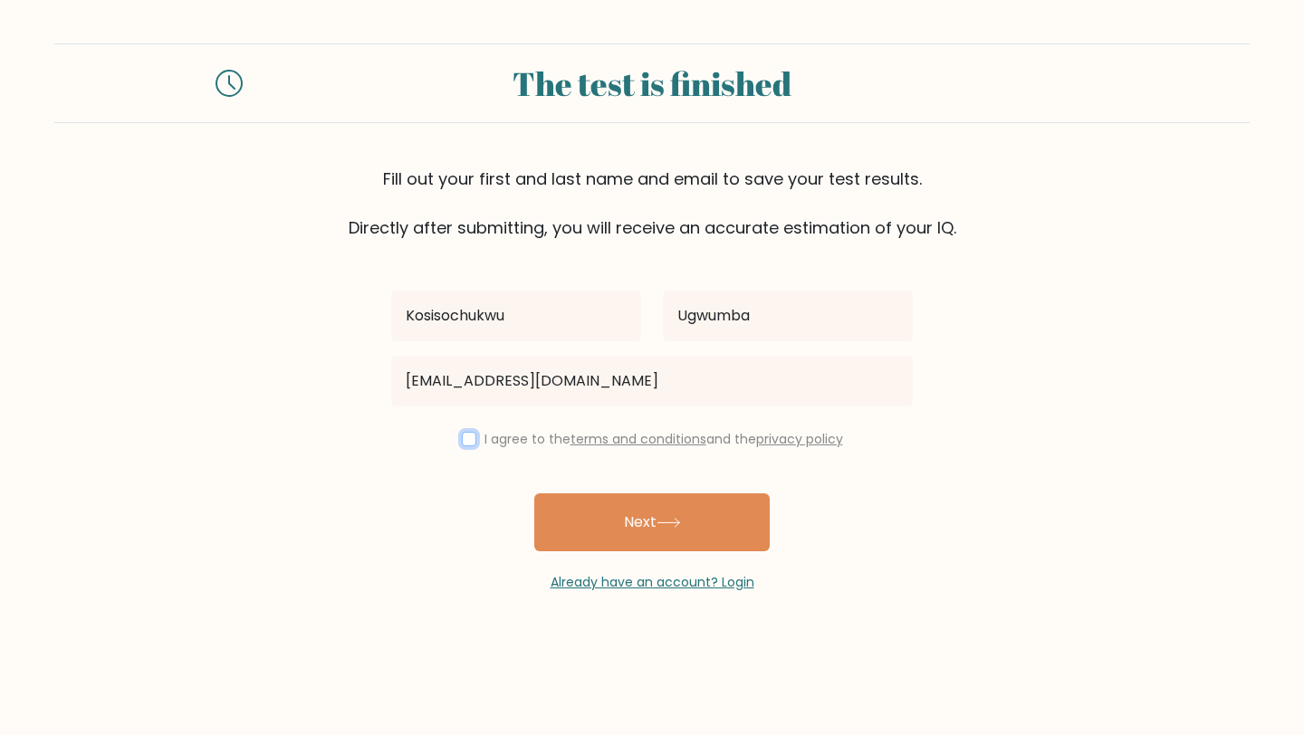
click at [465, 443] on input "checkbox" at bounding box center [469, 439] width 14 height 14
checkbox input "true"
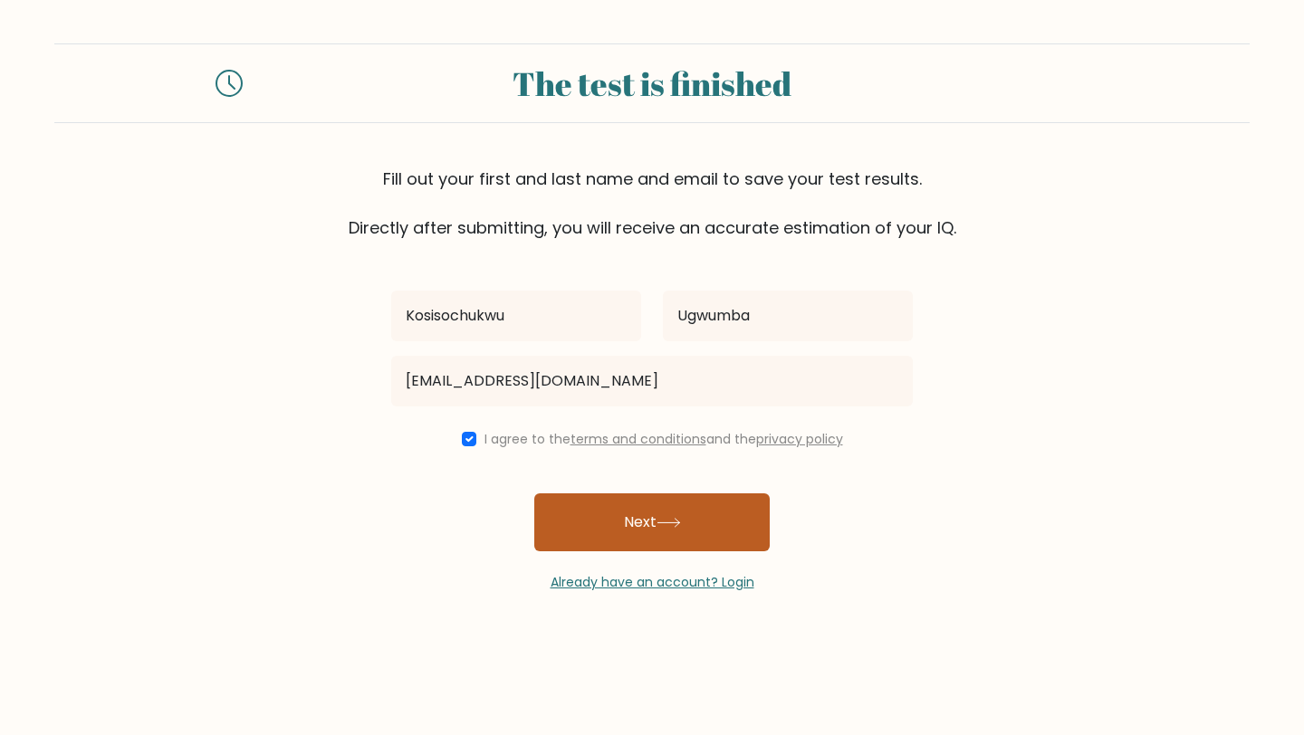
click at [612, 535] on button "Next" at bounding box center [651, 522] width 235 height 58
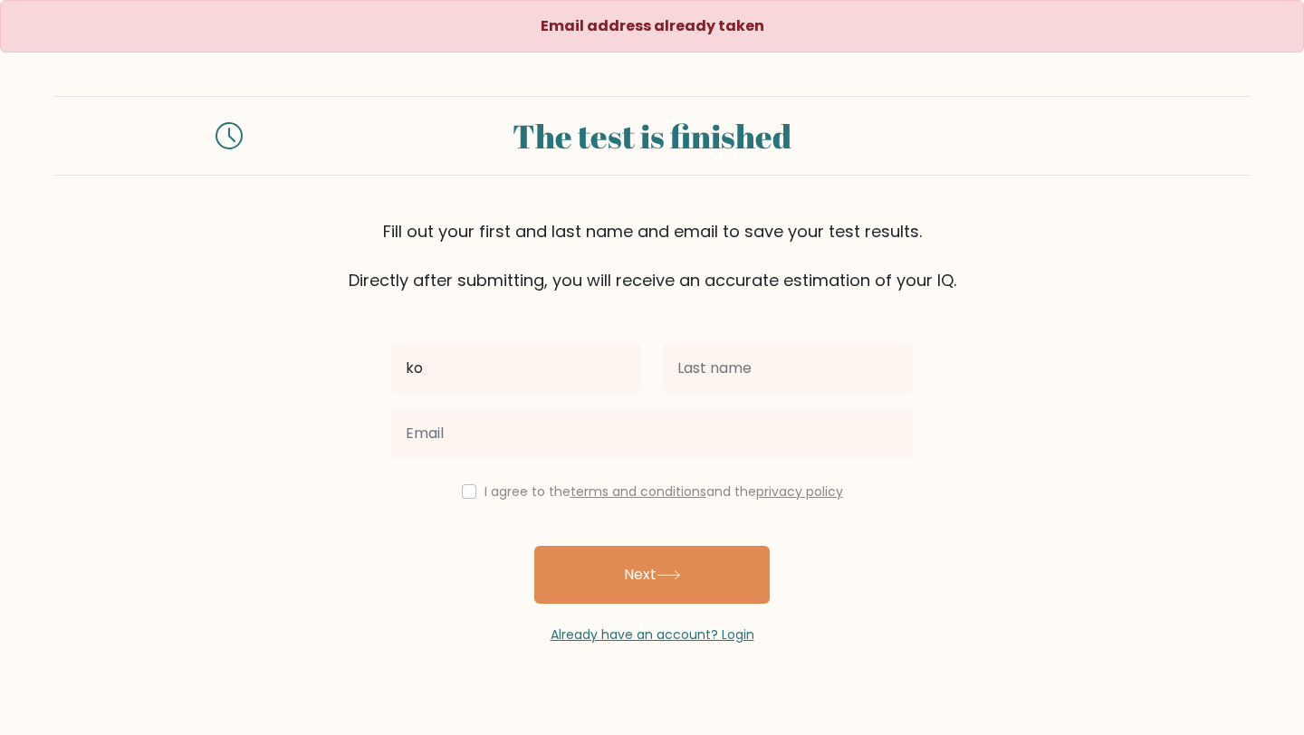
type input "Kosisochukwu"
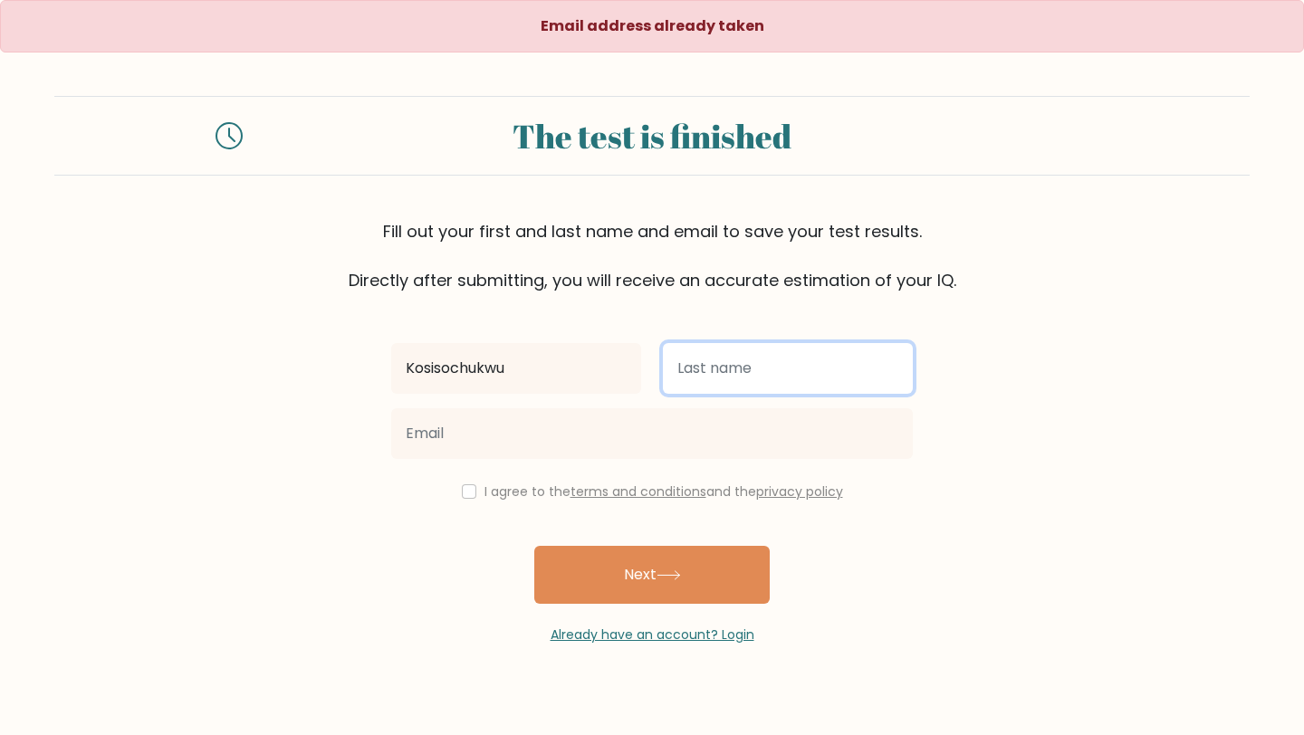
click at [711, 373] on input "text" at bounding box center [788, 368] width 250 height 51
type input "Ugwumba"
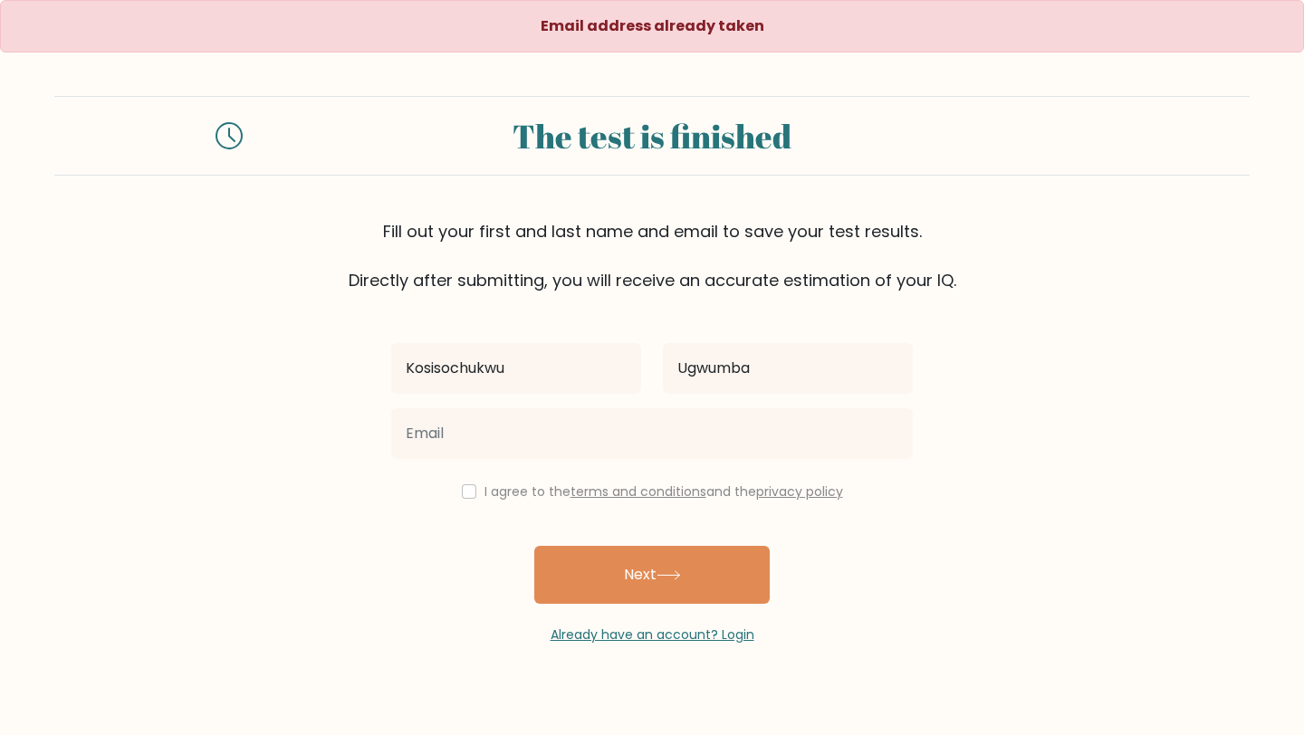
click at [578, 459] on div at bounding box center [651, 433] width 543 height 65
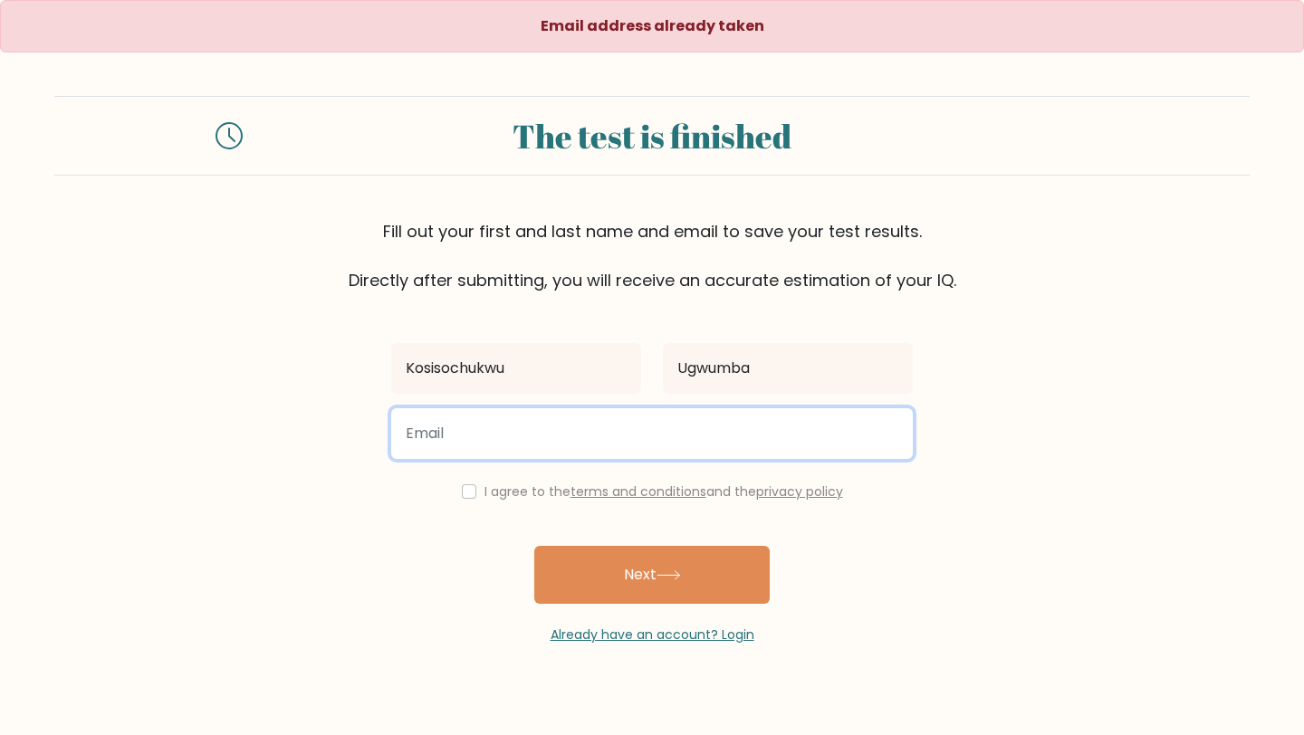
click at [567, 437] on input "email" at bounding box center [651, 433] width 521 height 51
type input "\"
click at [565, 447] on input "email" at bounding box center [651, 433] width 521 height 51
type input "onyemeht@gmail.com"
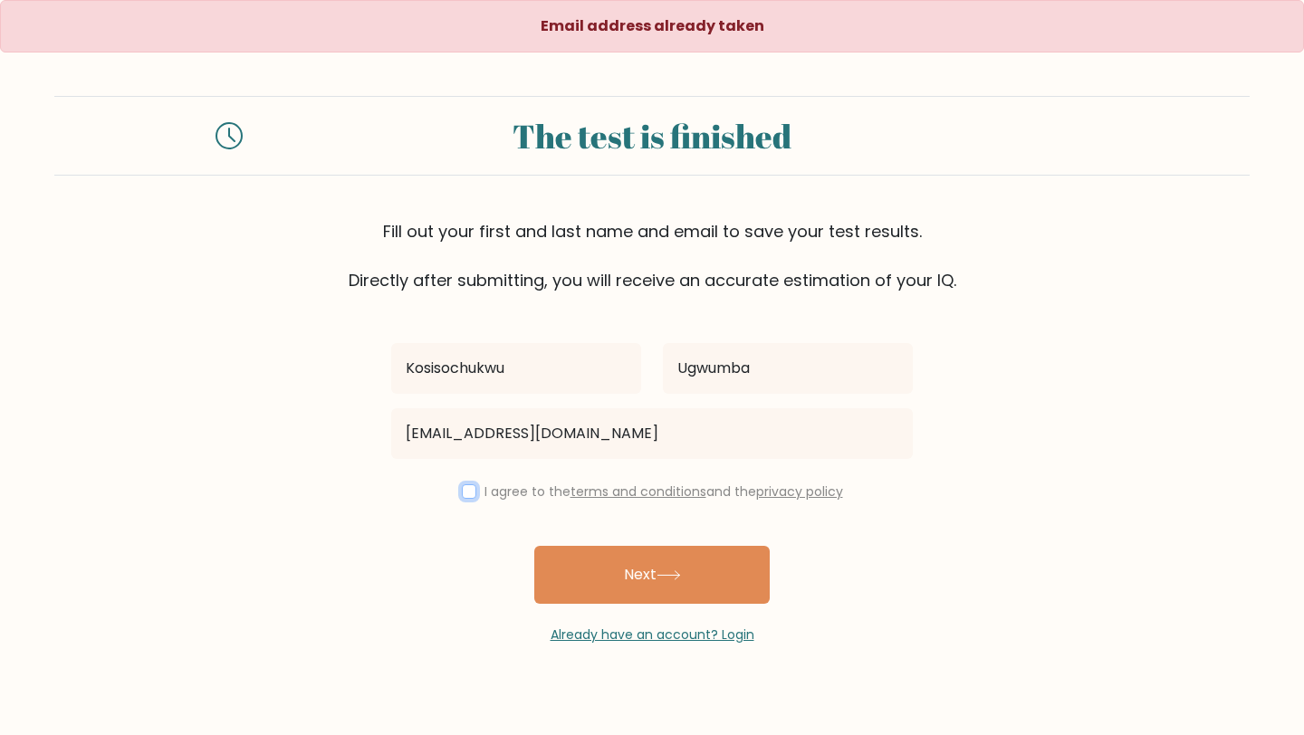
click at [470, 487] on input "checkbox" at bounding box center [469, 491] width 14 height 14
checkbox input "true"
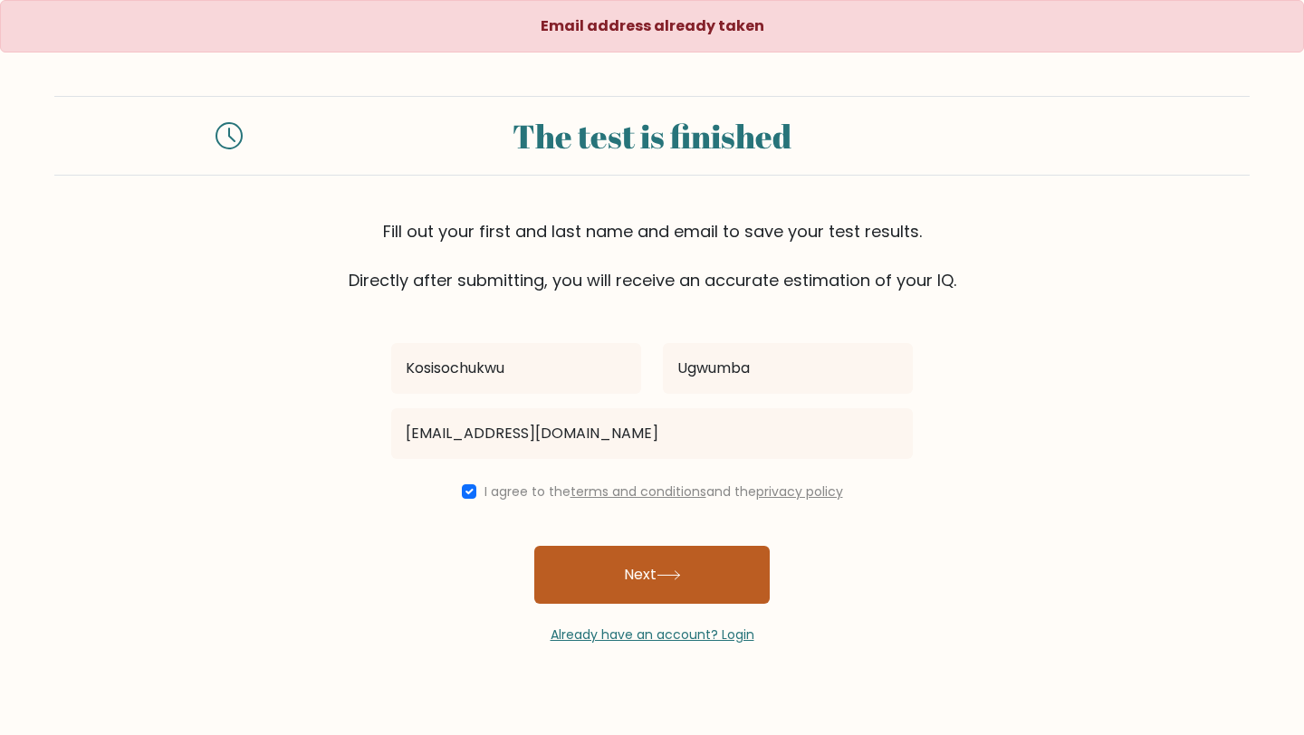
click at [585, 560] on button "Next" at bounding box center [651, 575] width 235 height 58
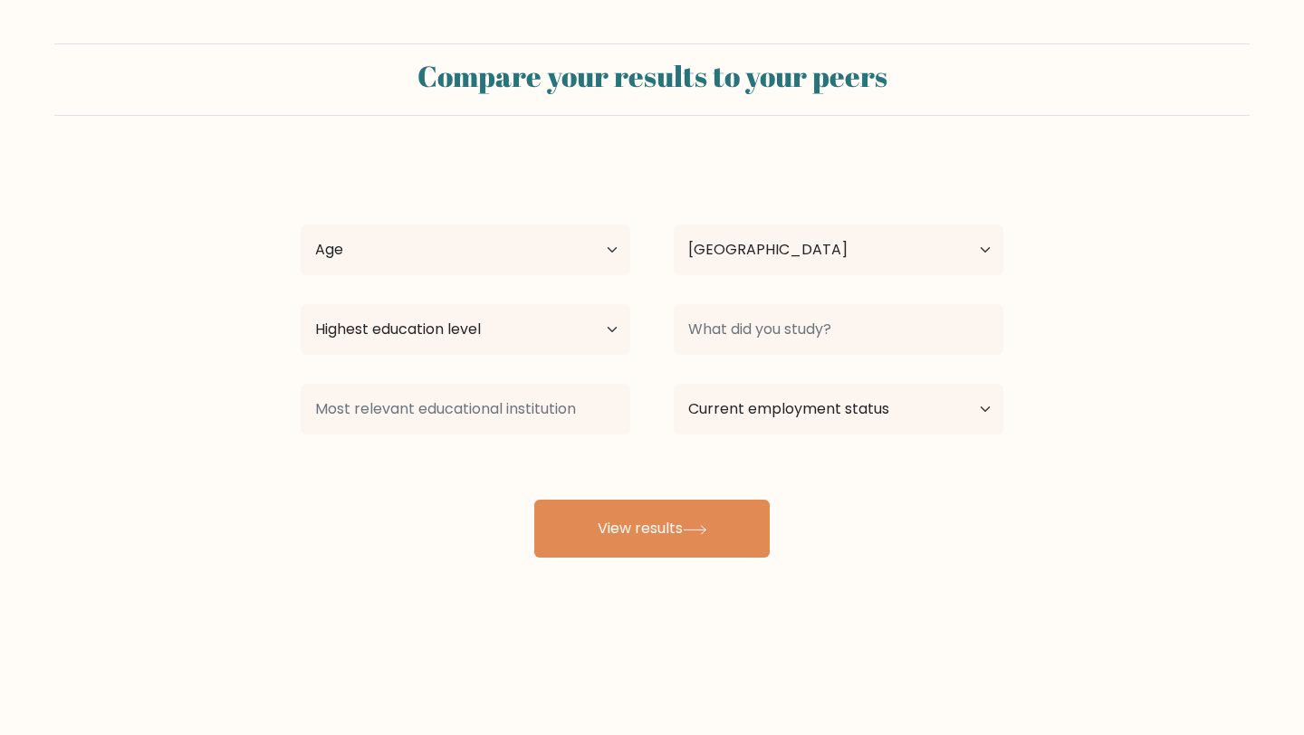
select select "NG"
click at [517, 242] on select "Age Under [DEMOGRAPHIC_DATA] [DEMOGRAPHIC_DATA] [DEMOGRAPHIC_DATA] [DEMOGRAPHIC…" at bounding box center [466, 250] width 330 height 51
select select "18_24"
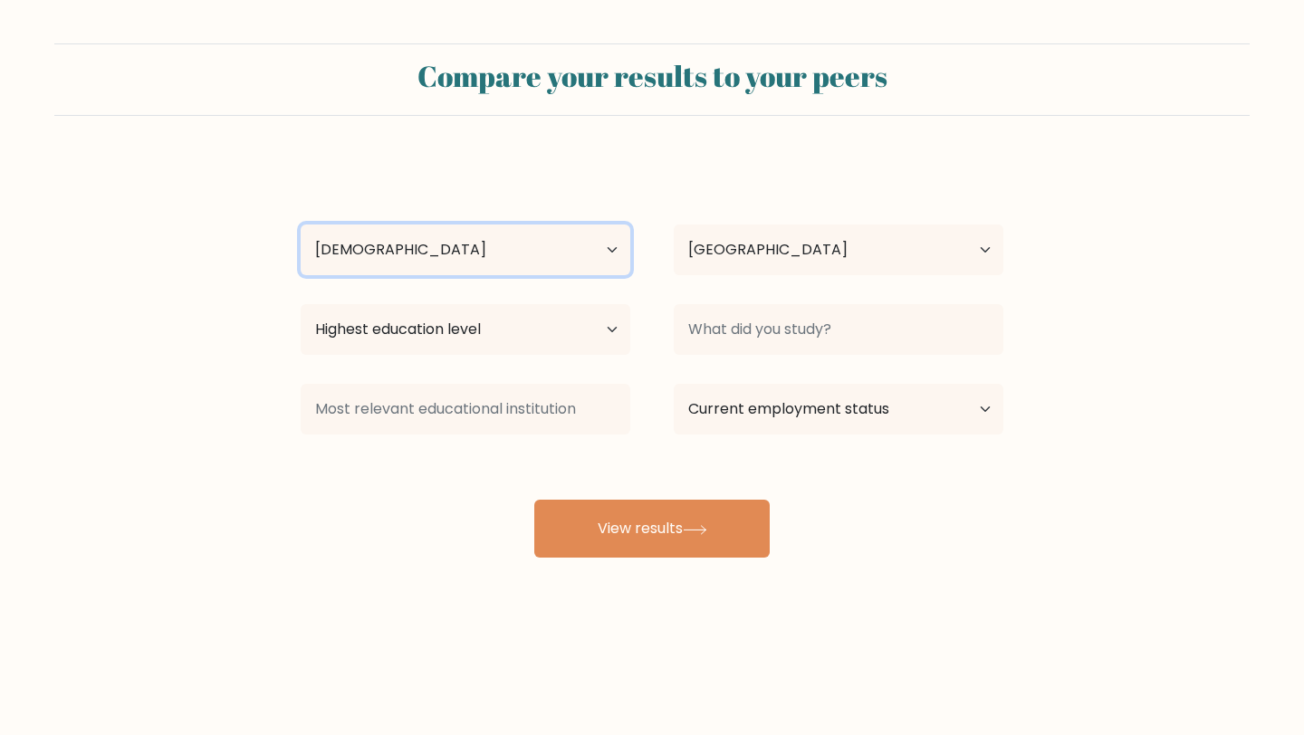
click at [301, 225] on select "Age Under [DEMOGRAPHIC_DATA] [DEMOGRAPHIC_DATA] [DEMOGRAPHIC_DATA] [DEMOGRAPHIC…" at bounding box center [466, 250] width 330 height 51
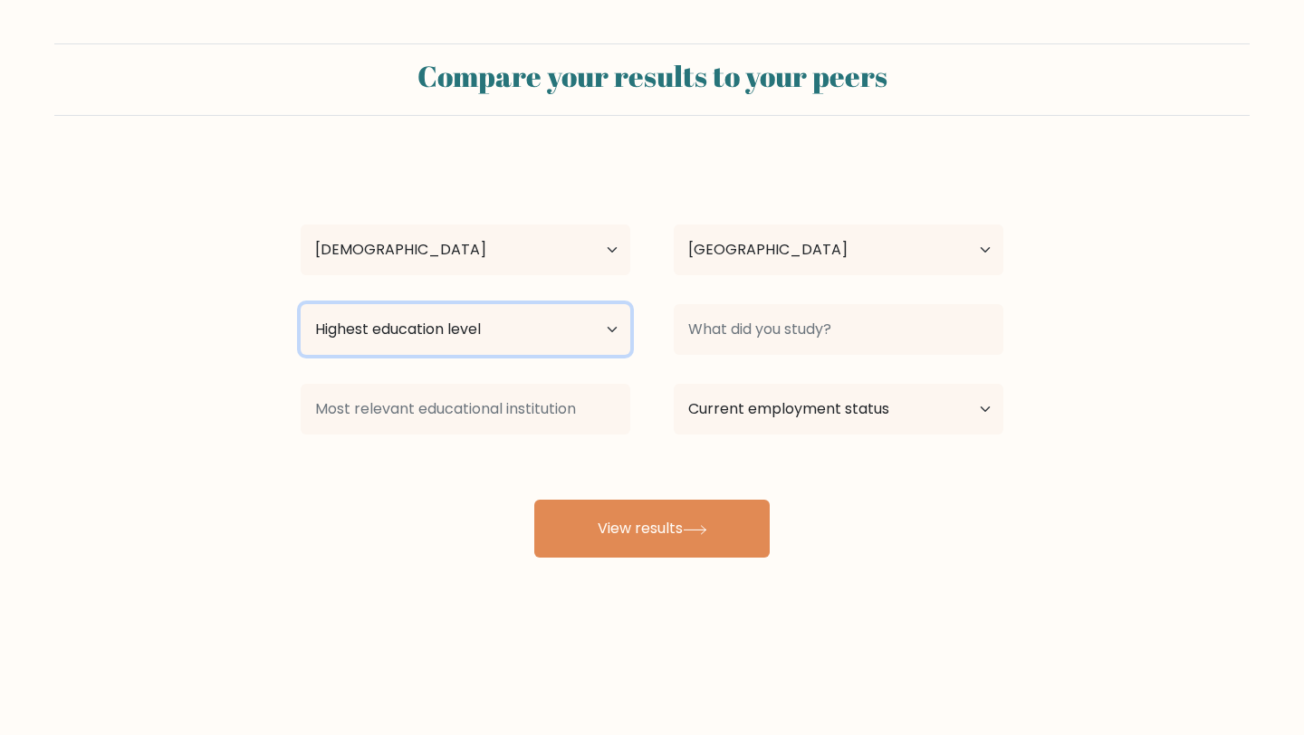
click at [413, 341] on select "Highest education level No schooling Primary Lower Secondary Upper Secondary Oc…" at bounding box center [466, 329] width 330 height 51
select select "bachelors_degree"
click at [301, 304] on select "Highest education level No schooling Primary Lower Secondary Upper Secondary Oc…" at bounding box center [466, 329] width 330 height 51
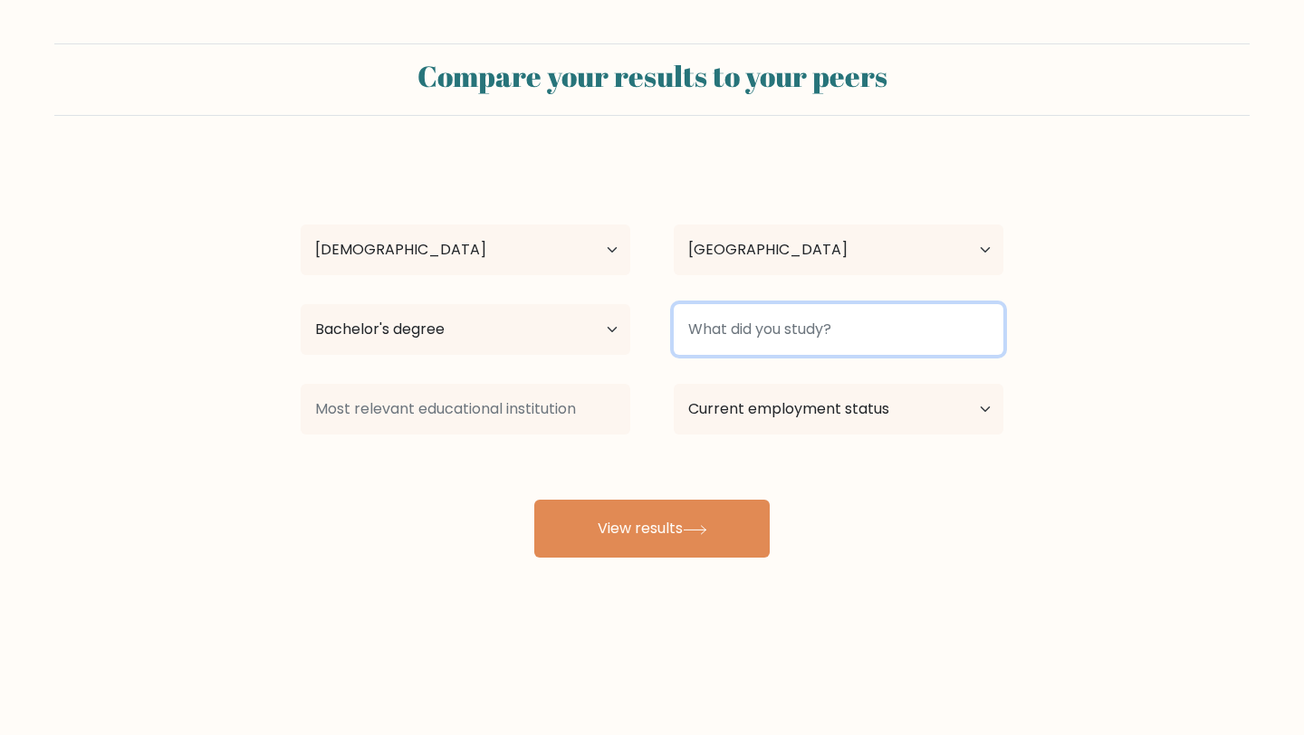
click at [764, 328] on input at bounding box center [839, 329] width 330 height 51
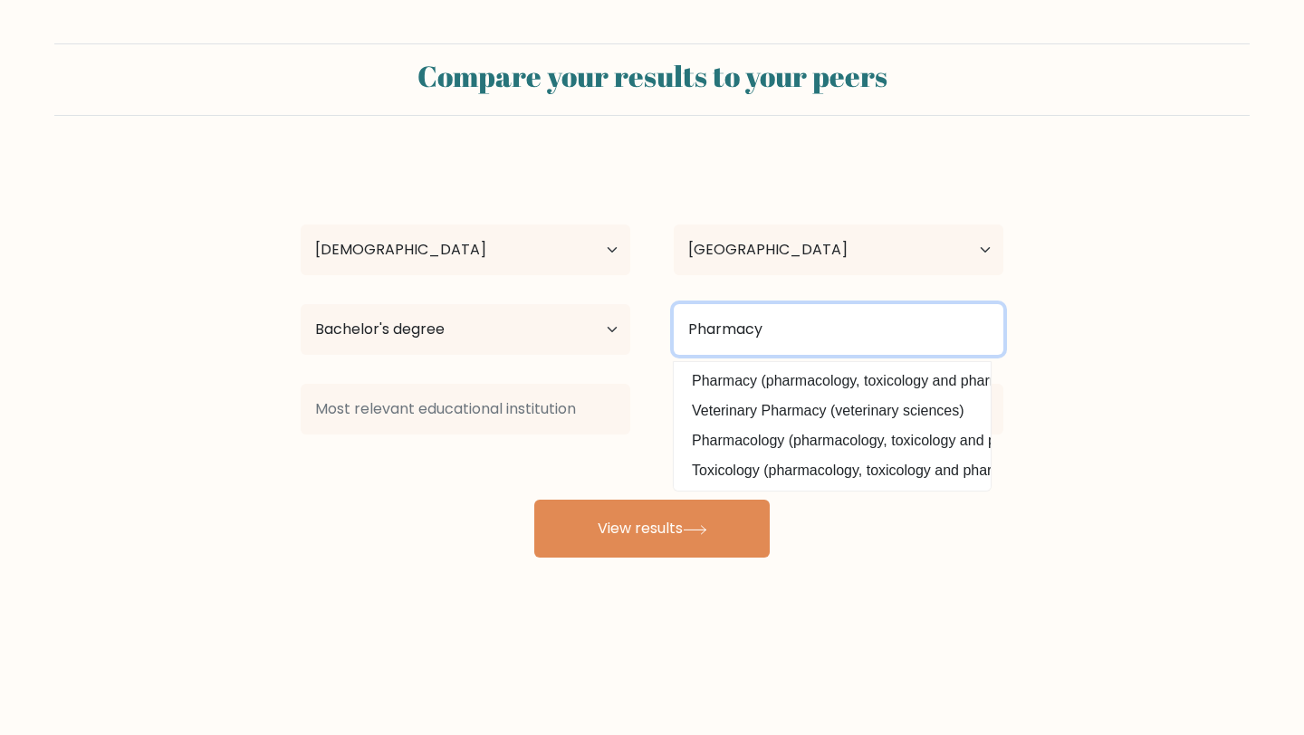
type input "Pharmacy"
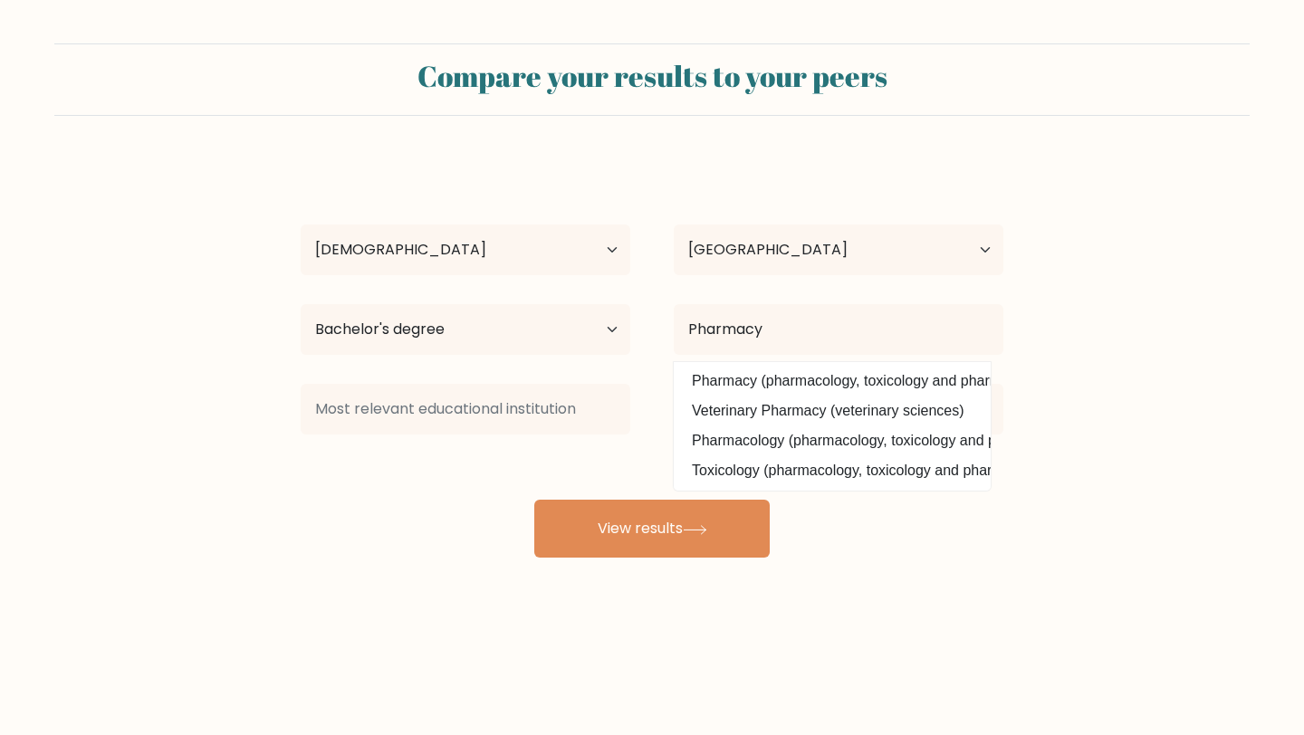
click at [747, 377] on option "Pharmacy (pharmacology, toxicology and pharmacy)" at bounding box center [832, 381] width 308 height 29
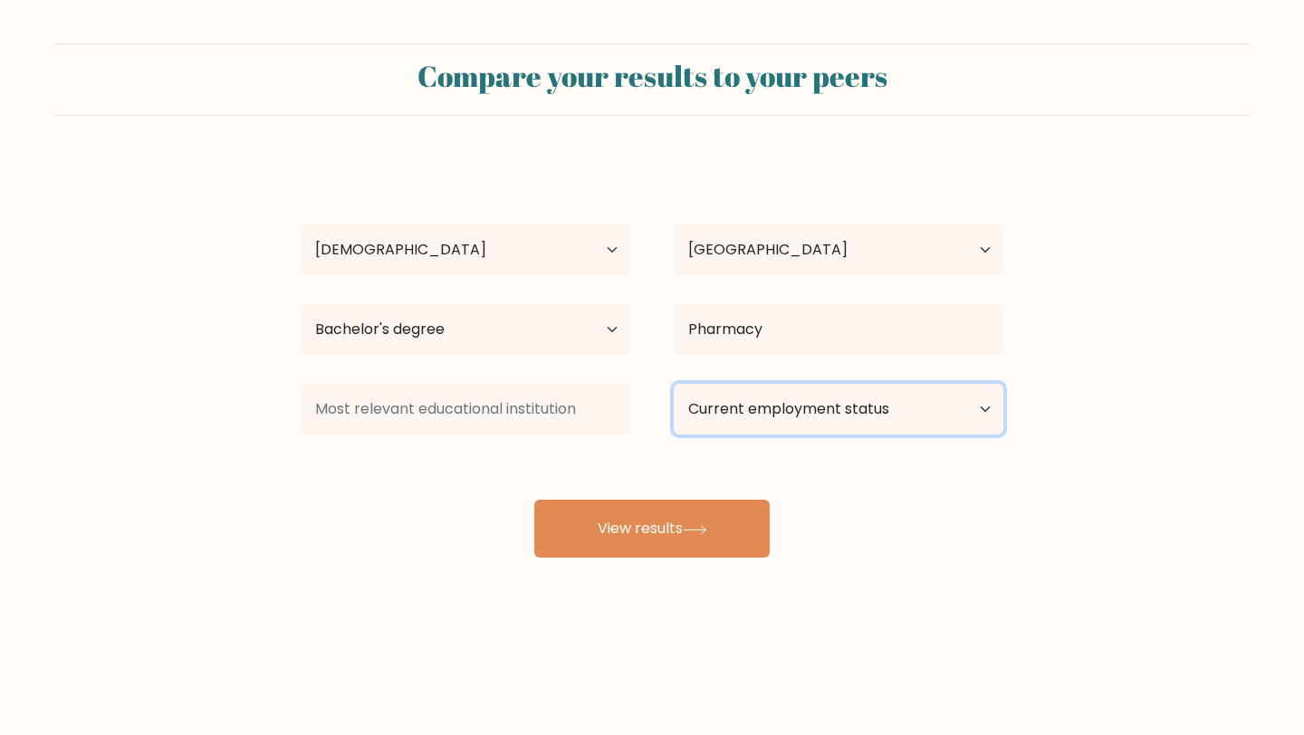
click at [766, 417] on select "Current employment status Employed Student Retired Other / prefer not to answer" at bounding box center [839, 409] width 330 height 51
select select "other"
click at [674, 384] on select "Current employment status Employed Student Retired Other / prefer not to answer" at bounding box center [839, 409] width 330 height 51
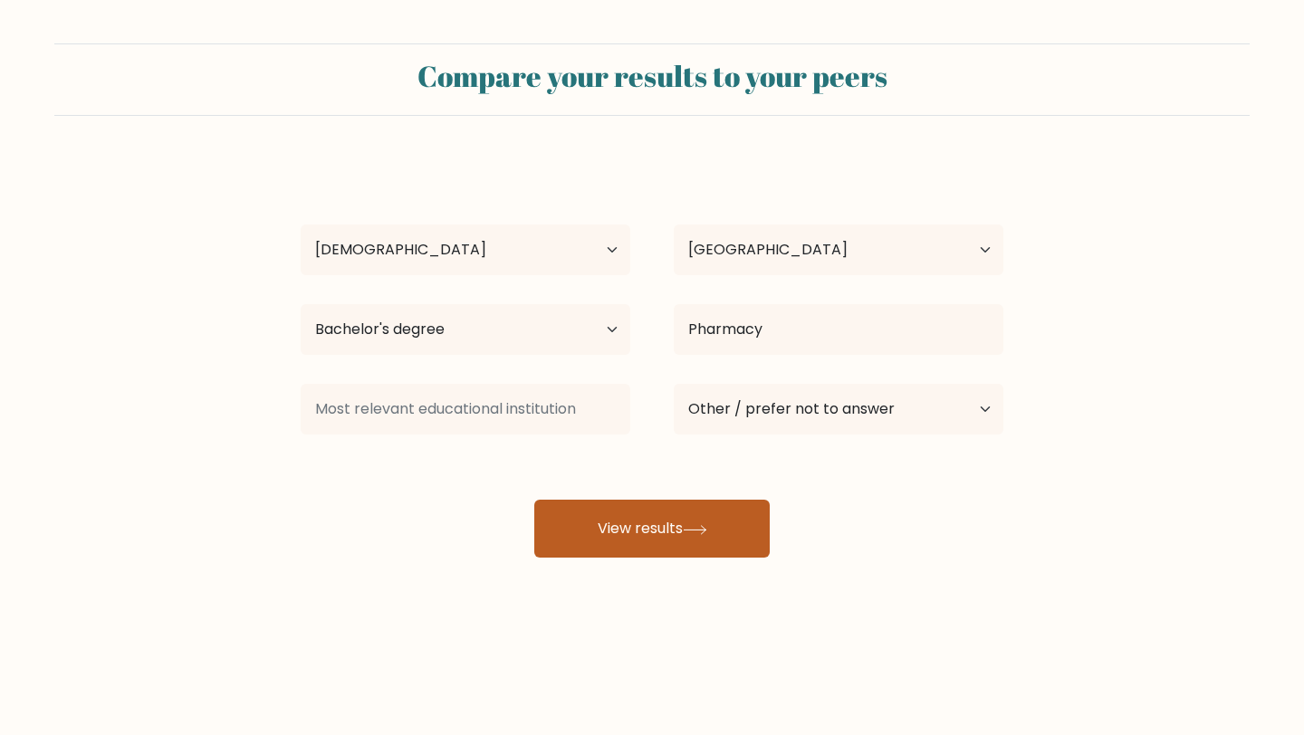
click at [678, 511] on button "View results" at bounding box center [651, 529] width 235 height 58
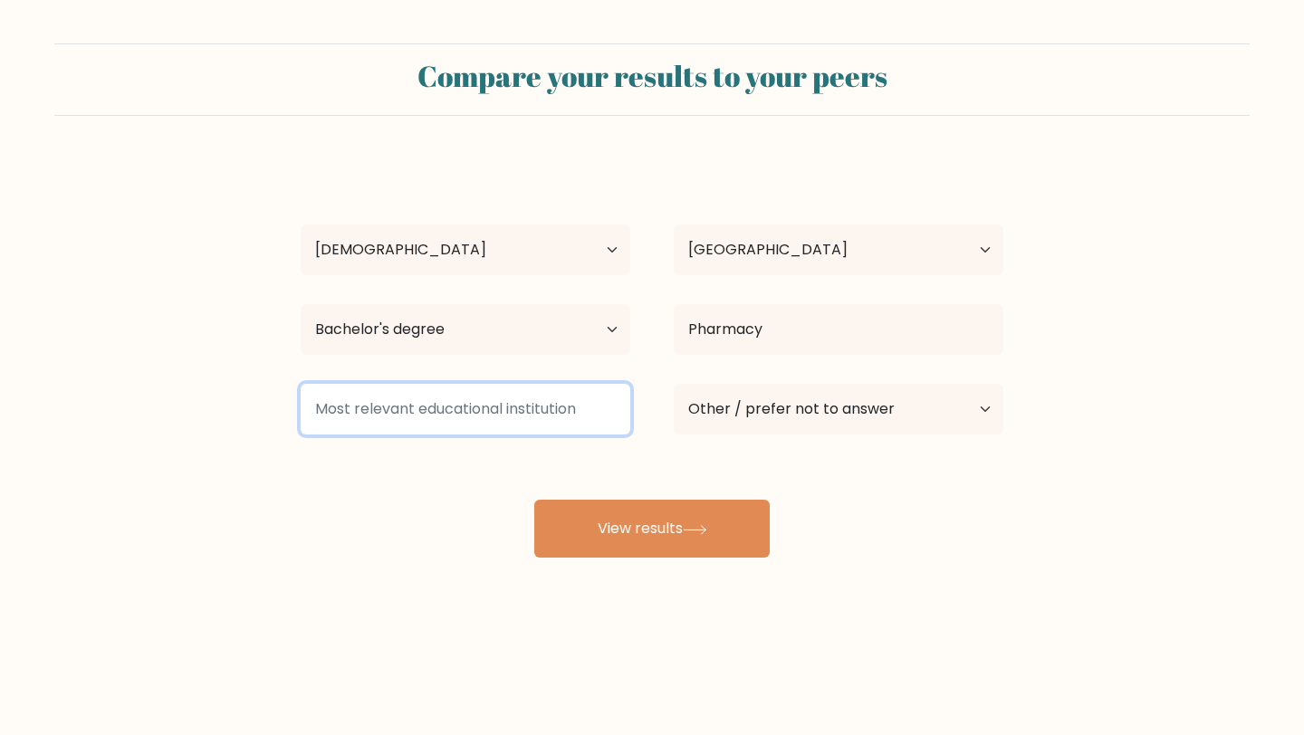
click at [500, 413] on input at bounding box center [466, 409] width 330 height 51
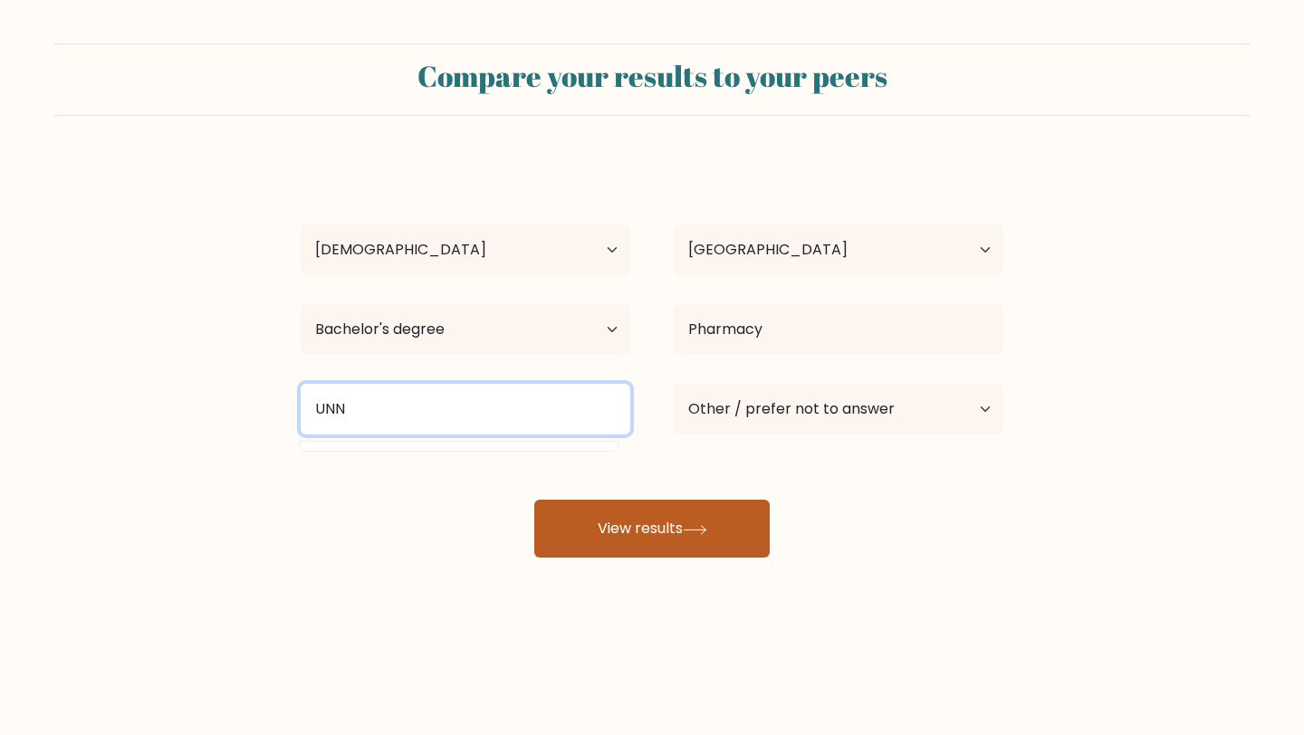
type input "UNN"
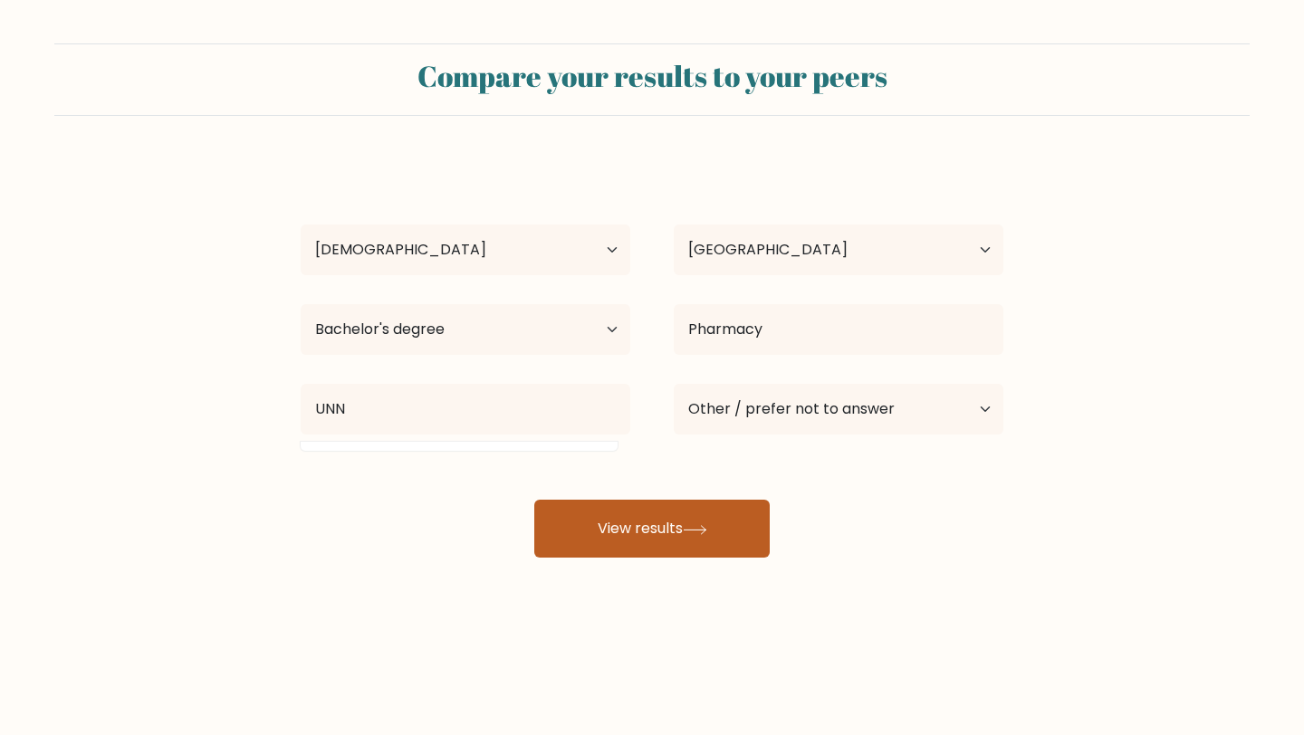
click at [626, 533] on button "View results" at bounding box center [651, 529] width 235 height 58
